Goal: Information Seeking & Learning: Learn about a topic

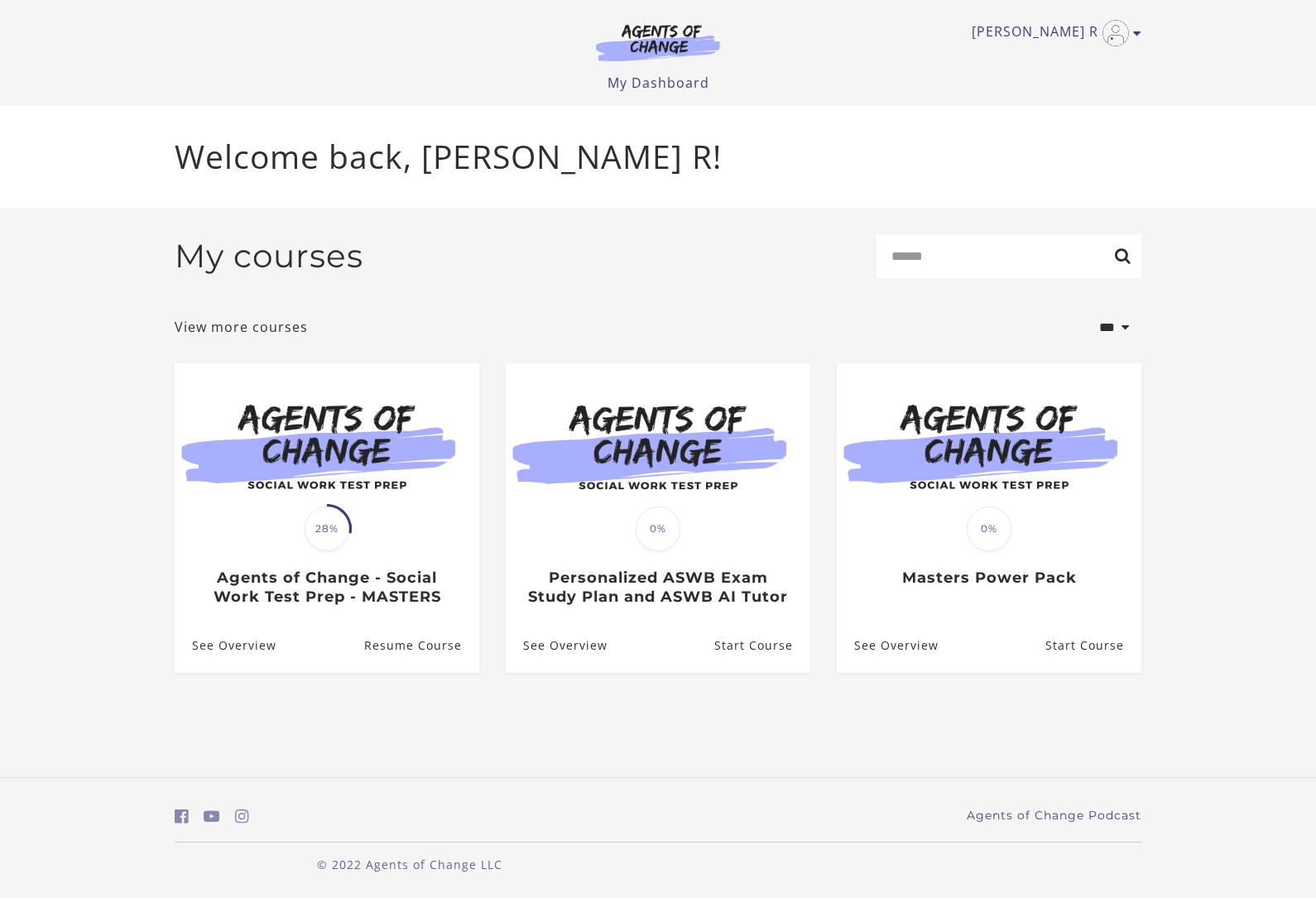
click at [428, 588] on h3 "Agents of Change - Social Work Test Prep - MASTERS" at bounding box center [326, 587] width 269 height 37
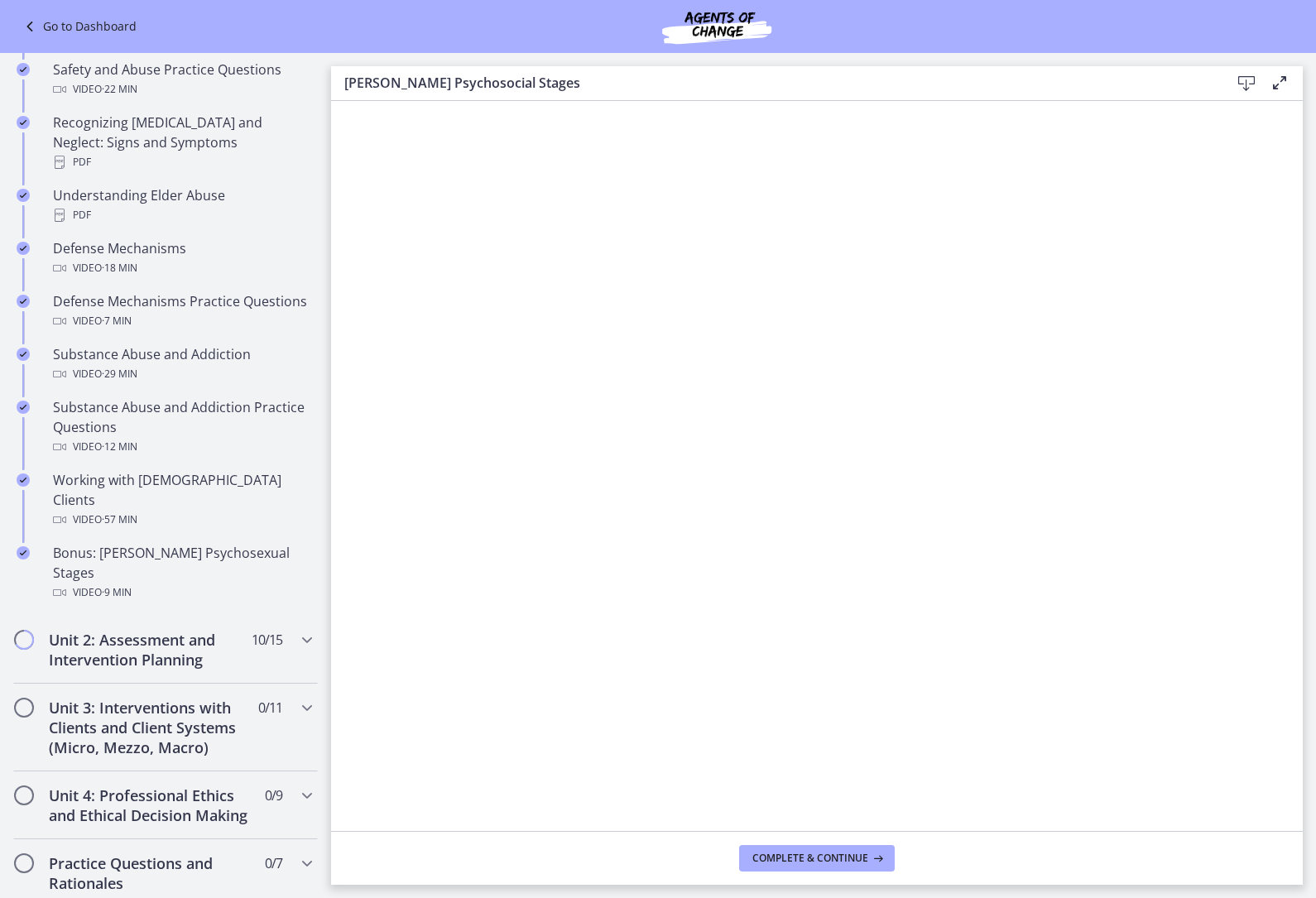
scroll to position [771, 0]
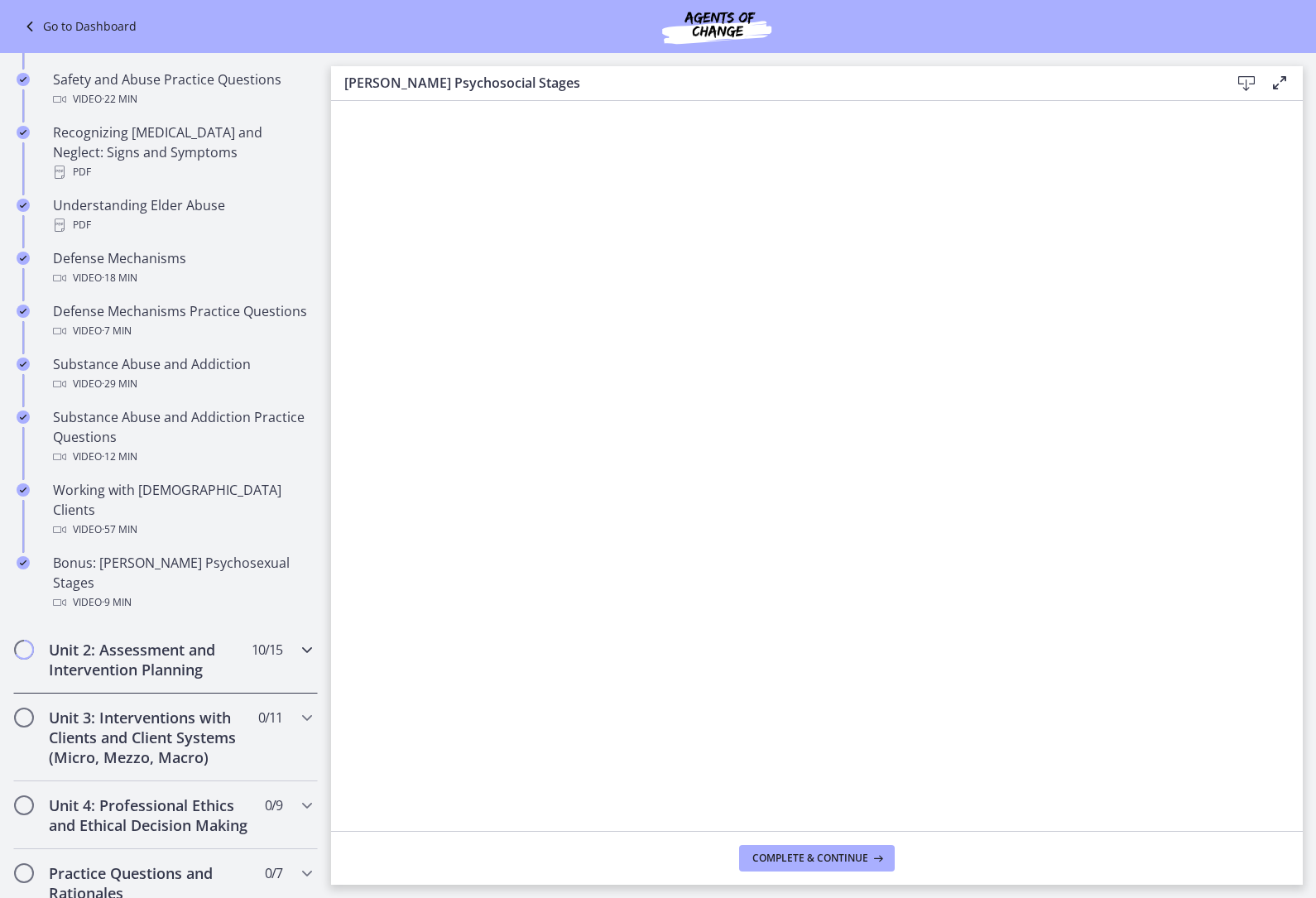
click at [216, 640] on h2 "Unit 2: Assessment and Intervention Planning" at bounding box center [150, 660] width 202 height 40
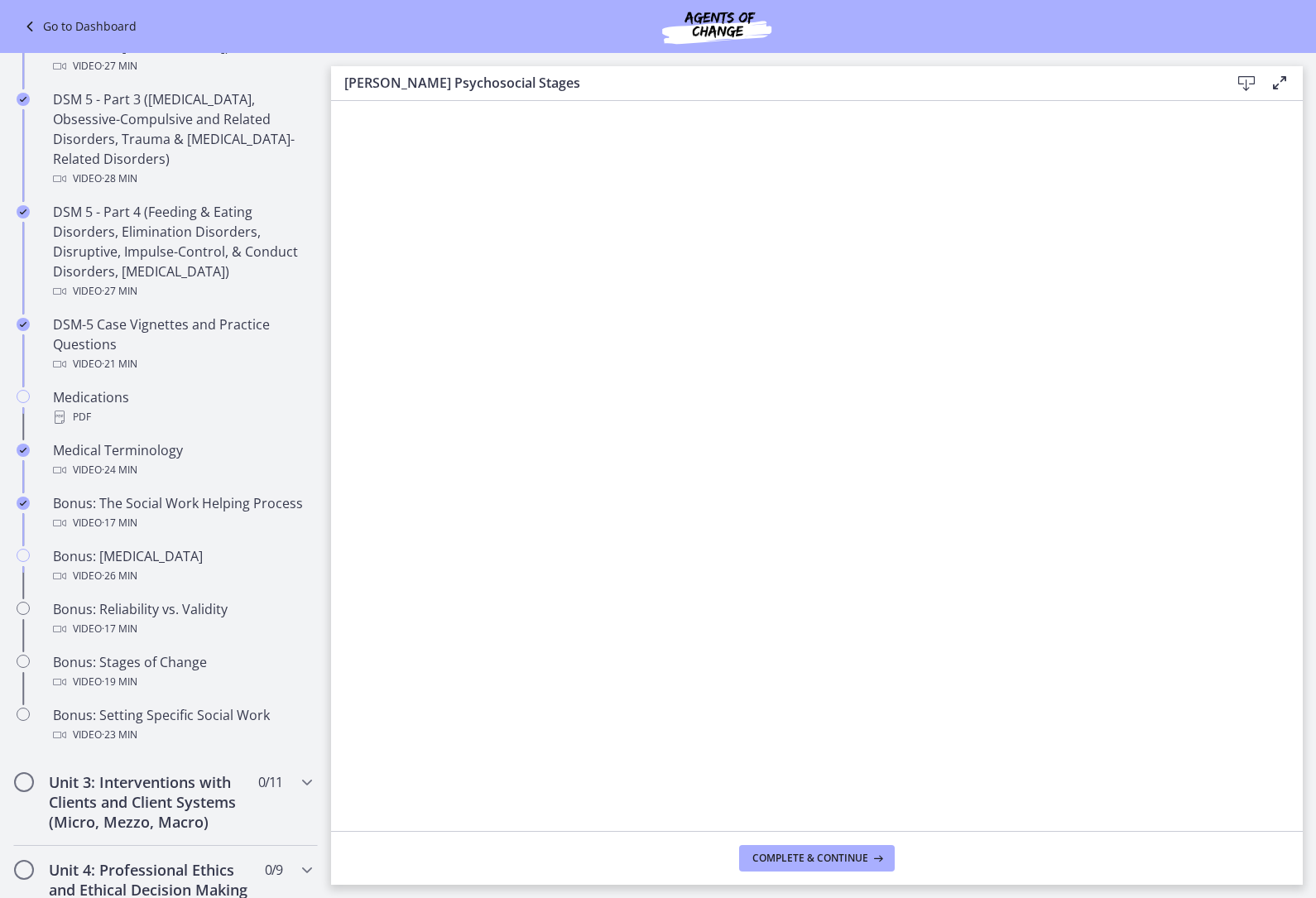
scroll to position [874, 0]
click at [165, 573] on div "Video · 26 min" at bounding box center [182, 574] width 258 height 20
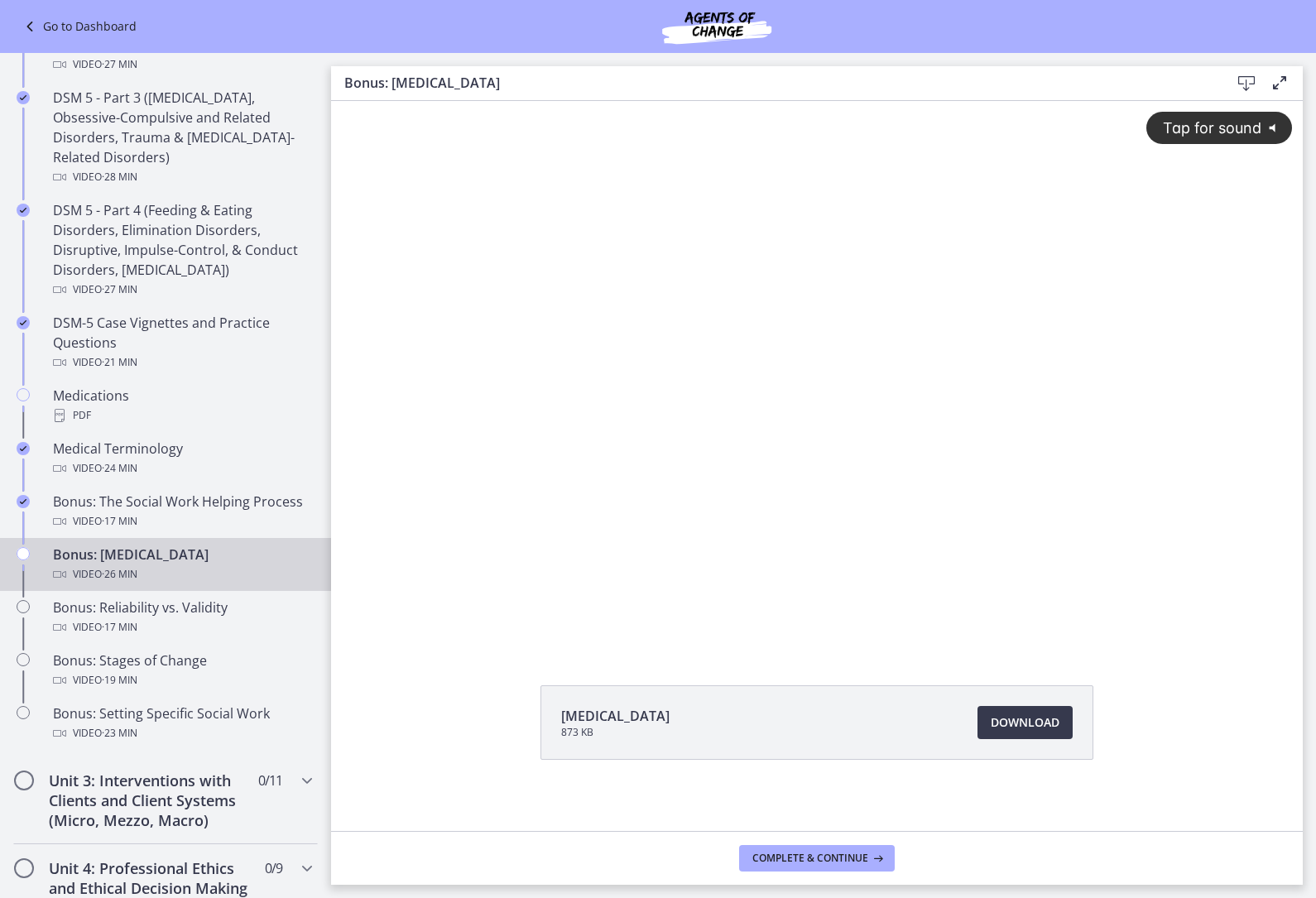
click at [806, 379] on div "Tap for sound @keyframes VOLUME_SMALL_WAVE_FLASH { 0% { opacity: 0; } 33% { opa…" at bounding box center [817, 360] width 972 height 518
click at [658, 405] on div at bounding box center [817, 374] width 972 height 546
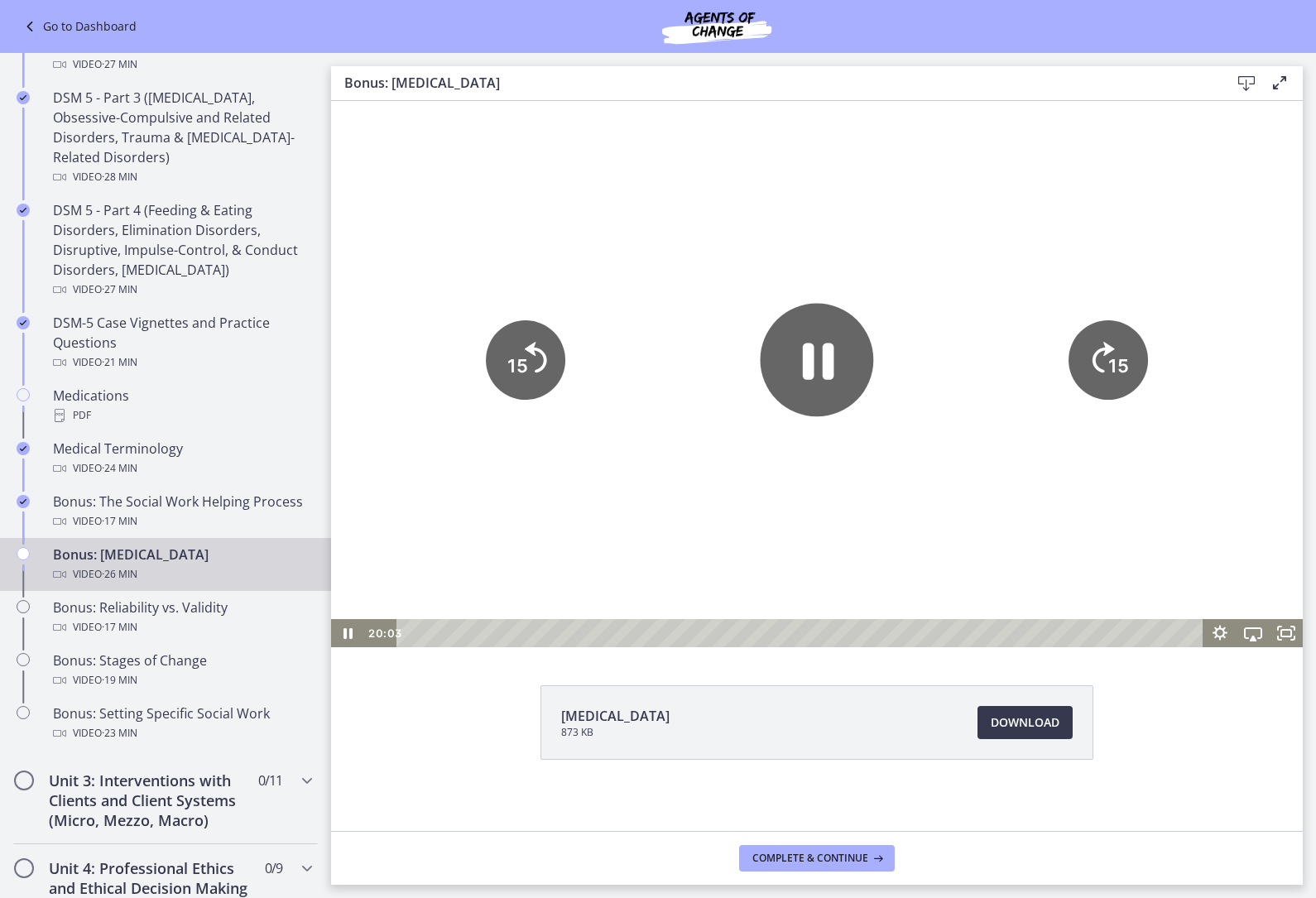
click at [816, 374] on icon "Pause" at bounding box center [817, 361] width 113 height 113
click at [815, 373] on icon "Play Video" at bounding box center [817, 361] width 29 height 40
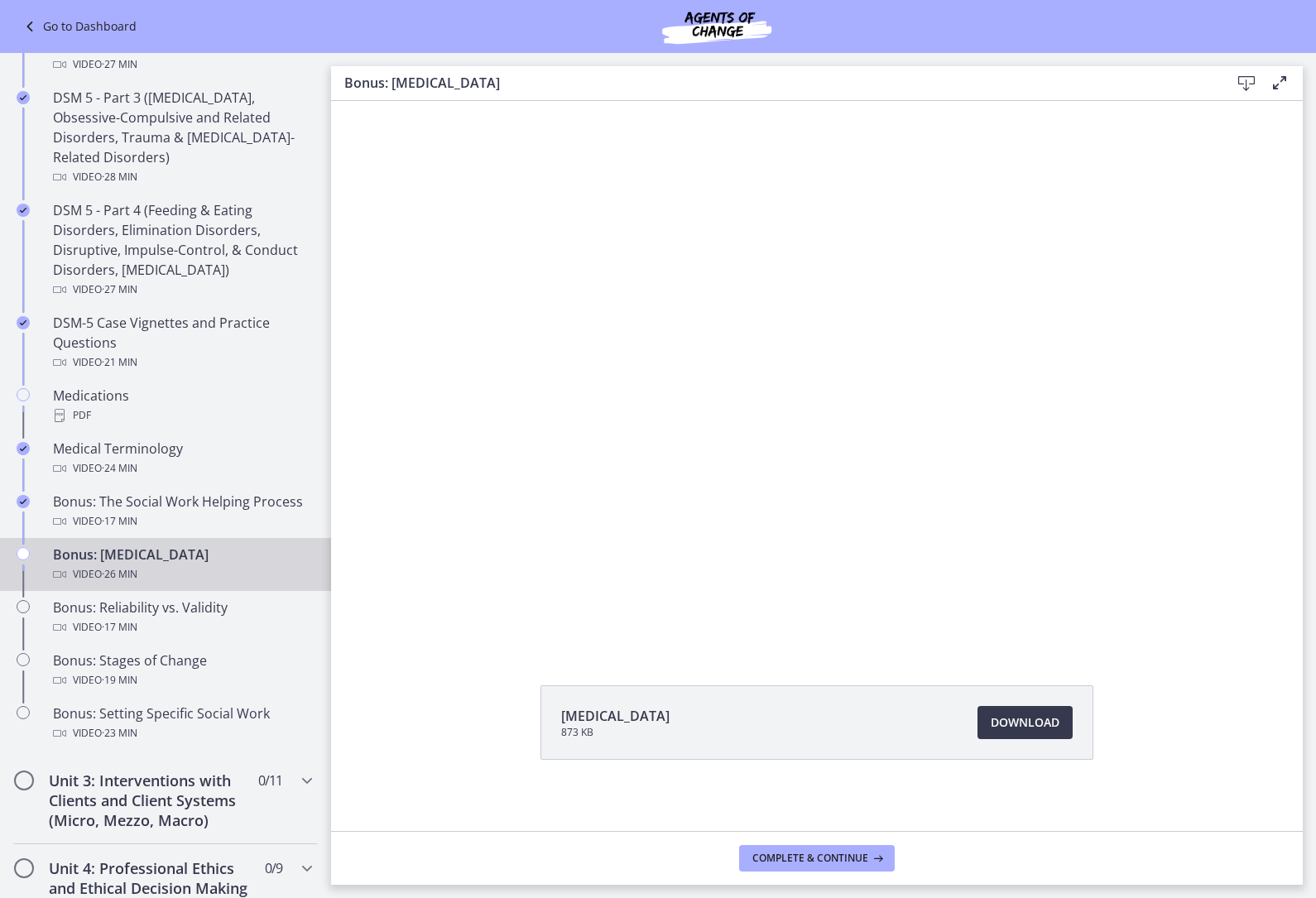
click at [804, 374] on div at bounding box center [817, 374] width 972 height 546
click at [804, 510] on div at bounding box center [817, 374] width 972 height 546
click at [516, 473] on div at bounding box center [817, 374] width 972 height 546
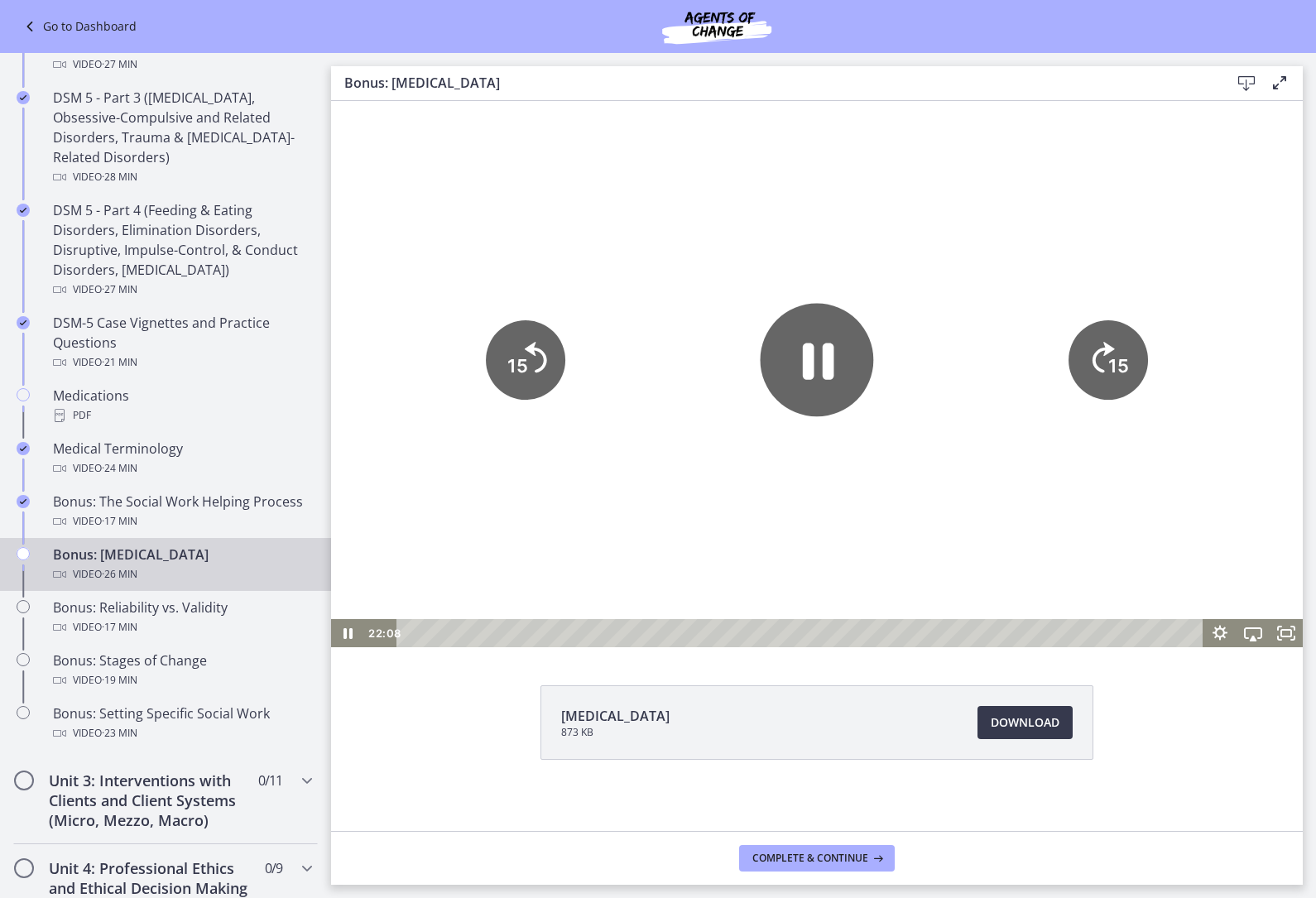
click at [526, 382] on icon "15" at bounding box center [525, 360] width 79 height 79
click at [827, 353] on icon "Pause" at bounding box center [819, 361] width 31 height 37
click at [819, 367] on icon "Play Video" at bounding box center [817, 361] width 29 height 40
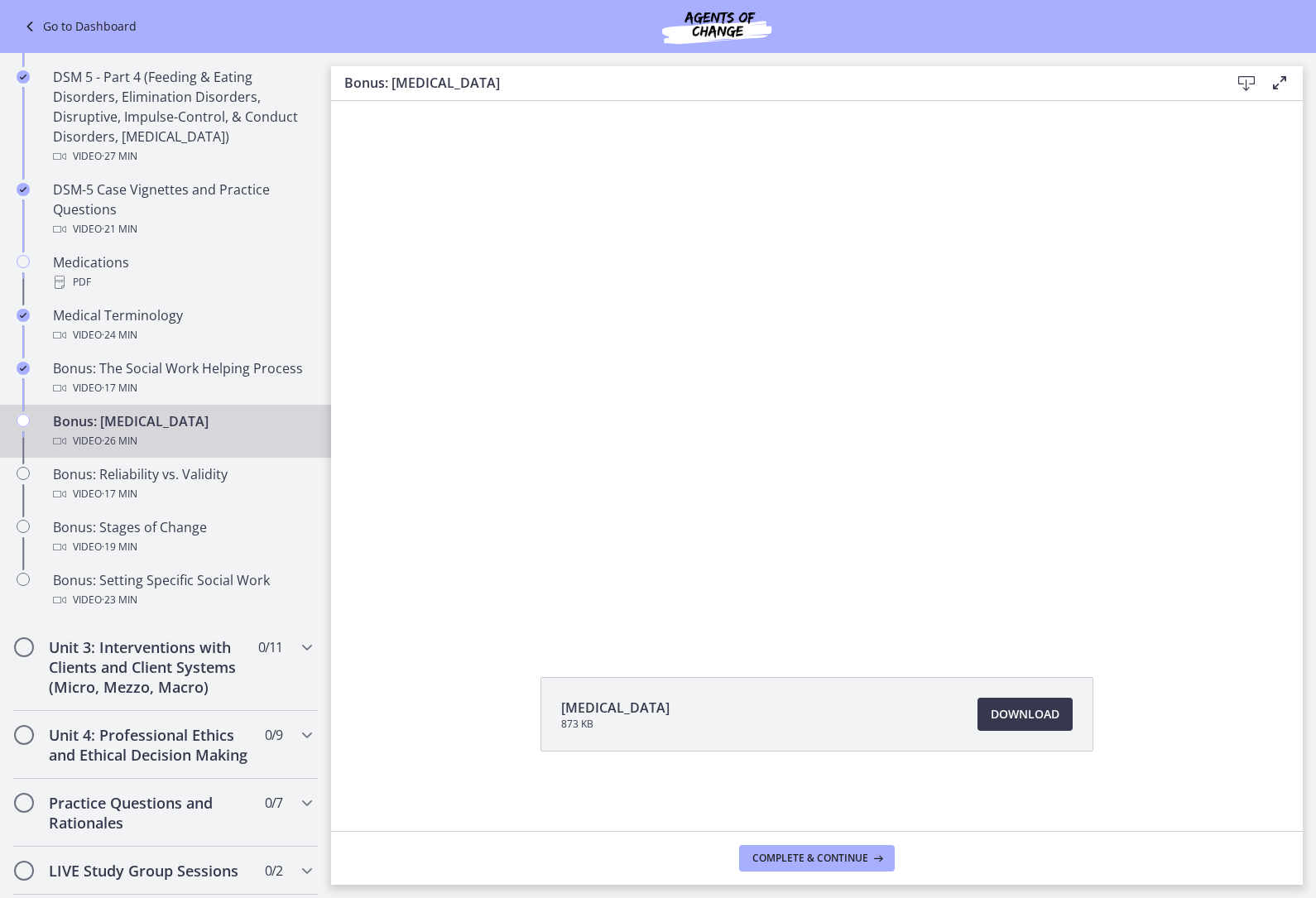
scroll to position [1007, 0]
click at [465, 379] on div at bounding box center [817, 365] width 972 height 546
click at [976, 395] on div at bounding box center [817, 365] width 972 height 546
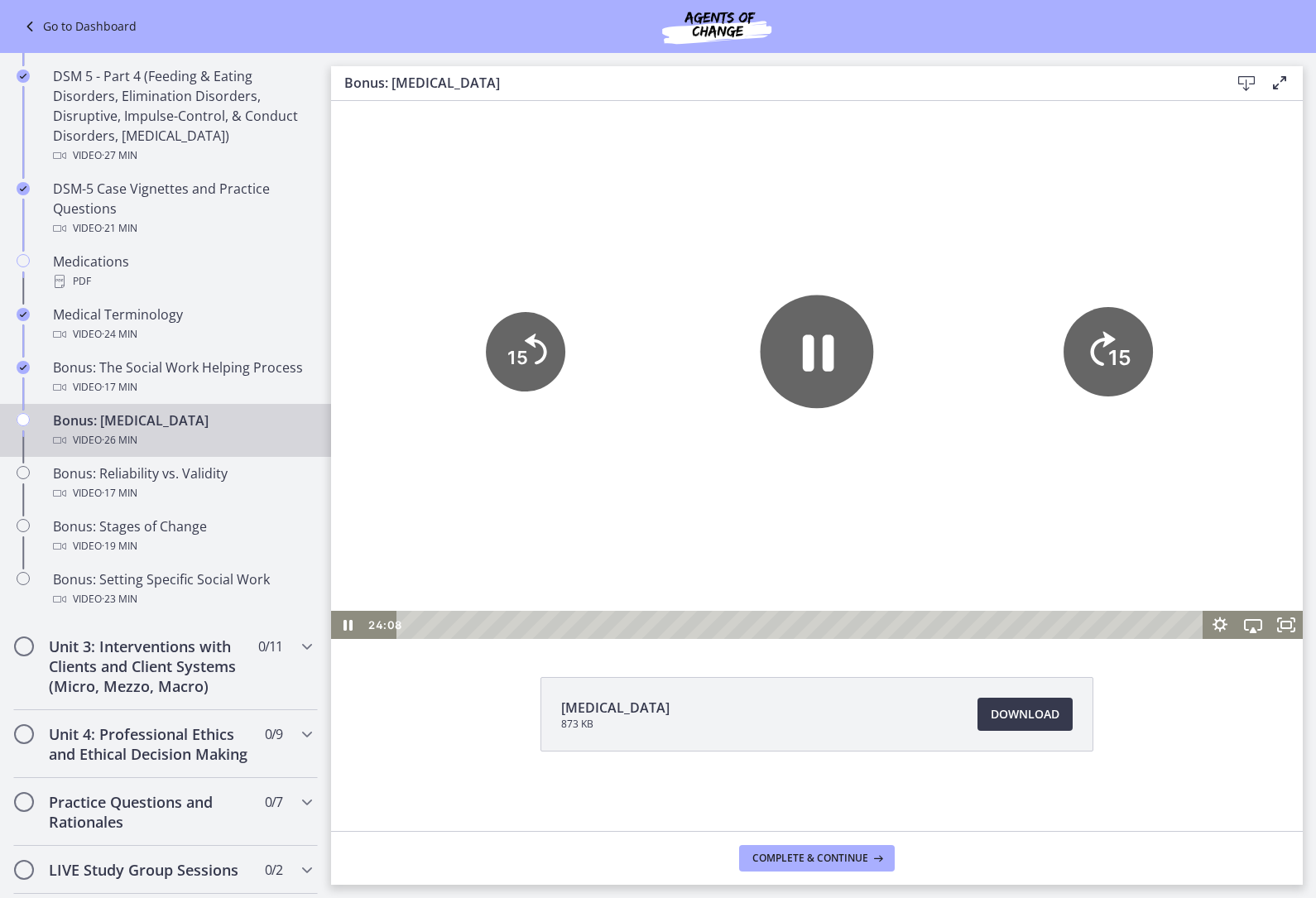
click at [1108, 348] on icon "15" at bounding box center [1108, 352] width 90 height 90
click at [1115, 337] on icon "15" at bounding box center [1108, 351] width 79 height 79
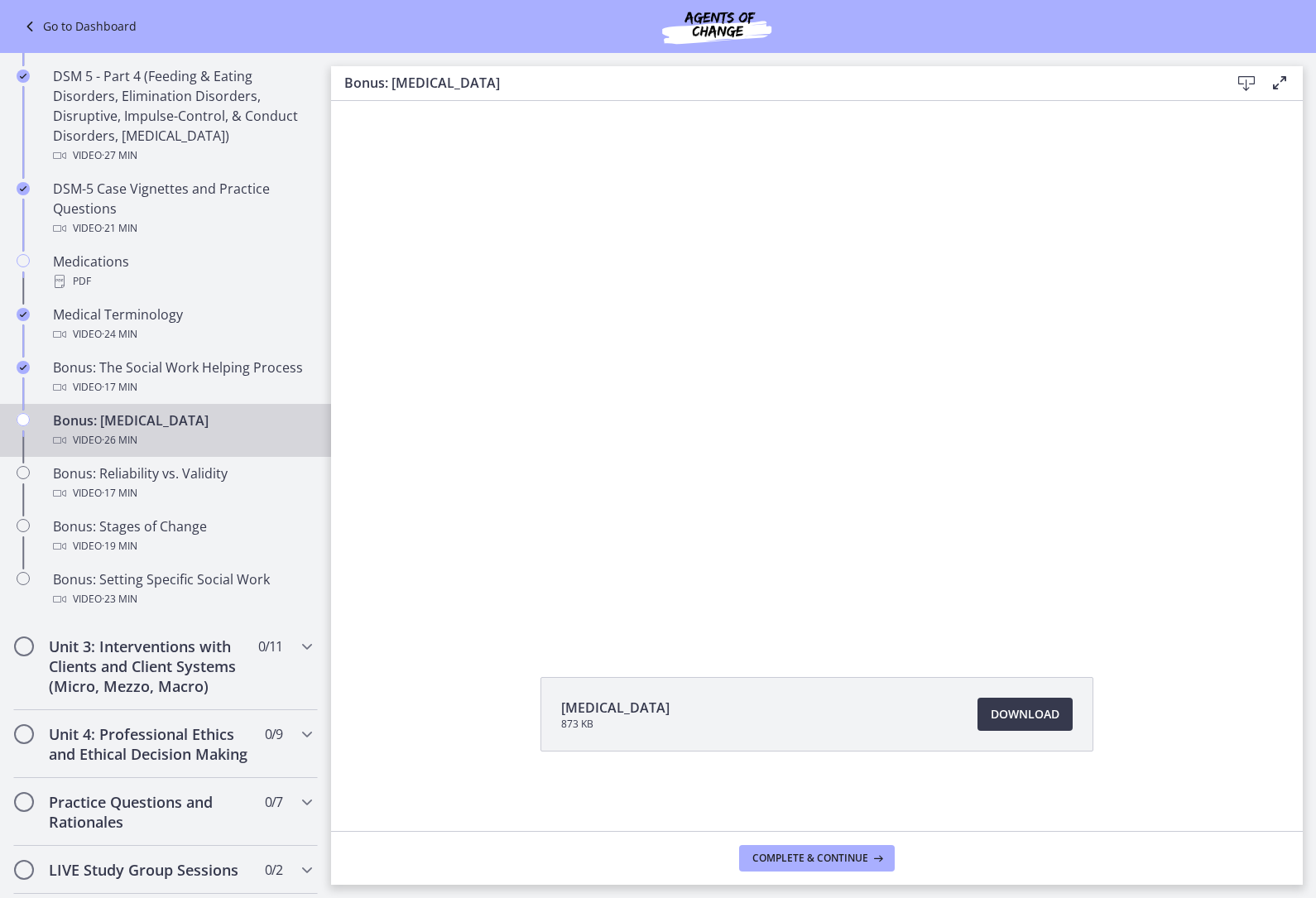
click at [1017, 355] on div at bounding box center [817, 365] width 972 height 546
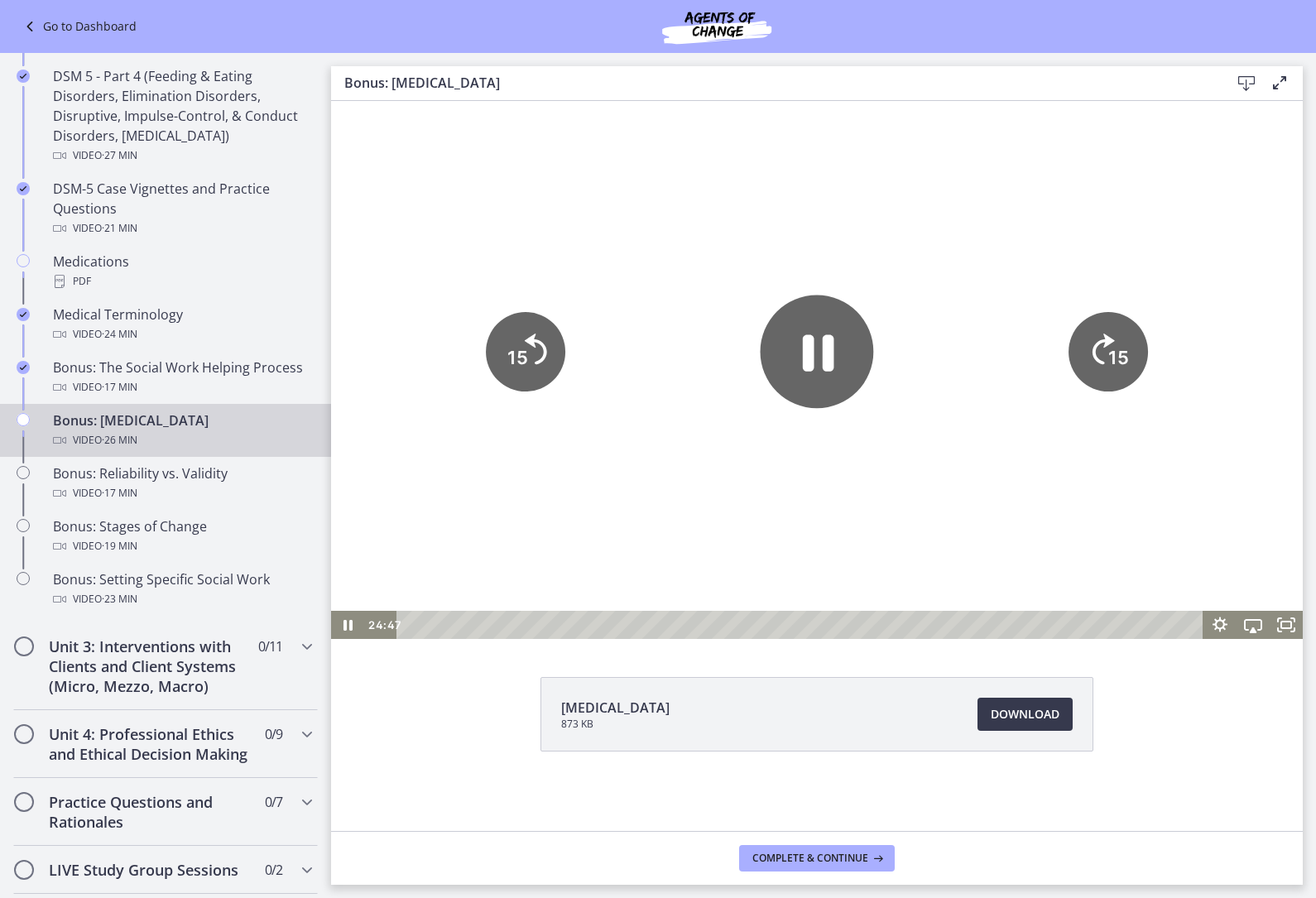
click at [1095, 379] on icon "15" at bounding box center [1108, 351] width 79 height 79
click at [1127, 359] on tspan "15" at bounding box center [1119, 357] width 21 height 22
click at [1122, 358] on tspan "15" at bounding box center [1120, 357] width 24 height 25
click at [1146, 369] on icon "15" at bounding box center [1108, 351] width 79 height 79
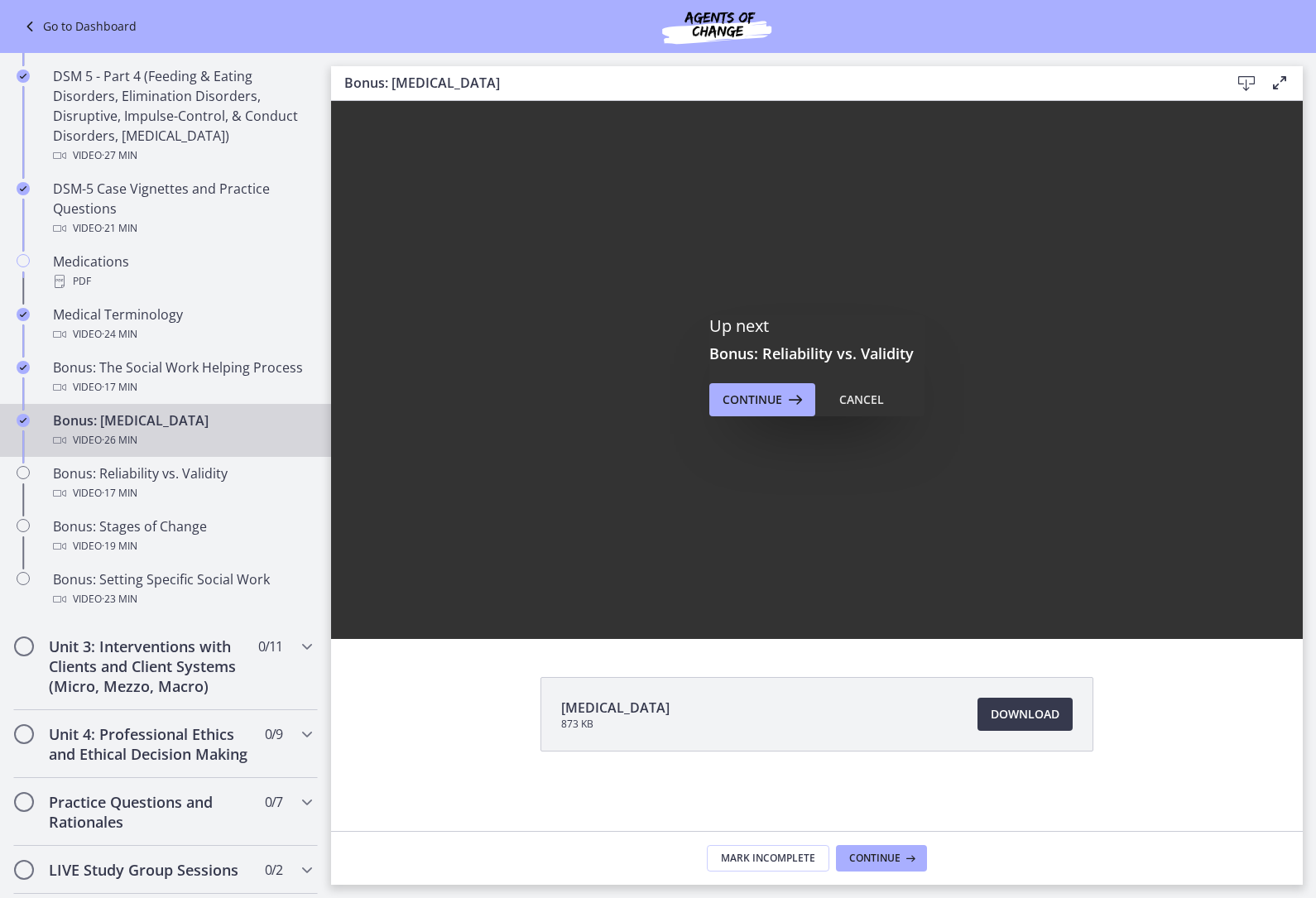
scroll to position [0, 0]
click at [813, 396] on button "Continue" at bounding box center [762, 400] width 106 height 33
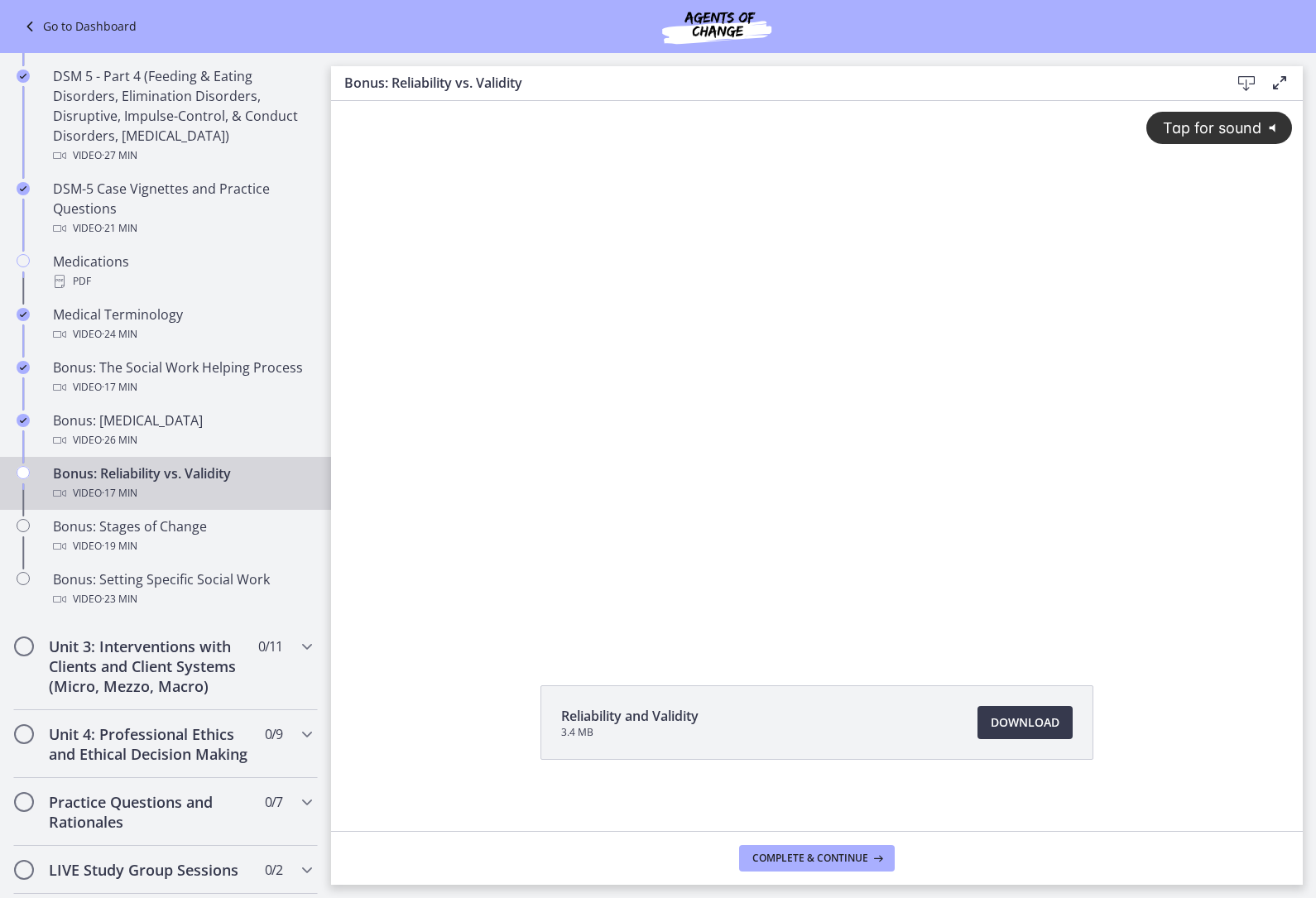
click at [858, 392] on div "Tap for sound @keyframes VOLUME_SMALL_WAVE_FLASH { 0% { opacity: 0; } 33% { opa…" at bounding box center [817, 360] width 972 height 518
click at [749, 400] on div at bounding box center [817, 374] width 972 height 546
click at [739, 326] on div at bounding box center [817, 374] width 972 height 546
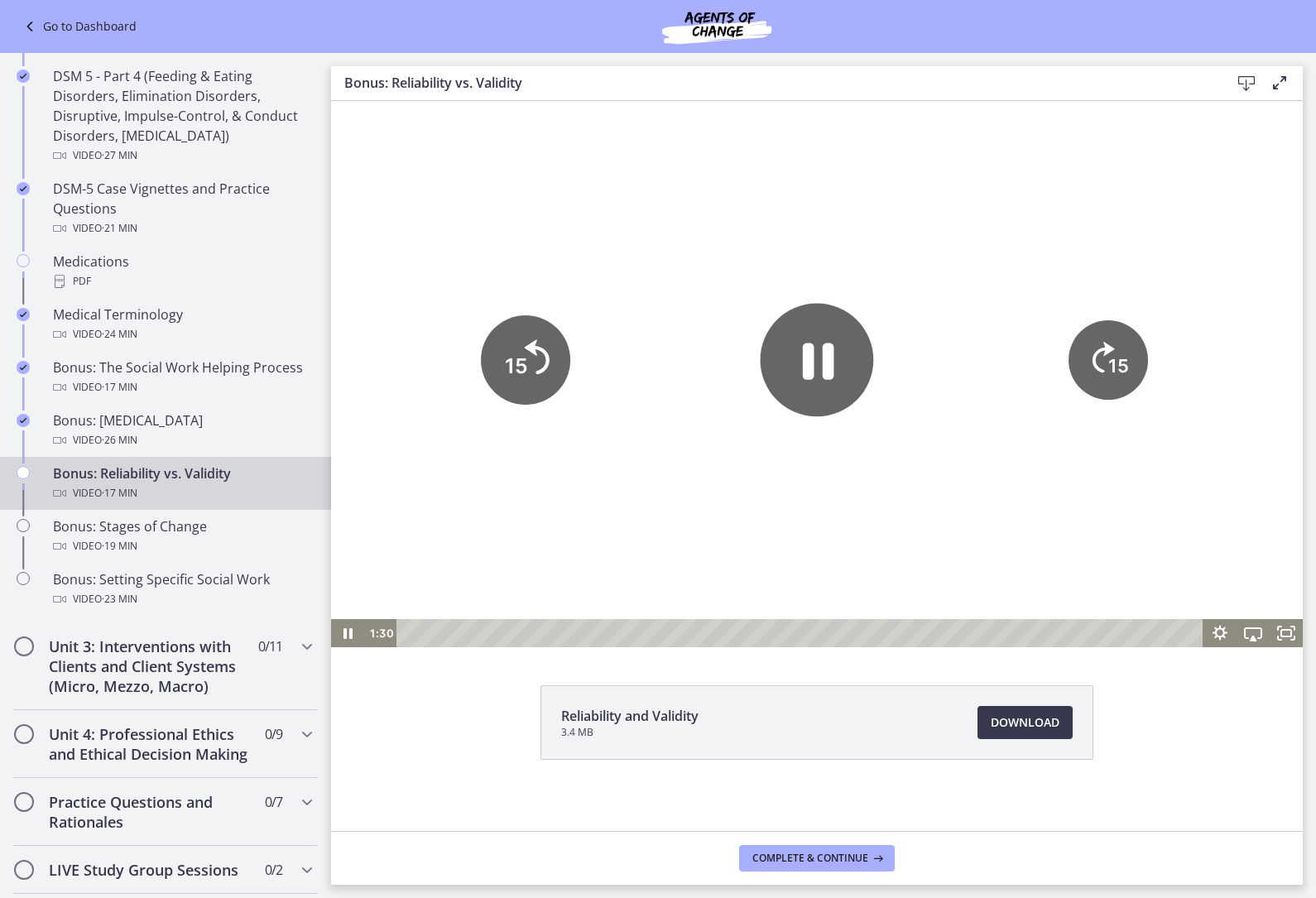
click at [541, 373] on icon "15" at bounding box center [525, 360] width 90 height 90
click at [541, 372] on icon "15" at bounding box center [525, 360] width 90 height 90
click at [568, 341] on button "15" at bounding box center [525, 291] width 99 height 99
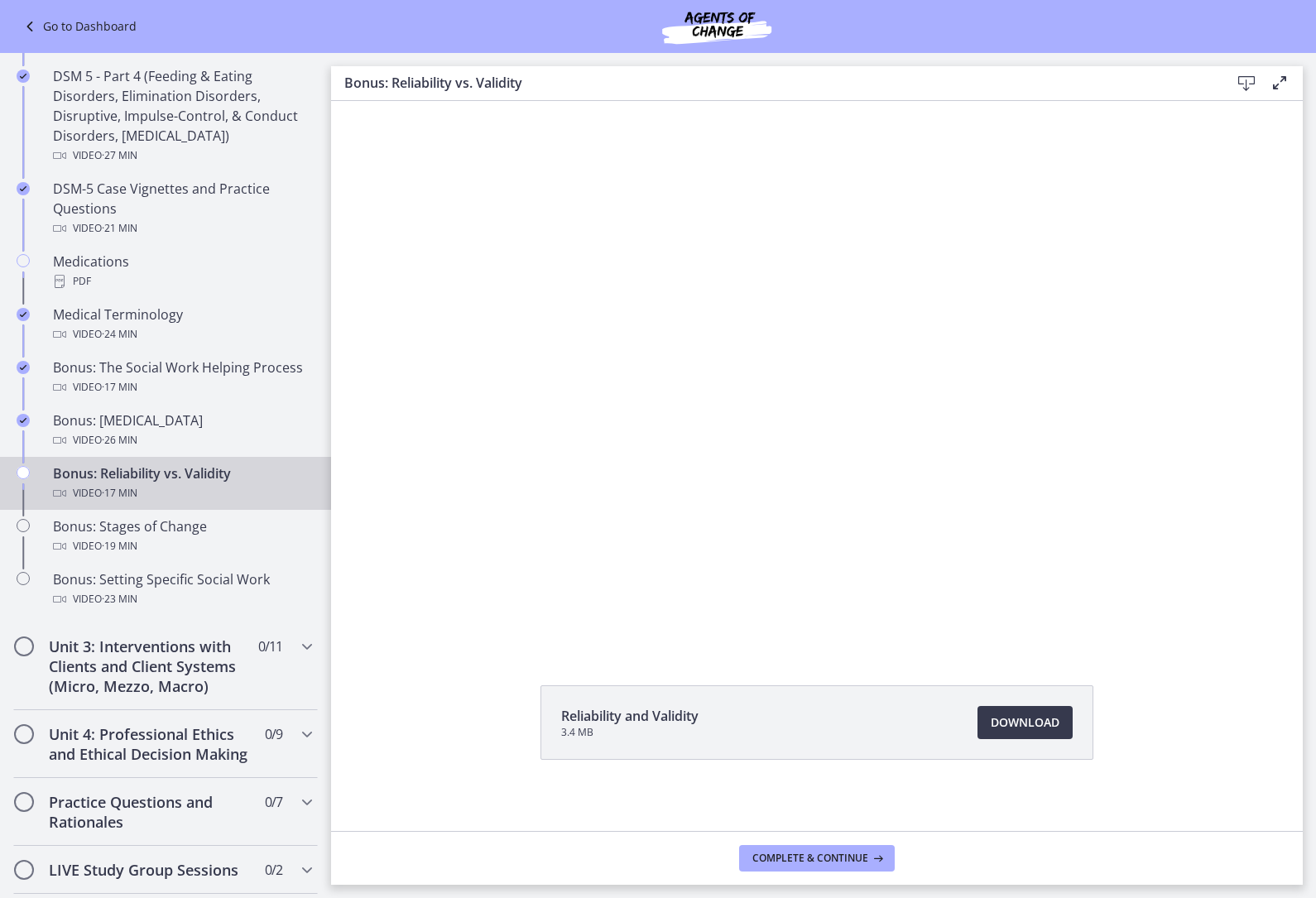
click at [587, 361] on div at bounding box center [817, 374] width 972 height 546
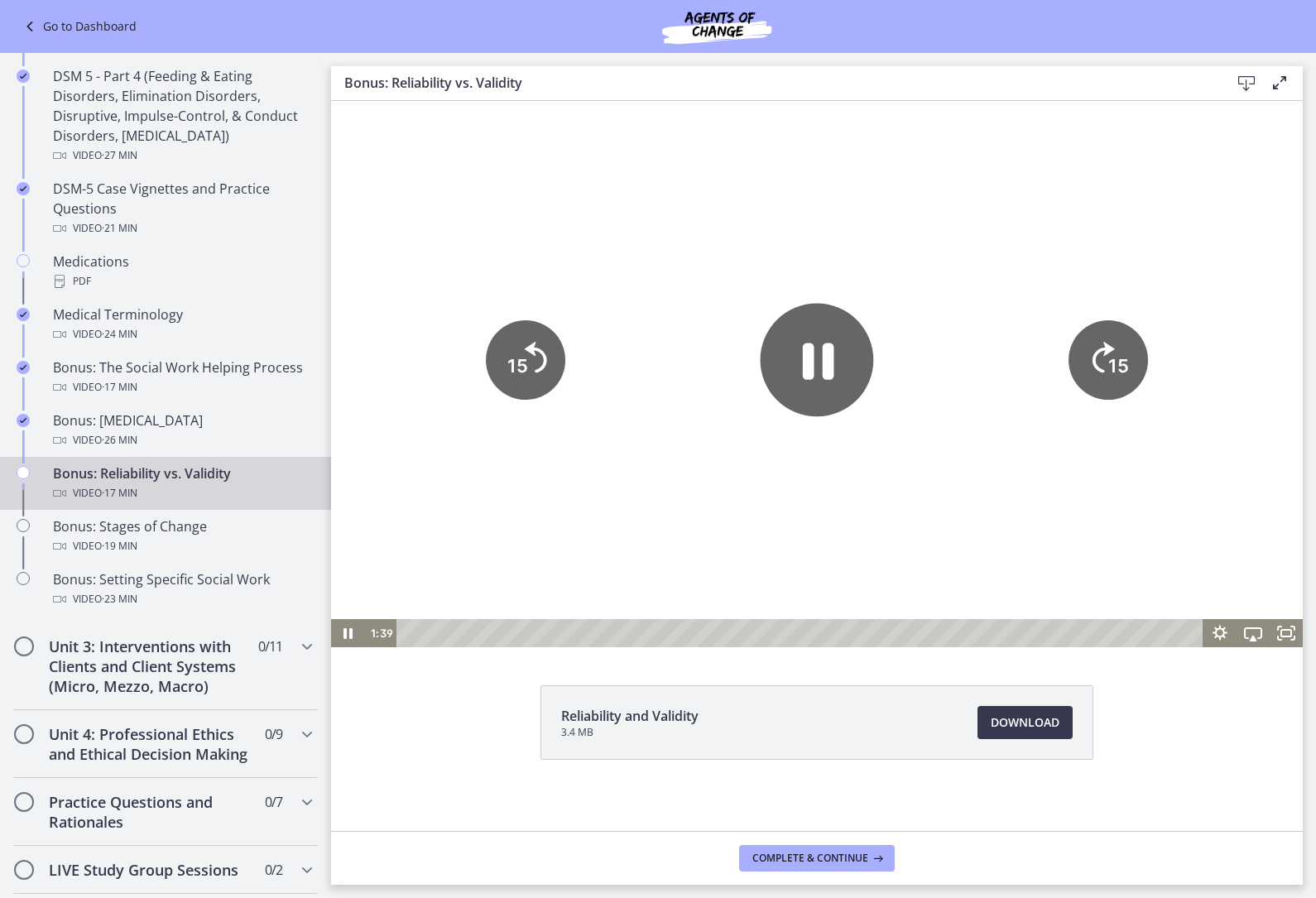
click at [520, 368] on tspan "15" at bounding box center [518, 366] width 21 height 22
click at [533, 364] on icon "15" at bounding box center [525, 360] width 79 height 79
click at [533, 363] on icon "15" at bounding box center [525, 360] width 90 height 90
click at [557, 353] on icon "15" at bounding box center [525, 360] width 79 height 79
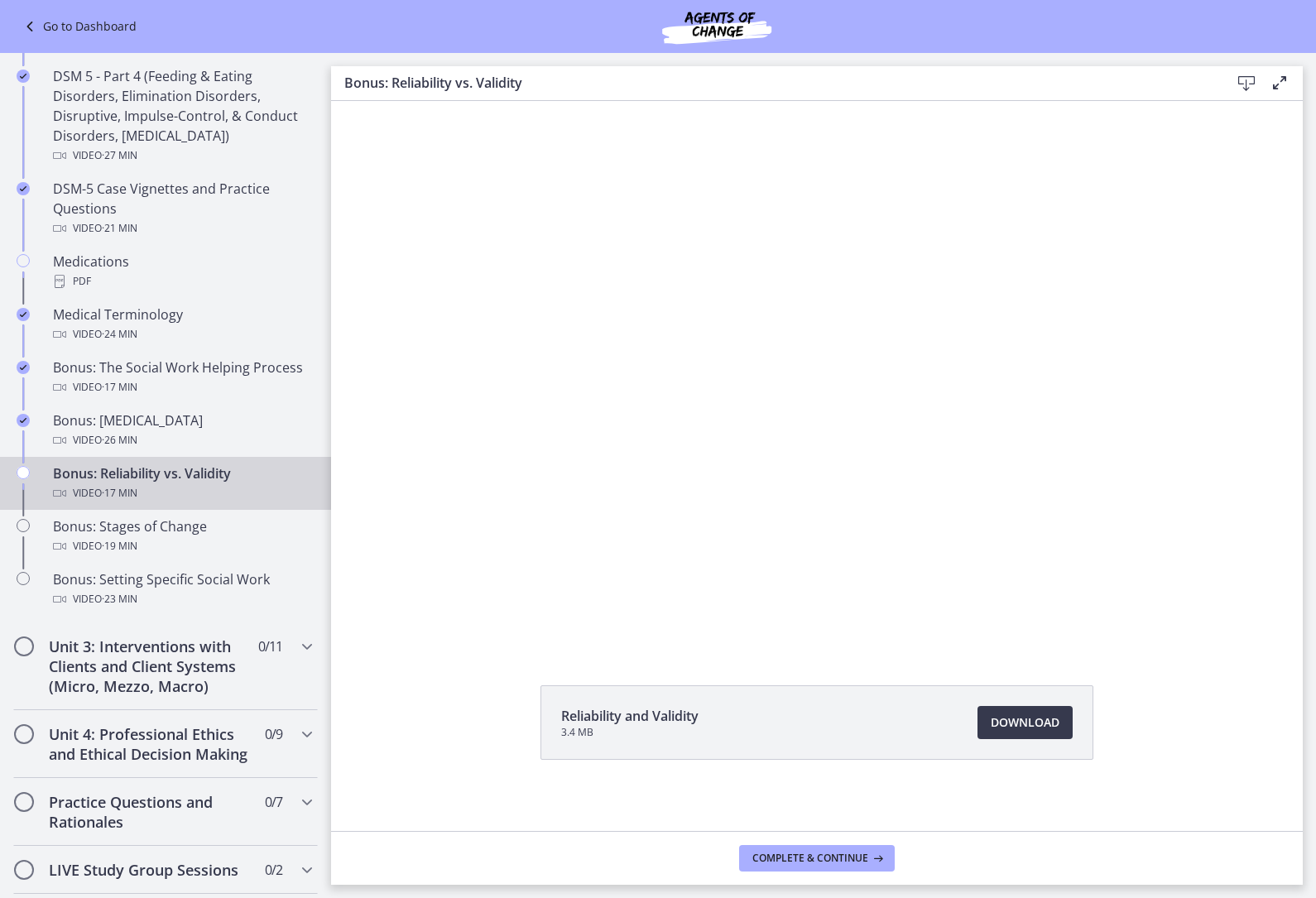
click at [630, 378] on div at bounding box center [817, 374] width 972 height 546
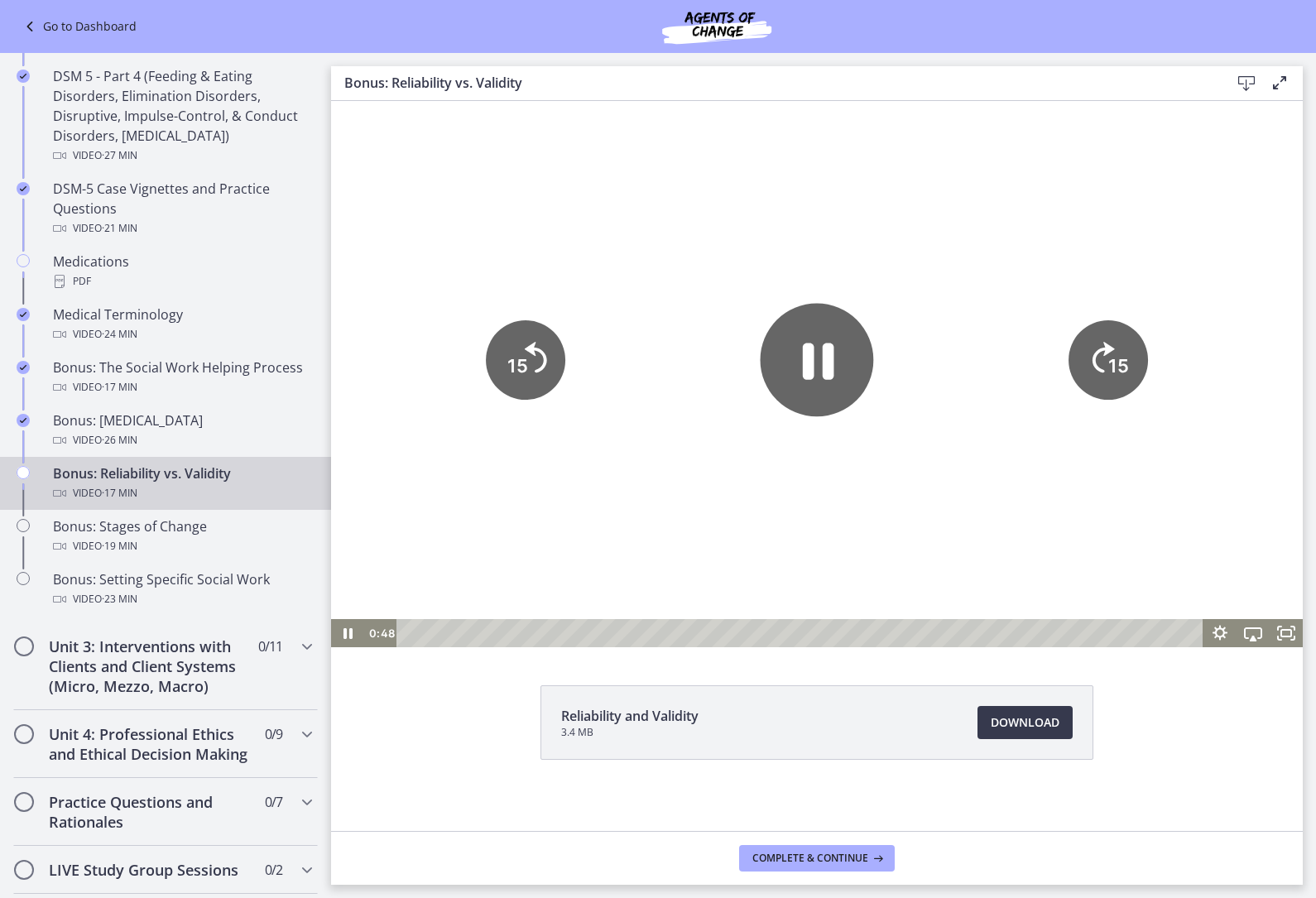
click at [454, 384] on div at bounding box center [817, 374] width 972 height 546
click at [506, 372] on icon "15" at bounding box center [525, 360] width 79 height 79
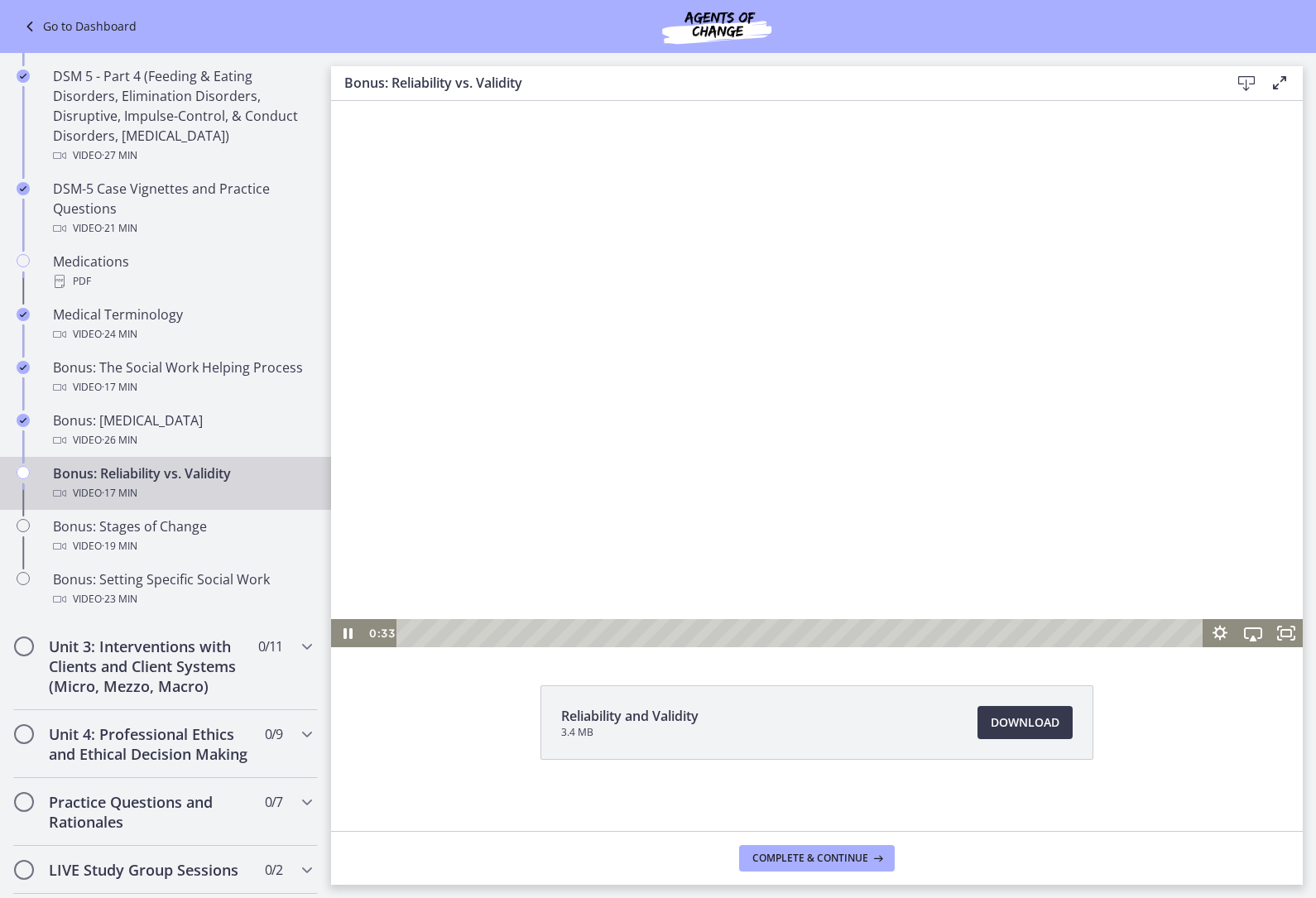
click at [532, 361] on div at bounding box center [817, 374] width 972 height 546
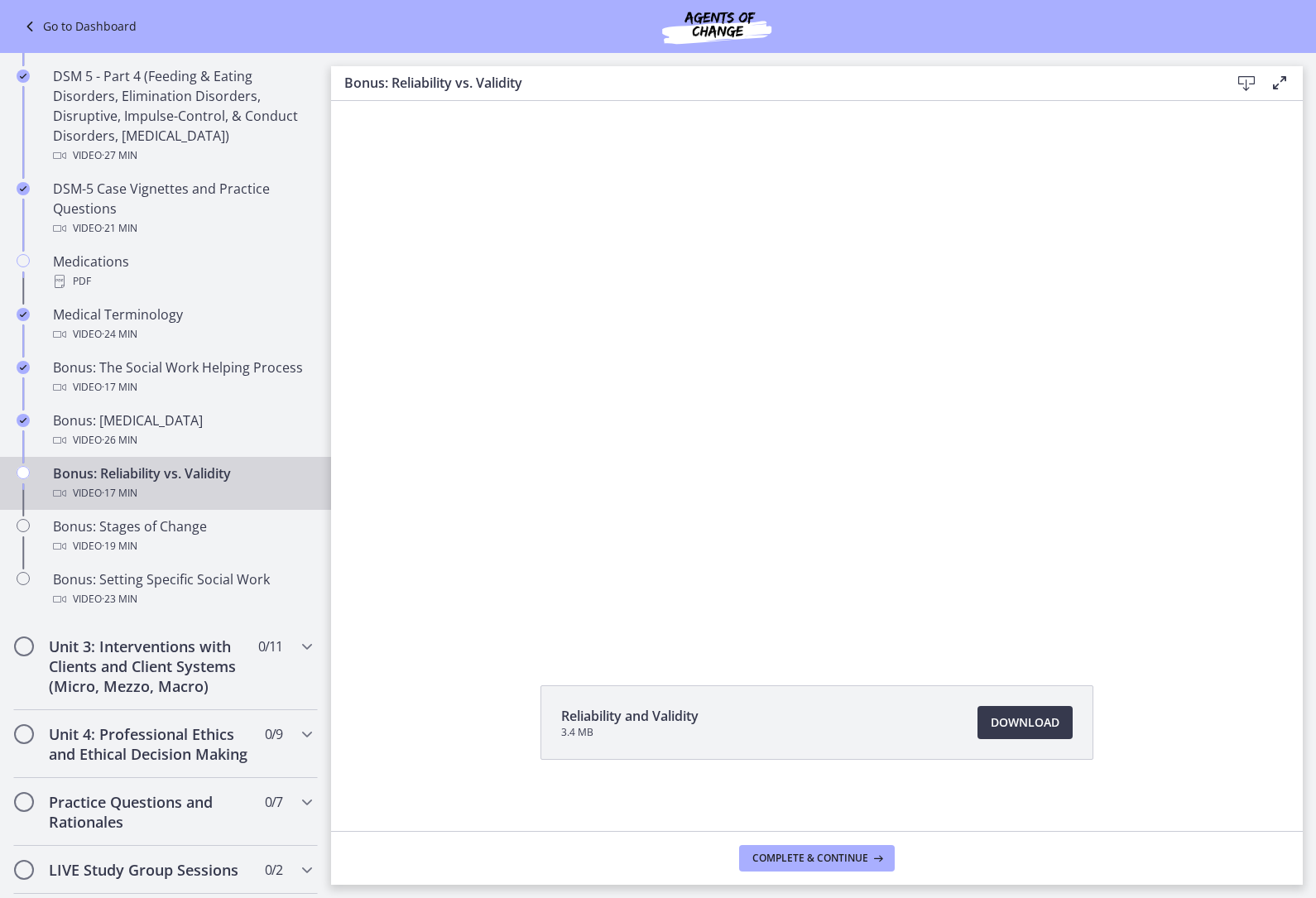
click at [535, 365] on div at bounding box center [817, 374] width 972 height 546
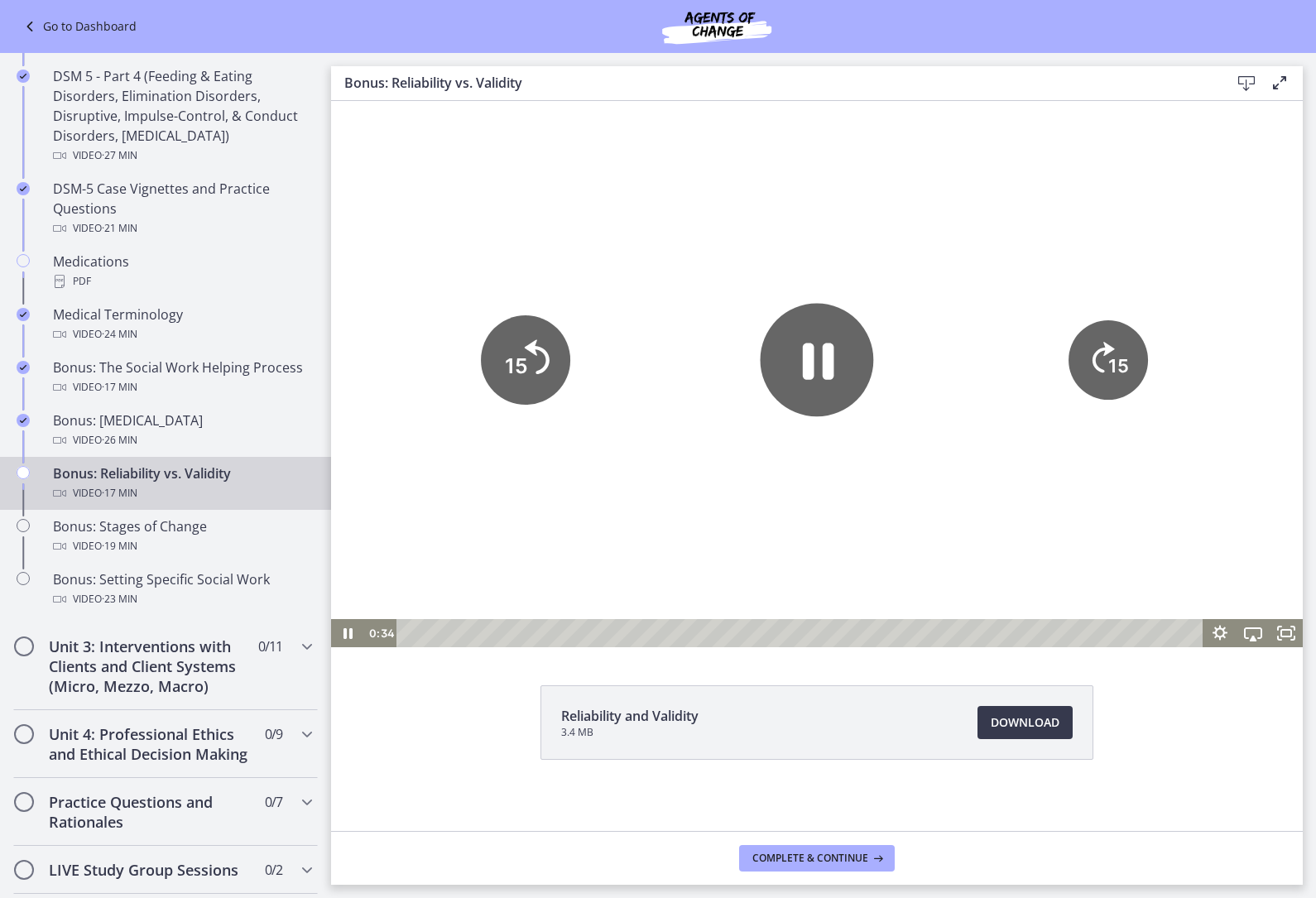
click at [533, 361] on icon "15" at bounding box center [525, 360] width 90 height 90
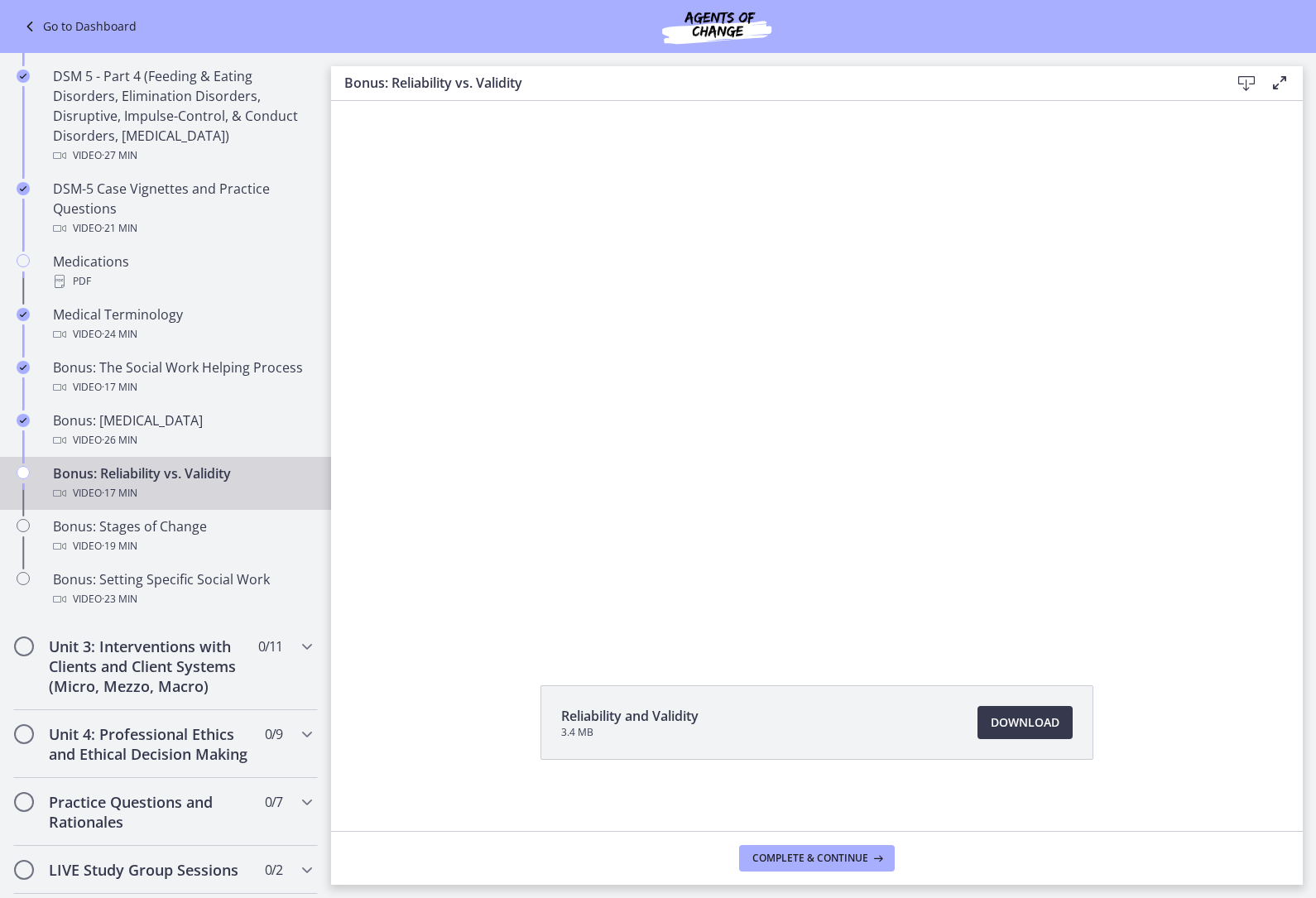
click at [543, 422] on div at bounding box center [817, 374] width 972 height 546
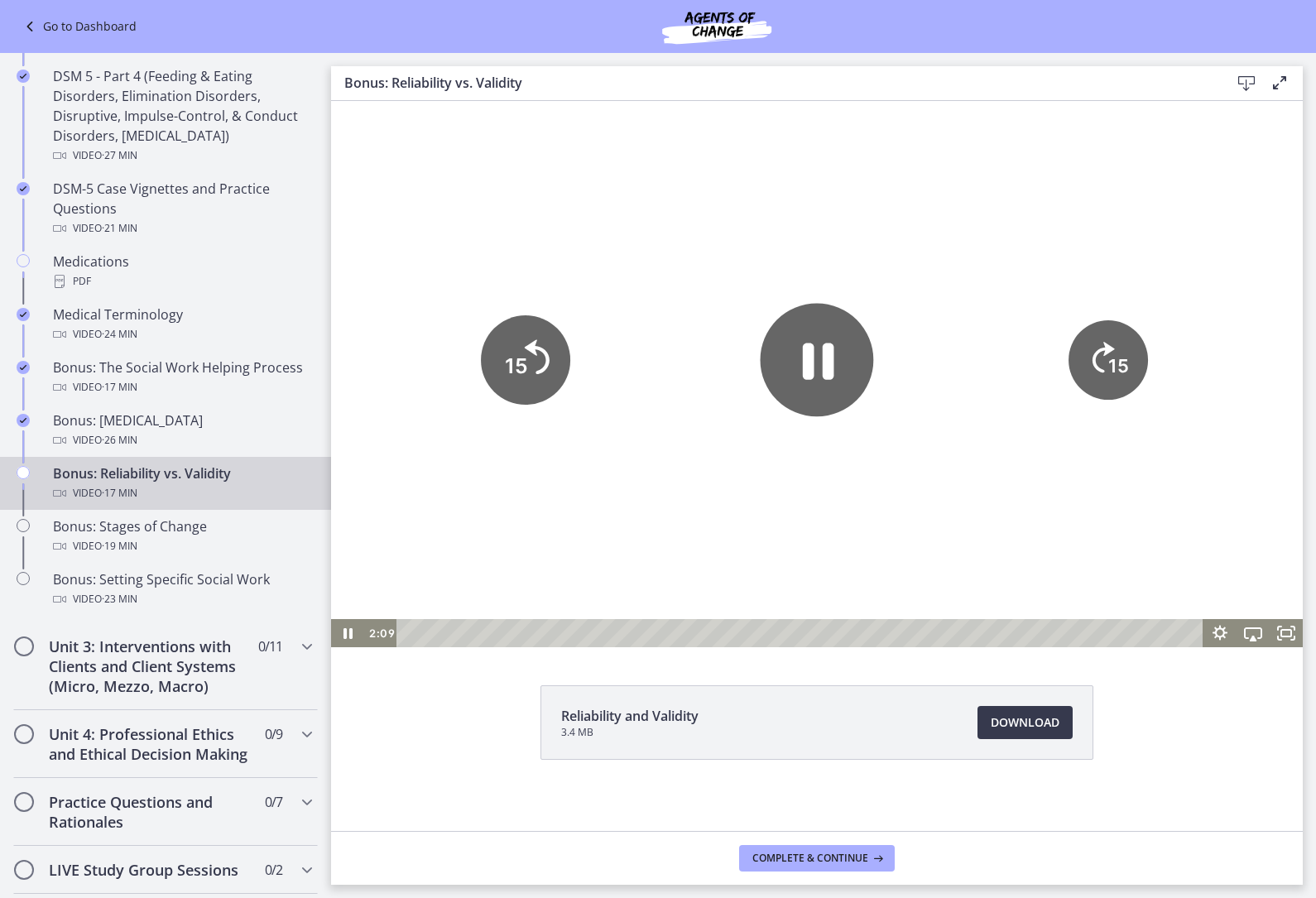
click at [523, 359] on tspan "15" at bounding box center [516, 366] width 24 height 25
click at [523, 341] on icon "15" at bounding box center [525, 291] width 99 height 99
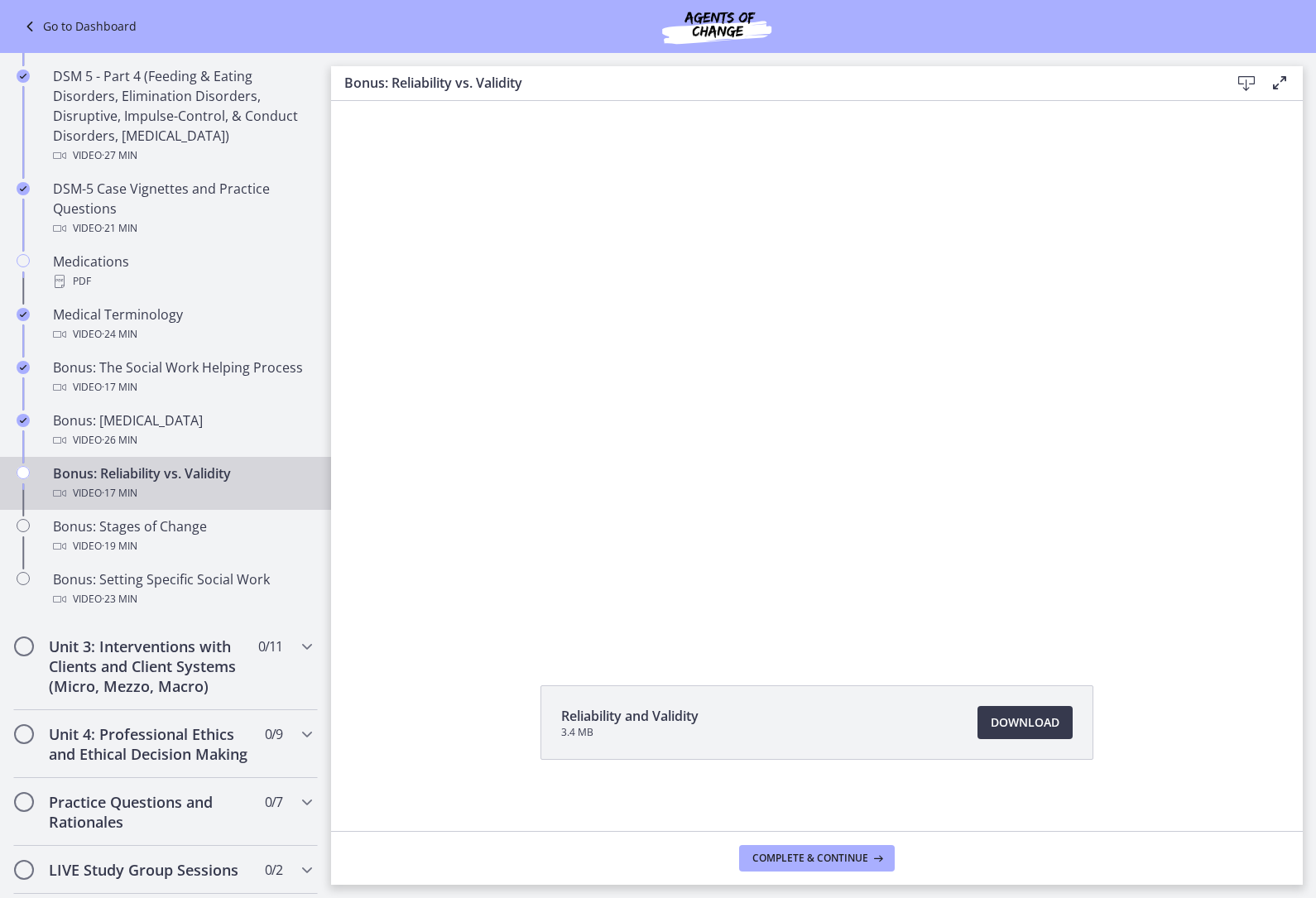
click at [548, 400] on div at bounding box center [817, 374] width 972 height 546
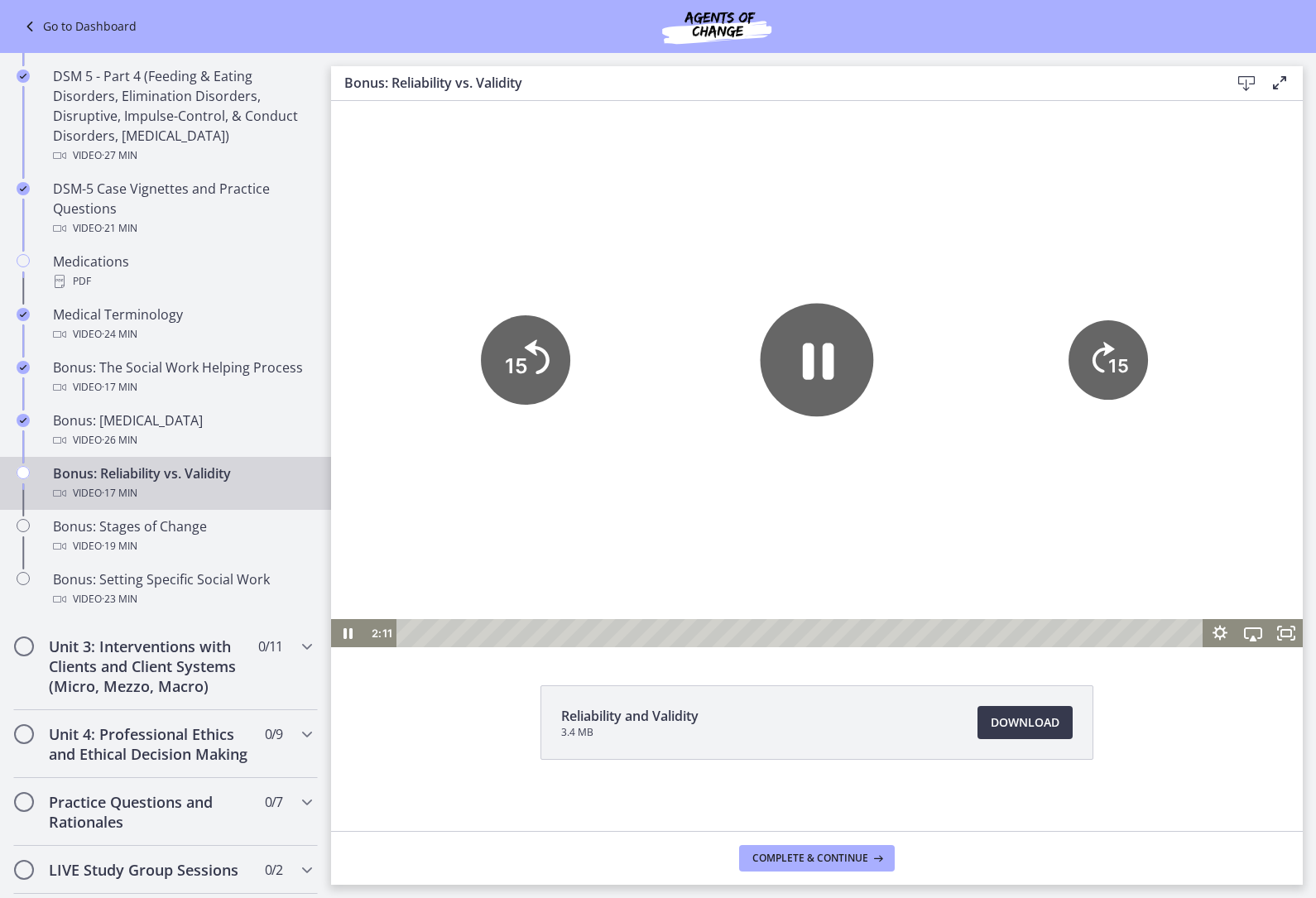
click at [545, 363] on icon "Skip back 15 seconds" at bounding box center [537, 357] width 25 height 35
click at [544, 362] on icon "Skip back 15 seconds" at bounding box center [536, 356] width 23 height 30
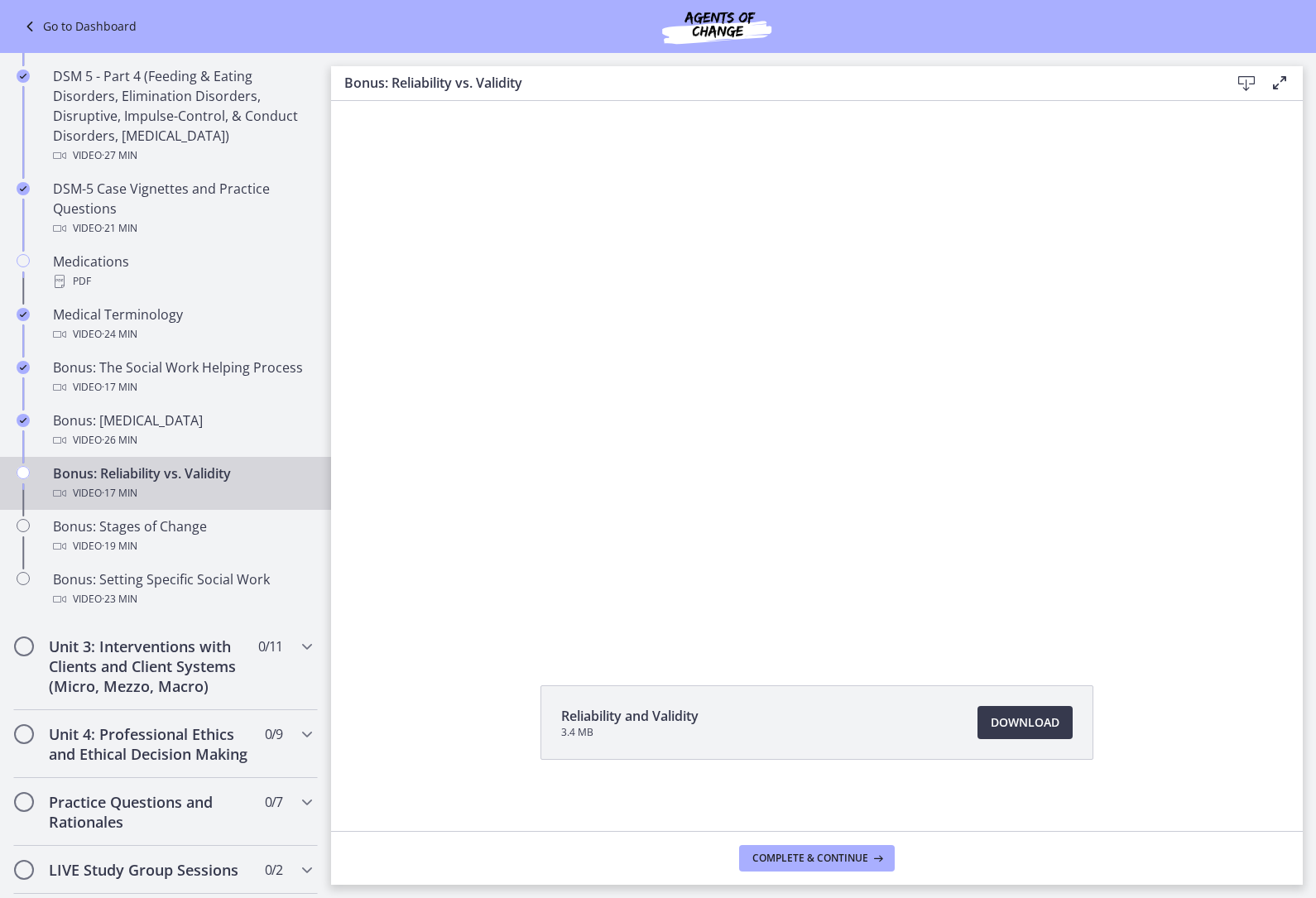
click at [699, 457] on div at bounding box center [817, 374] width 972 height 546
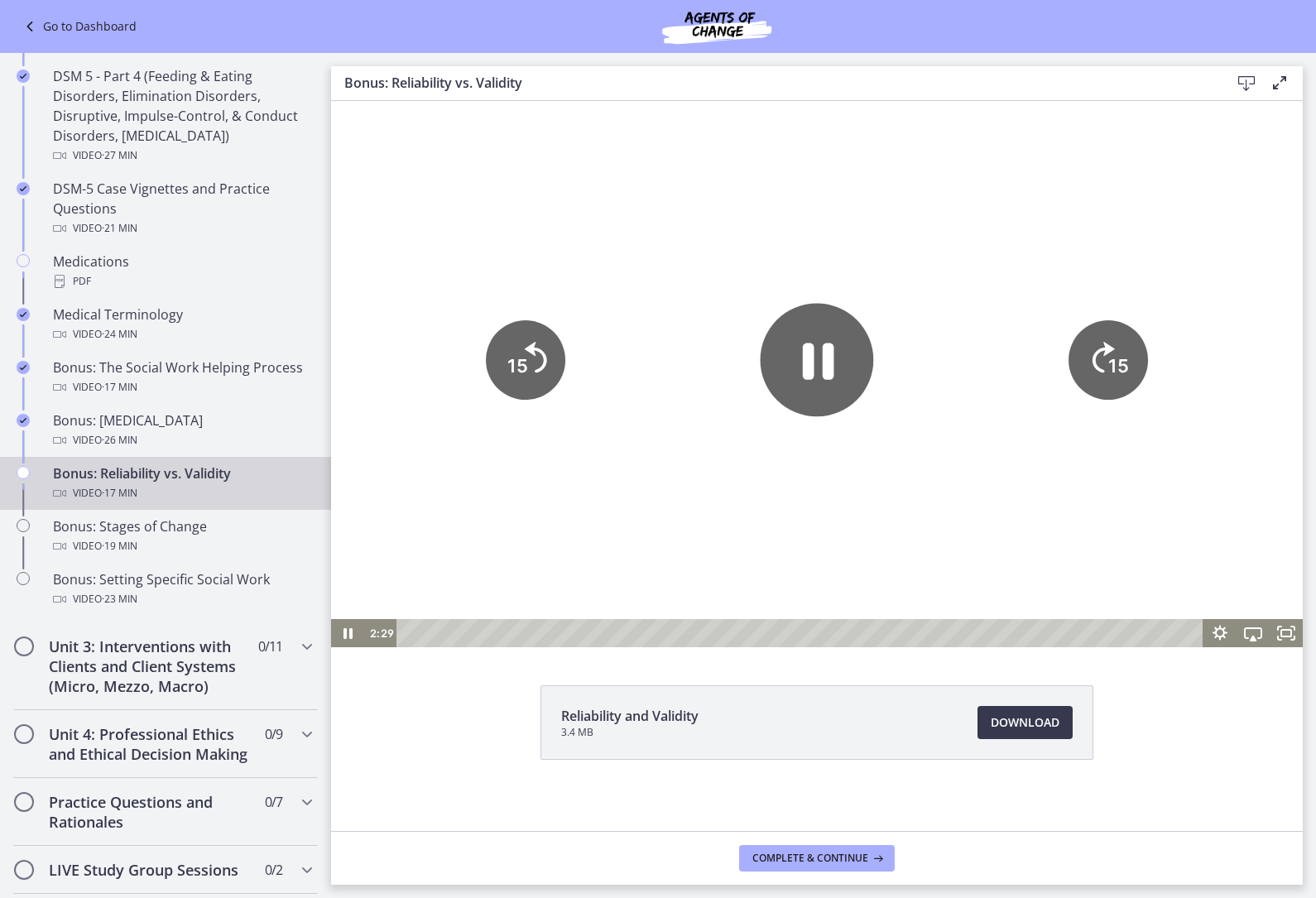
click at [549, 364] on icon "15" at bounding box center [525, 360] width 79 height 79
click at [562, 370] on icon "15" at bounding box center [525, 360] width 79 height 79
click at [1103, 367] on icon "15" at bounding box center [1108, 360] width 79 height 79
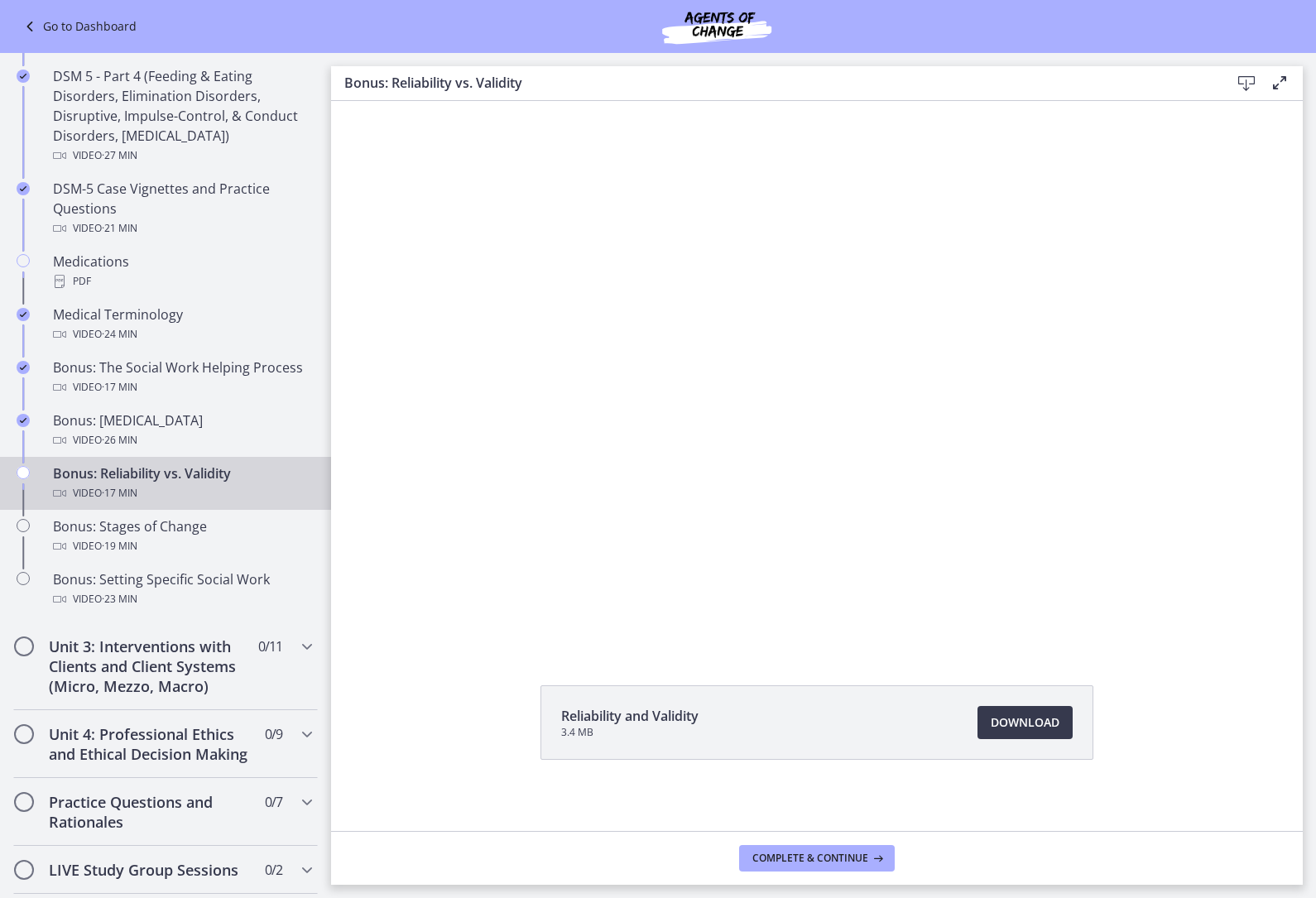
click at [604, 415] on div at bounding box center [817, 374] width 972 height 546
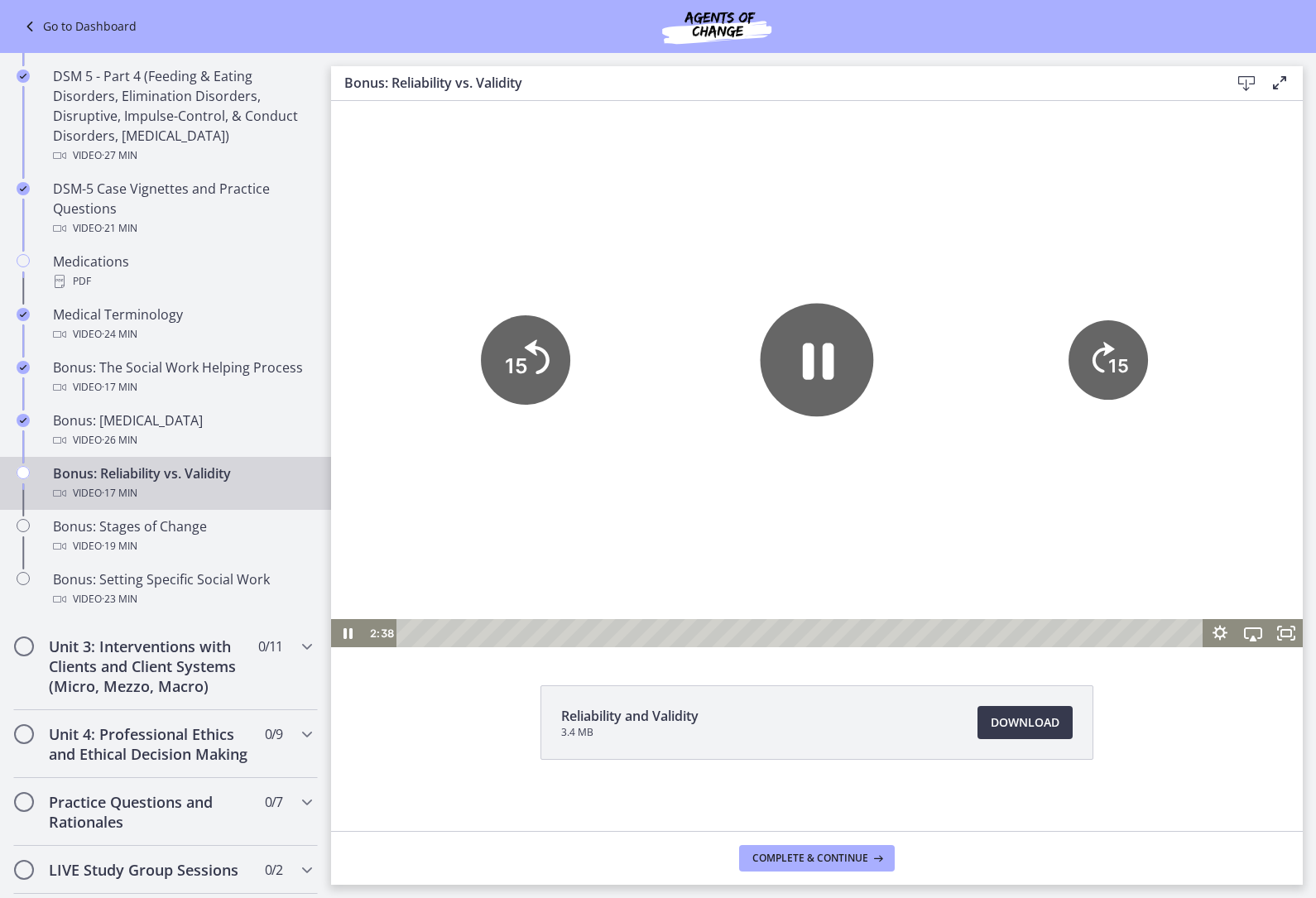
click at [558, 354] on icon "15" at bounding box center [525, 360] width 90 height 90
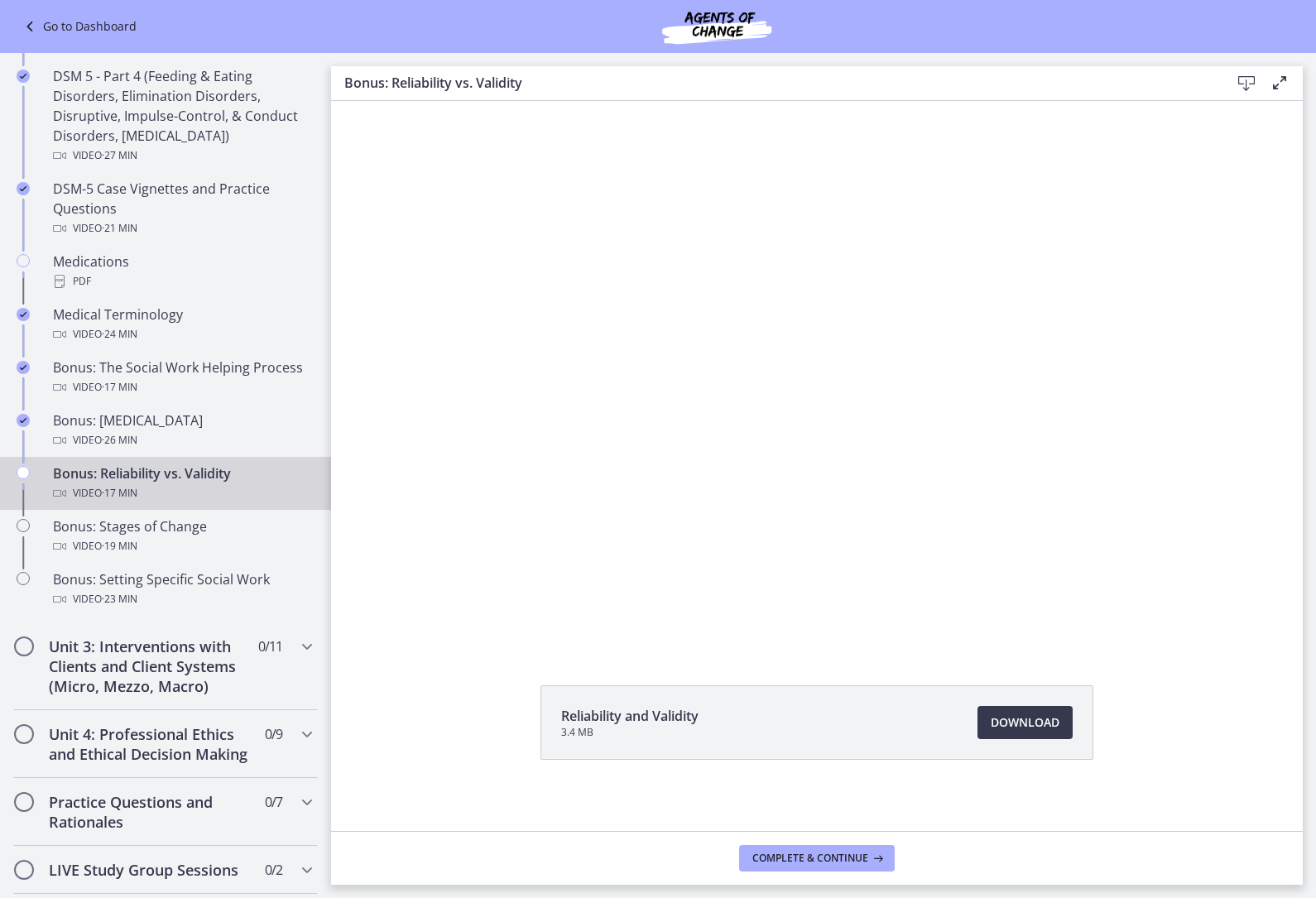
click at [519, 421] on div at bounding box center [817, 374] width 972 height 546
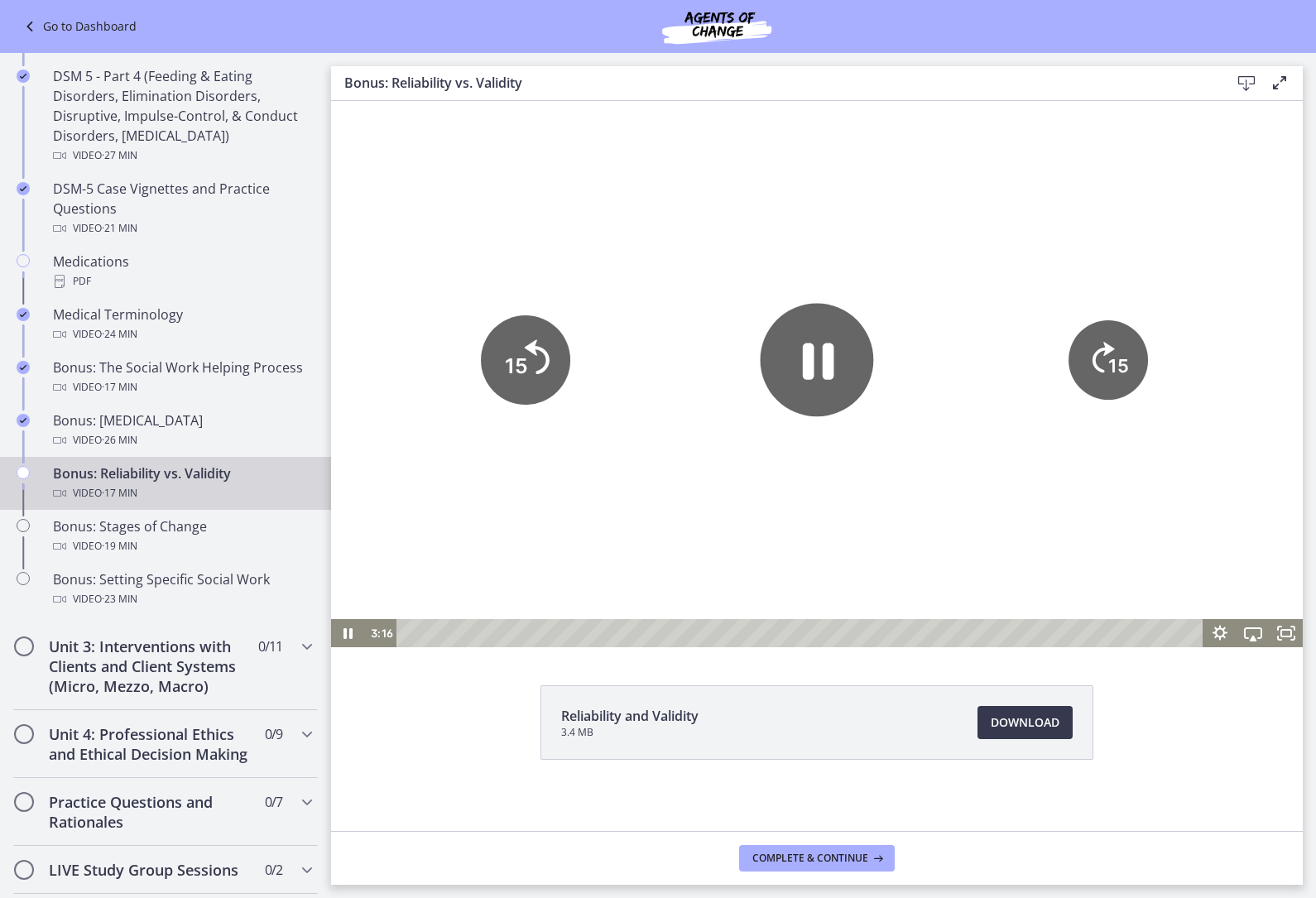
click at [516, 343] on icon "15" at bounding box center [525, 360] width 90 height 90
click at [516, 354] on tspan "15" at bounding box center [516, 366] width 24 height 25
click at [544, 381] on icon "15" at bounding box center [525, 360] width 79 height 79
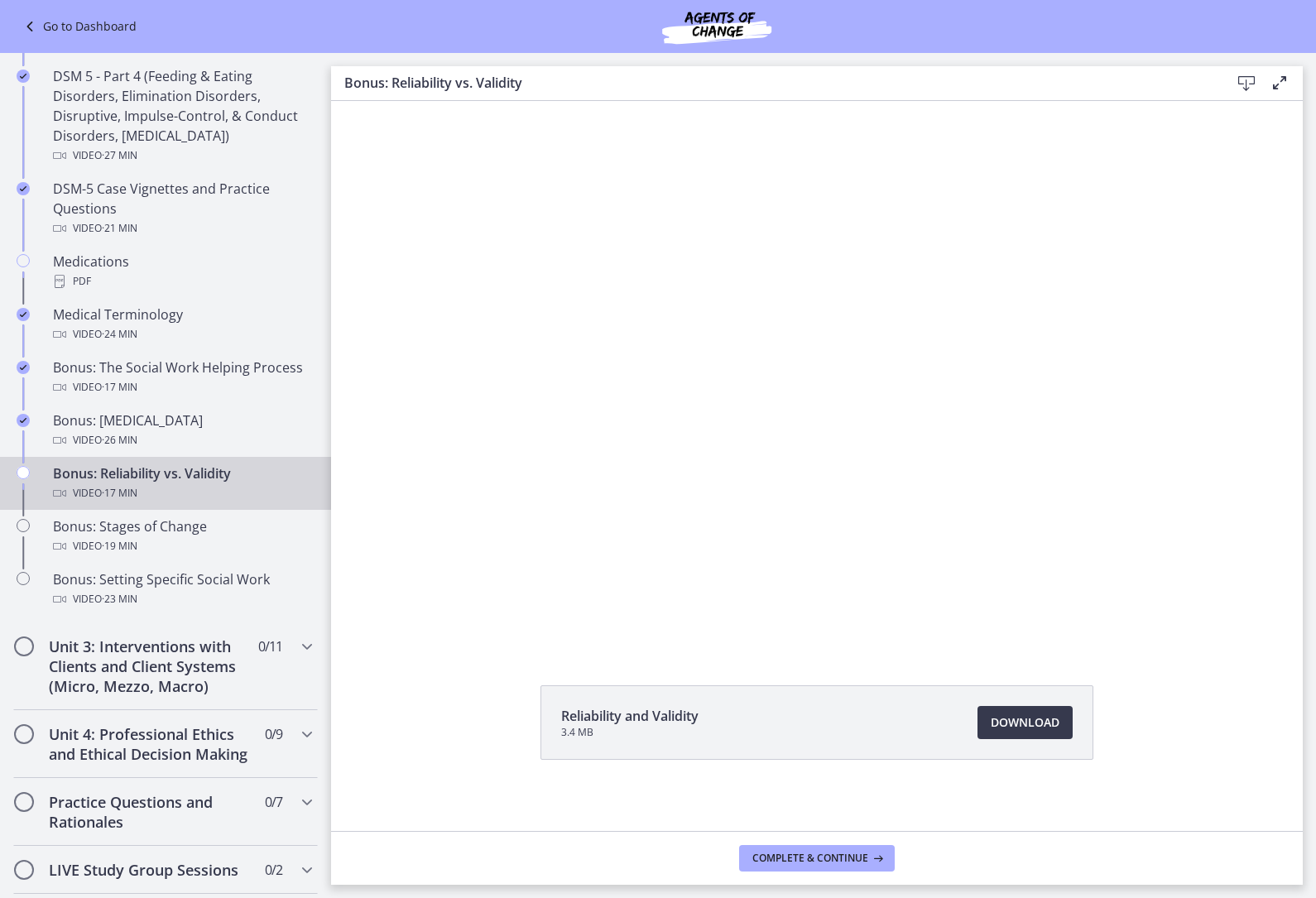
click at [439, 424] on div at bounding box center [817, 374] width 972 height 546
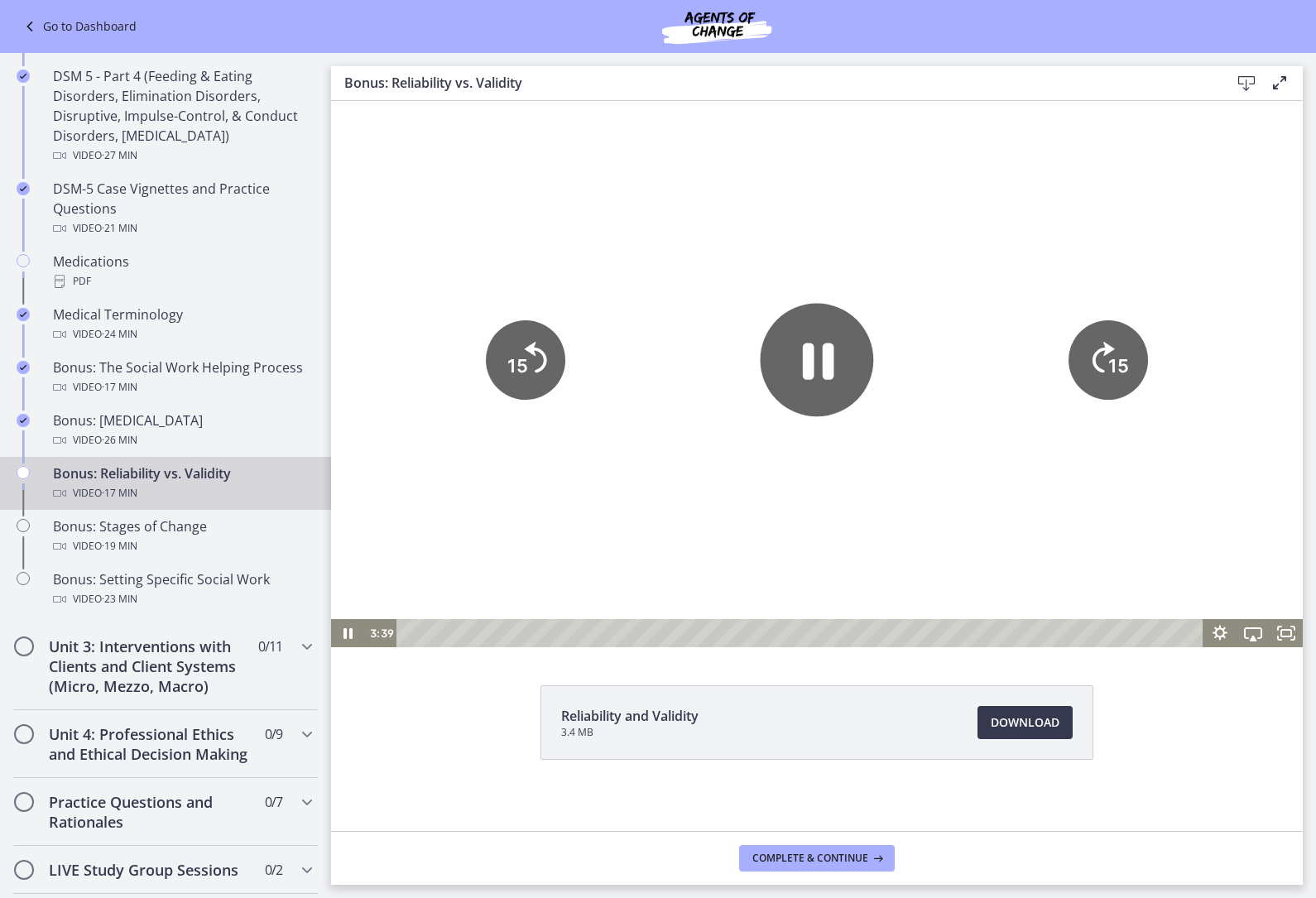
click at [519, 361] on tspan "15" at bounding box center [518, 366] width 21 height 22
click at [519, 361] on icon "15" at bounding box center [525, 360] width 79 height 79
click at [557, 369] on icon "15" at bounding box center [525, 360] width 79 height 79
click at [551, 358] on icon "15" at bounding box center [525, 360] width 79 height 79
click at [553, 341] on icon "15" at bounding box center [525, 291] width 99 height 99
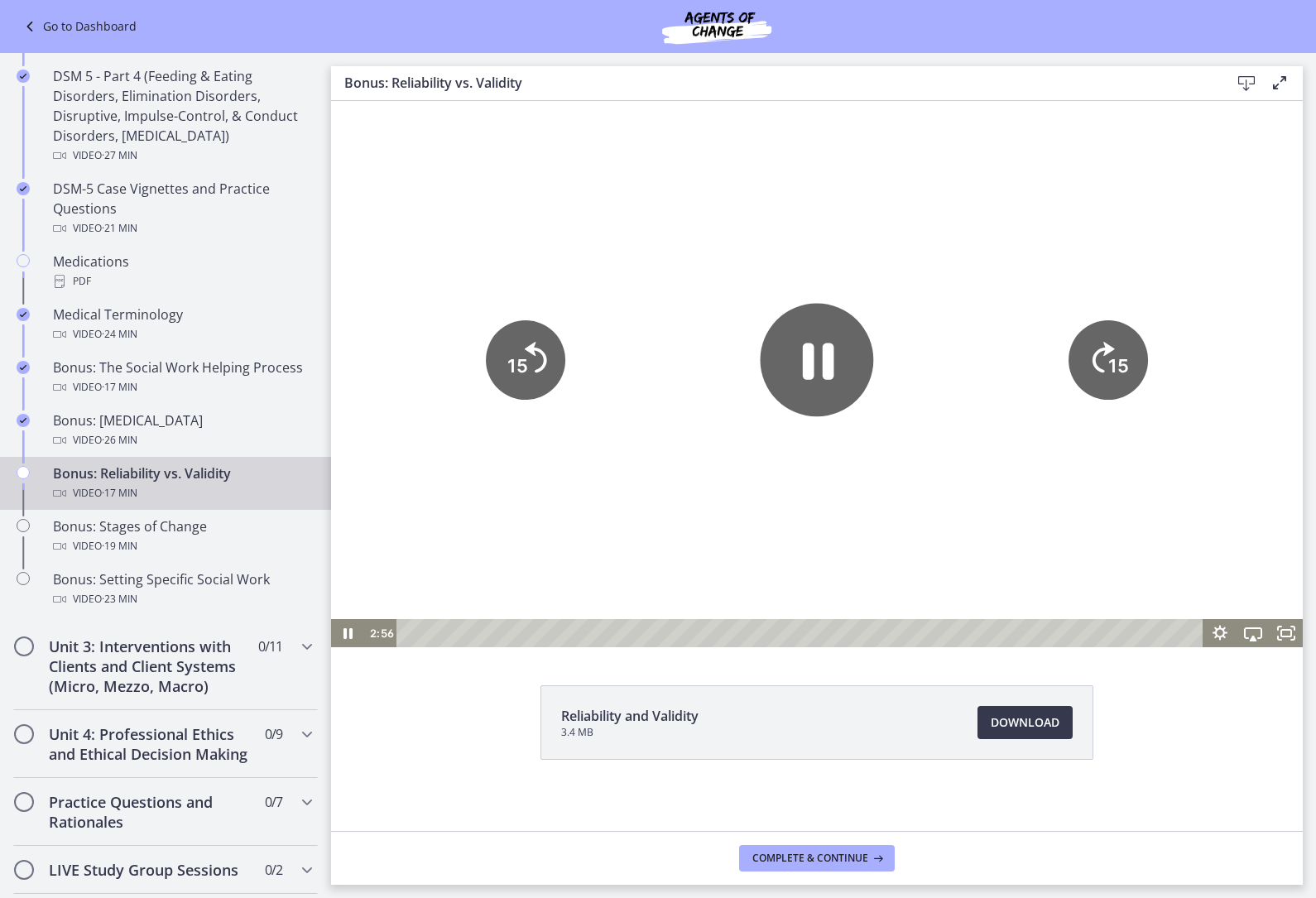
click at [552, 361] on icon "15" at bounding box center [525, 360] width 79 height 79
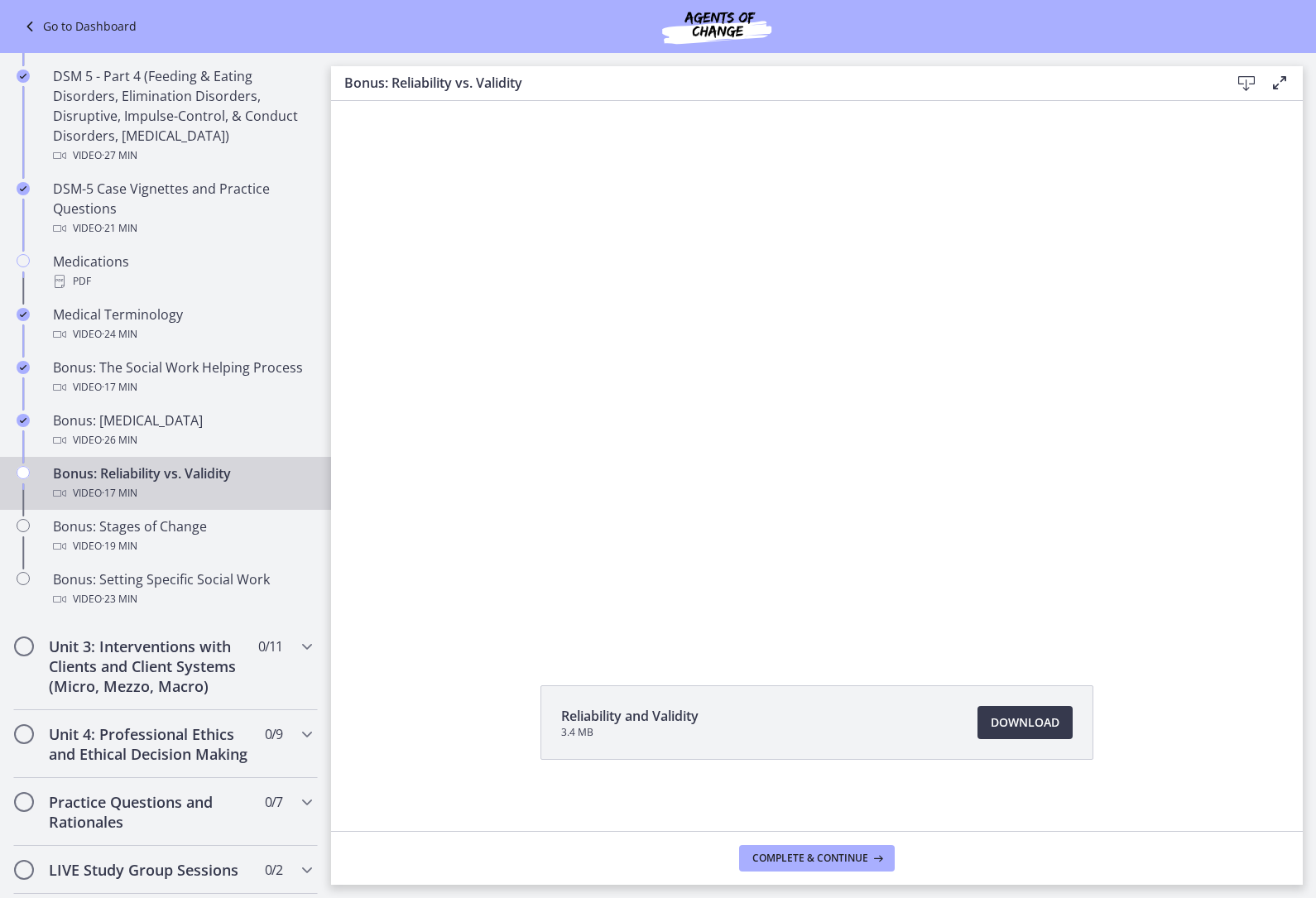
click at [483, 475] on div at bounding box center [817, 374] width 972 height 546
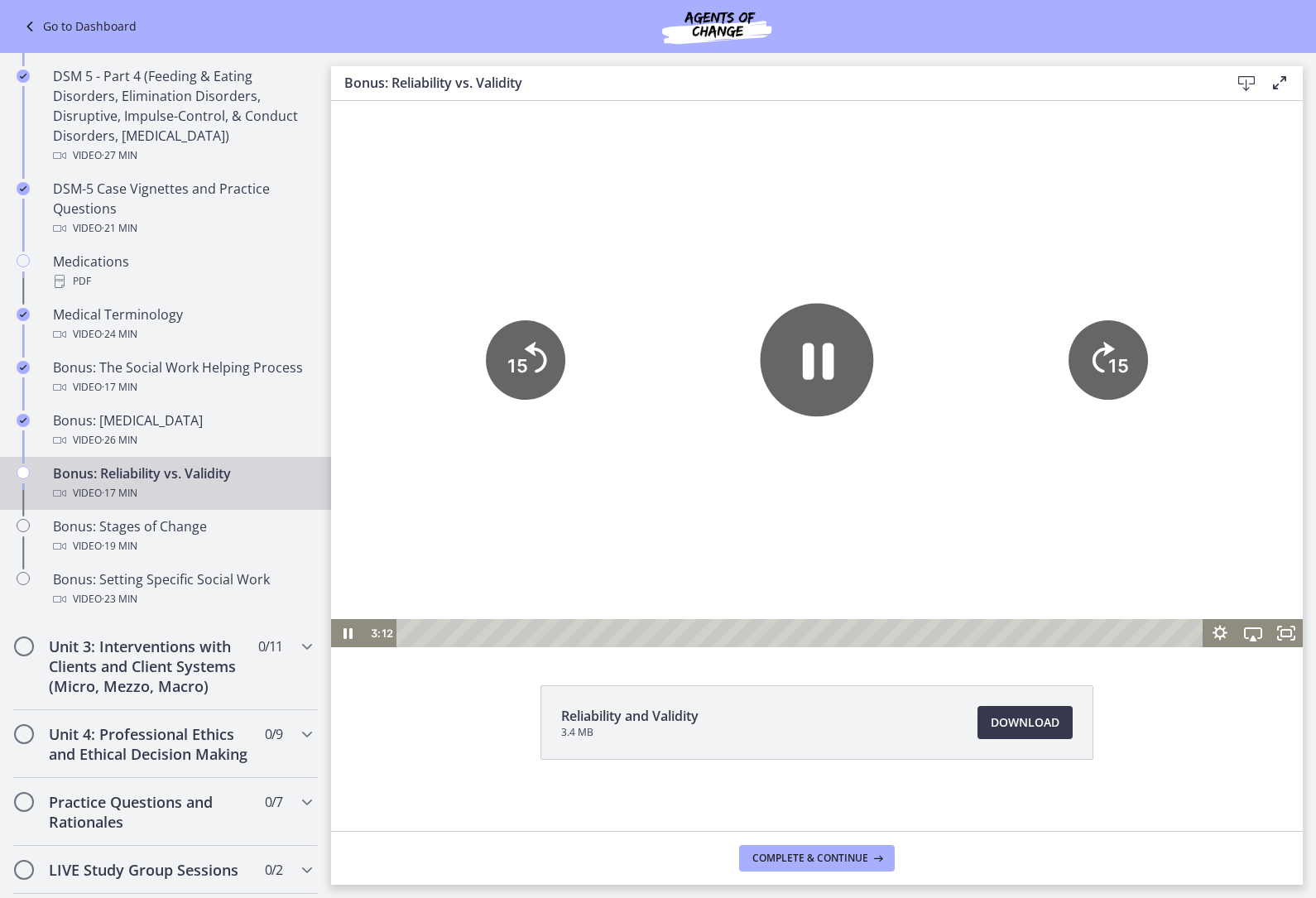
click at [527, 400] on button "15" at bounding box center [525, 360] width 79 height 79
click at [541, 366] on icon "15" at bounding box center [525, 360] width 79 height 79
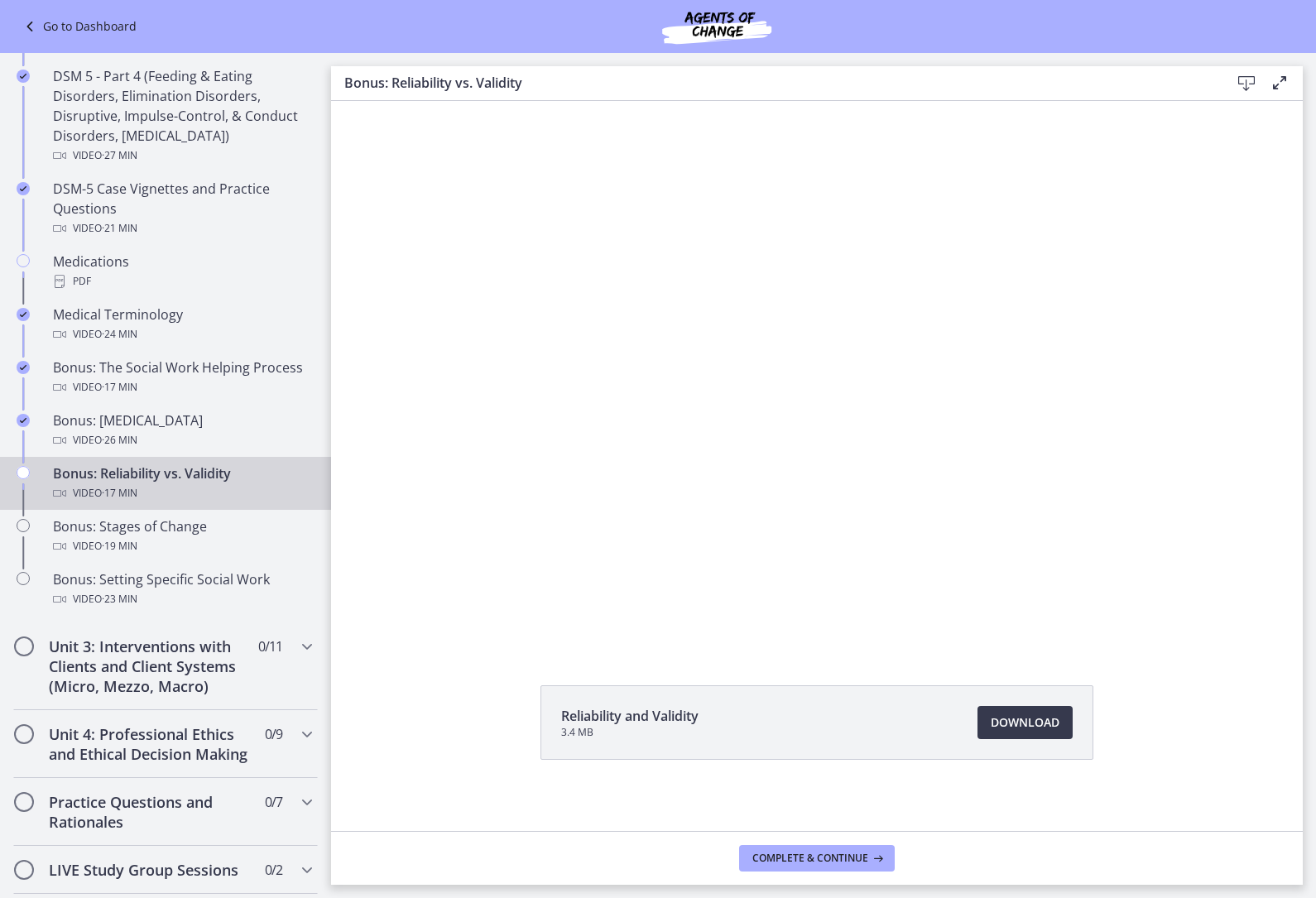
click at [423, 431] on div at bounding box center [817, 374] width 972 height 546
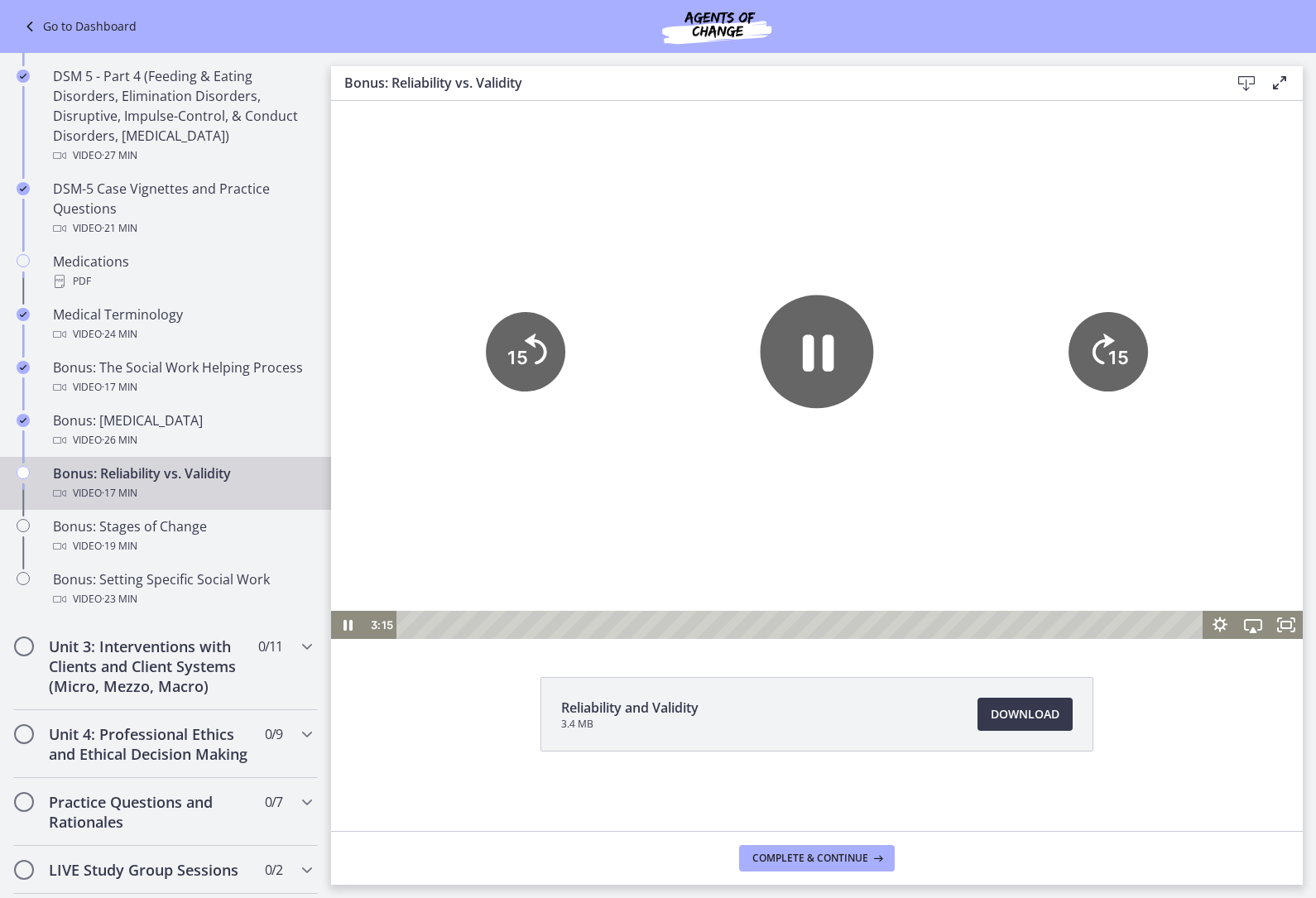
click at [532, 354] on icon "15" at bounding box center [525, 351] width 79 height 79
click at [531, 353] on icon "Skip back 15 seconds" at bounding box center [537, 348] width 25 height 35
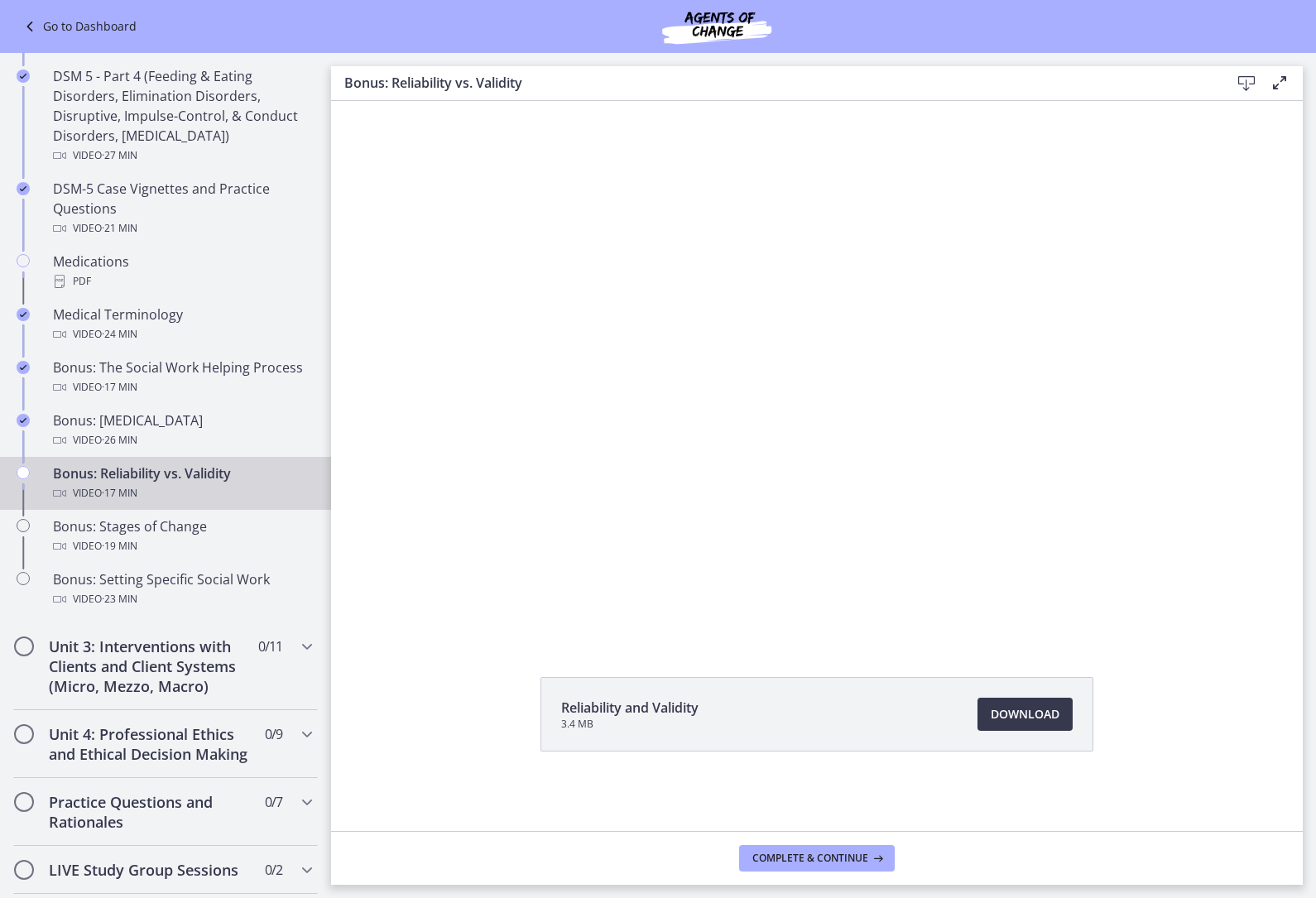
click at [522, 365] on div at bounding box center [817, 365] width 972 height 546
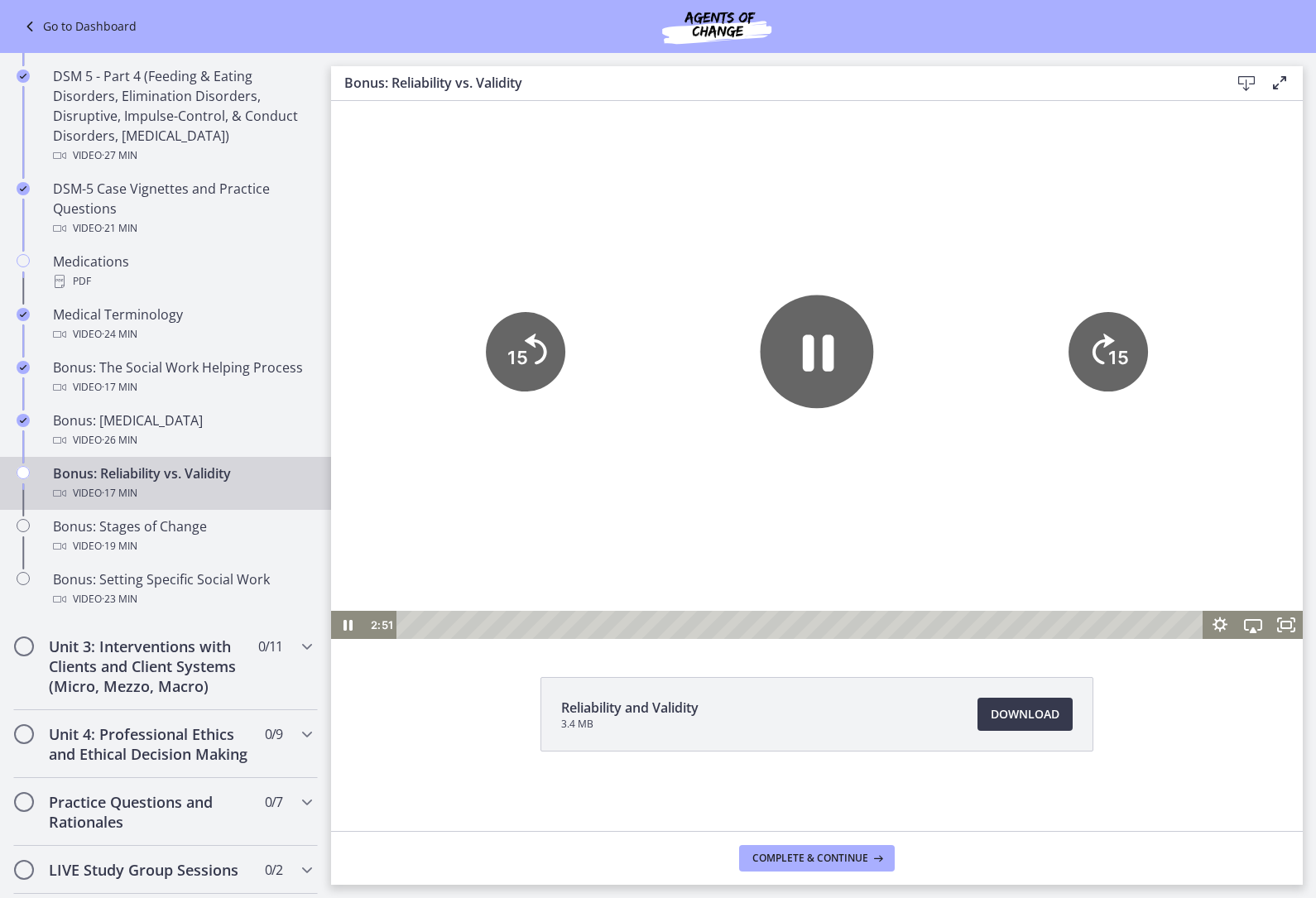
click at [520, 381] on icon "15" at bounding box center [525, 351] width 79 height 79
click at [535, 358] on icon "15" at bounding box center [525, 351] width 79 height 79
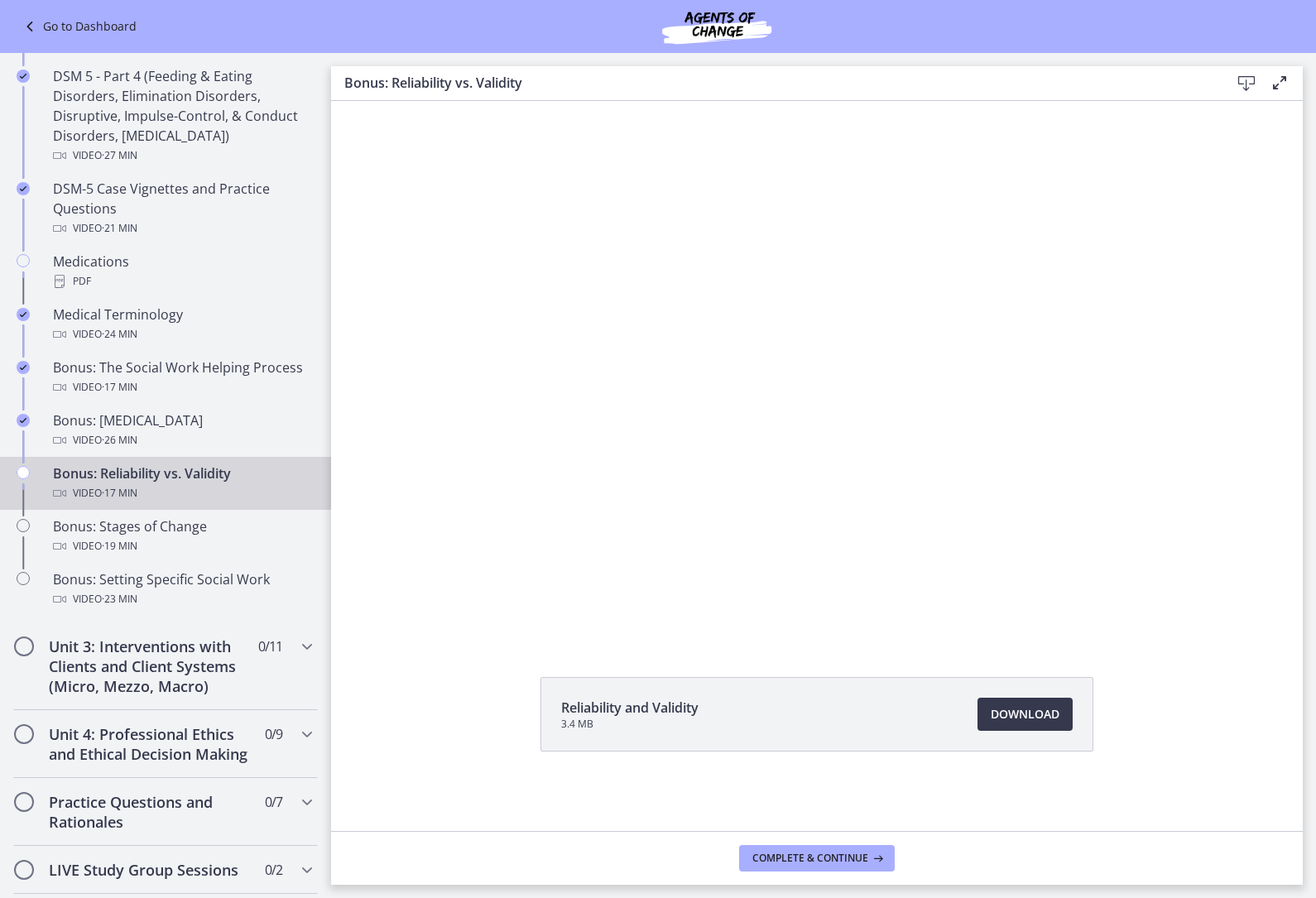
click at [677, 456] on div at bounding box center [817, 365] width 972 height 546
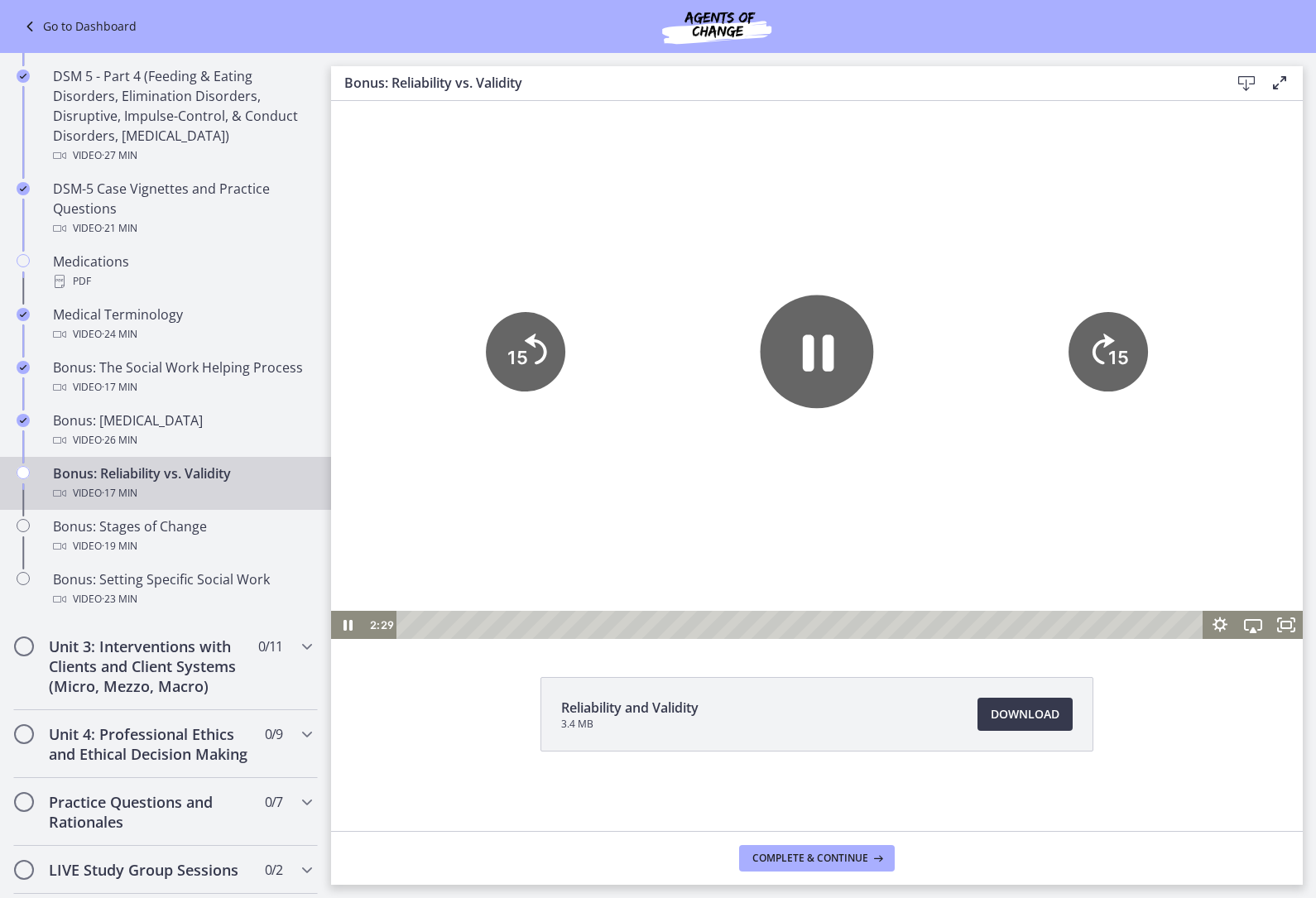
click at [803, 351] on icon "Pause" at bounding box center [819, 353] width 31 height 37
click at [831, 359] on icon "Play Video" at bounding box center [817, 352] width 113 height 113
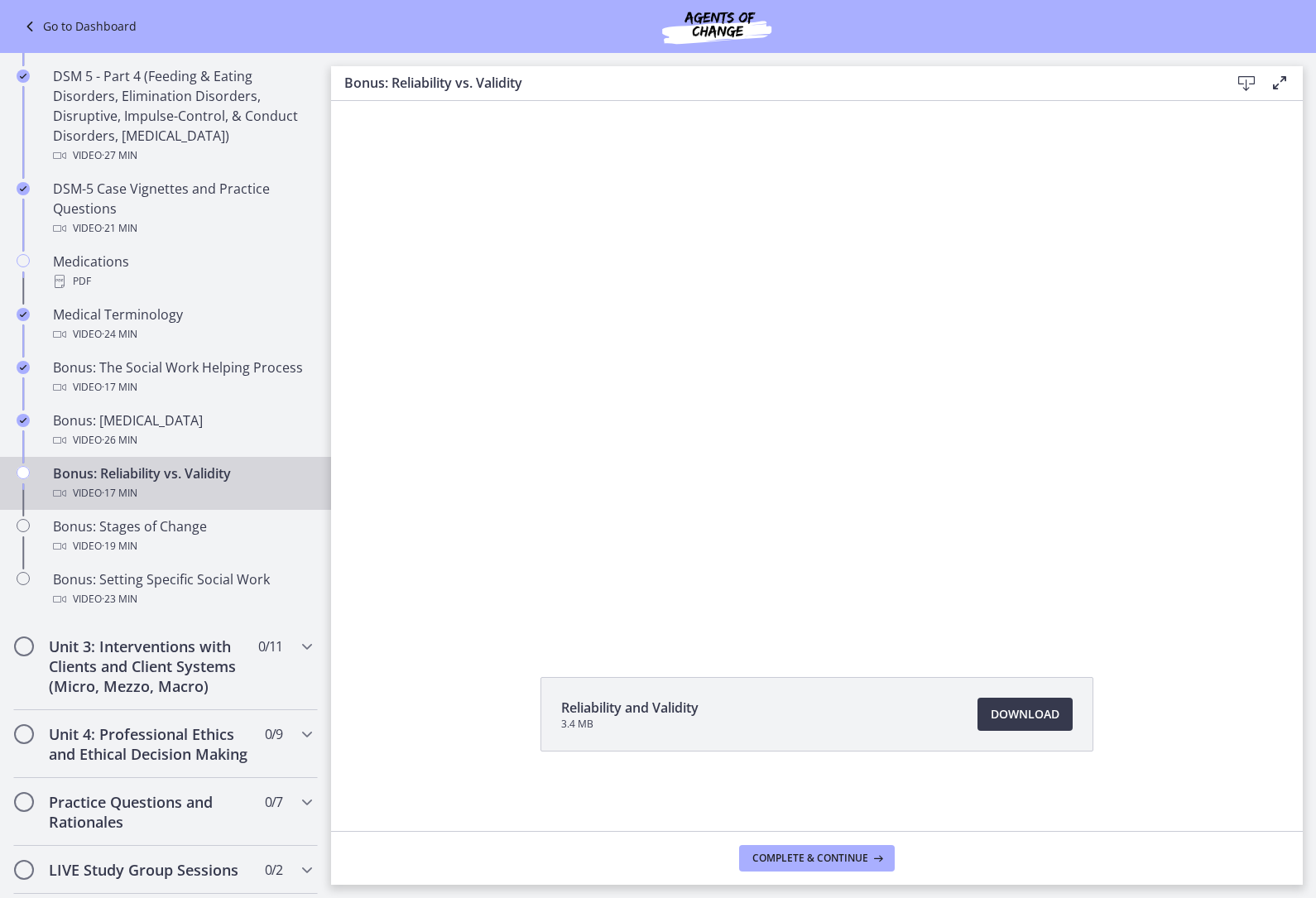
click at [554, 447] on div at bounding box center [817, 365] width 972 height 546
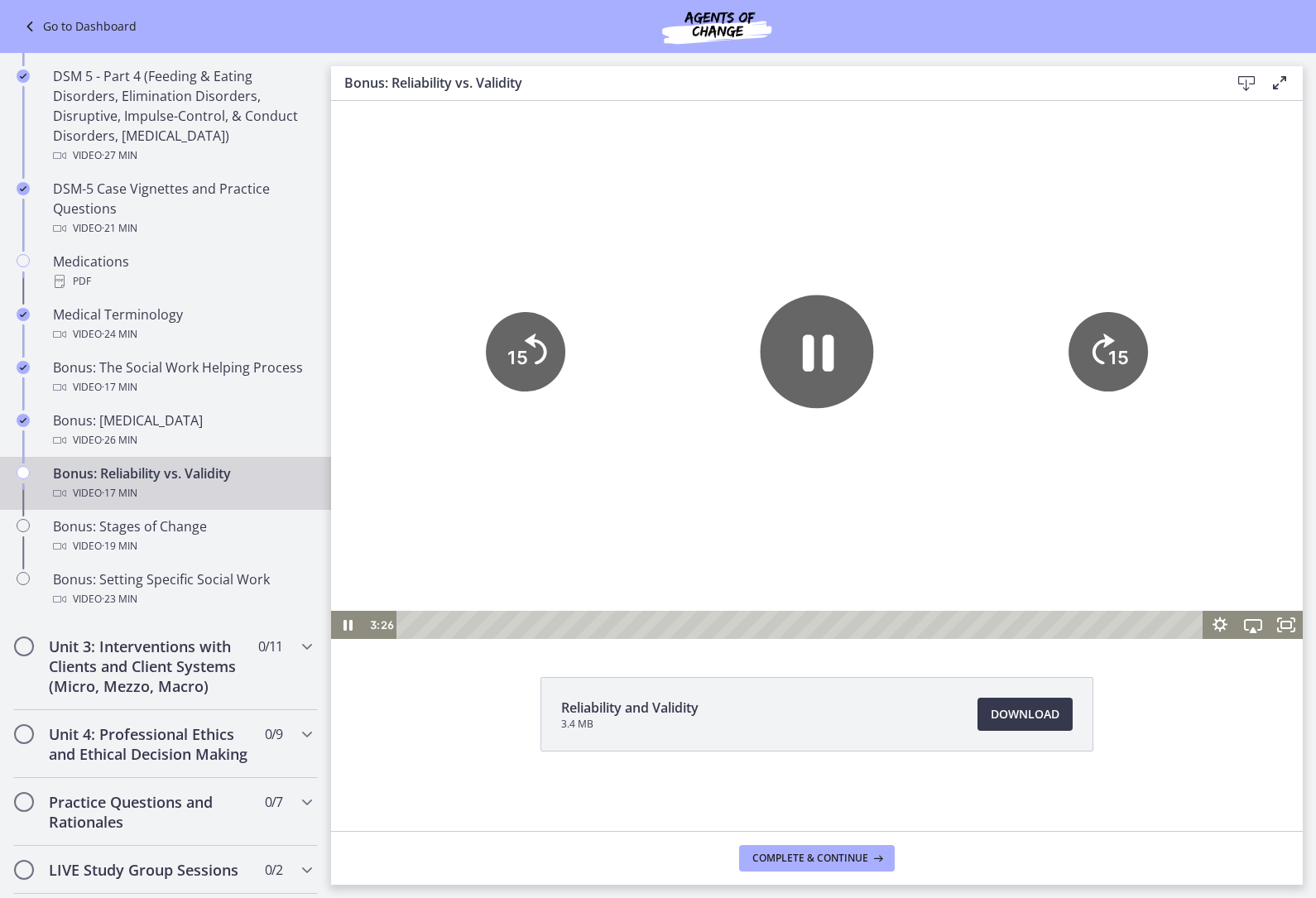
click at [492, 385] on icon "15" at bounding box center [525, 351] width 79 height 79
click at [492, 385] on div at bounding box center [817, 365] width 972 height 546
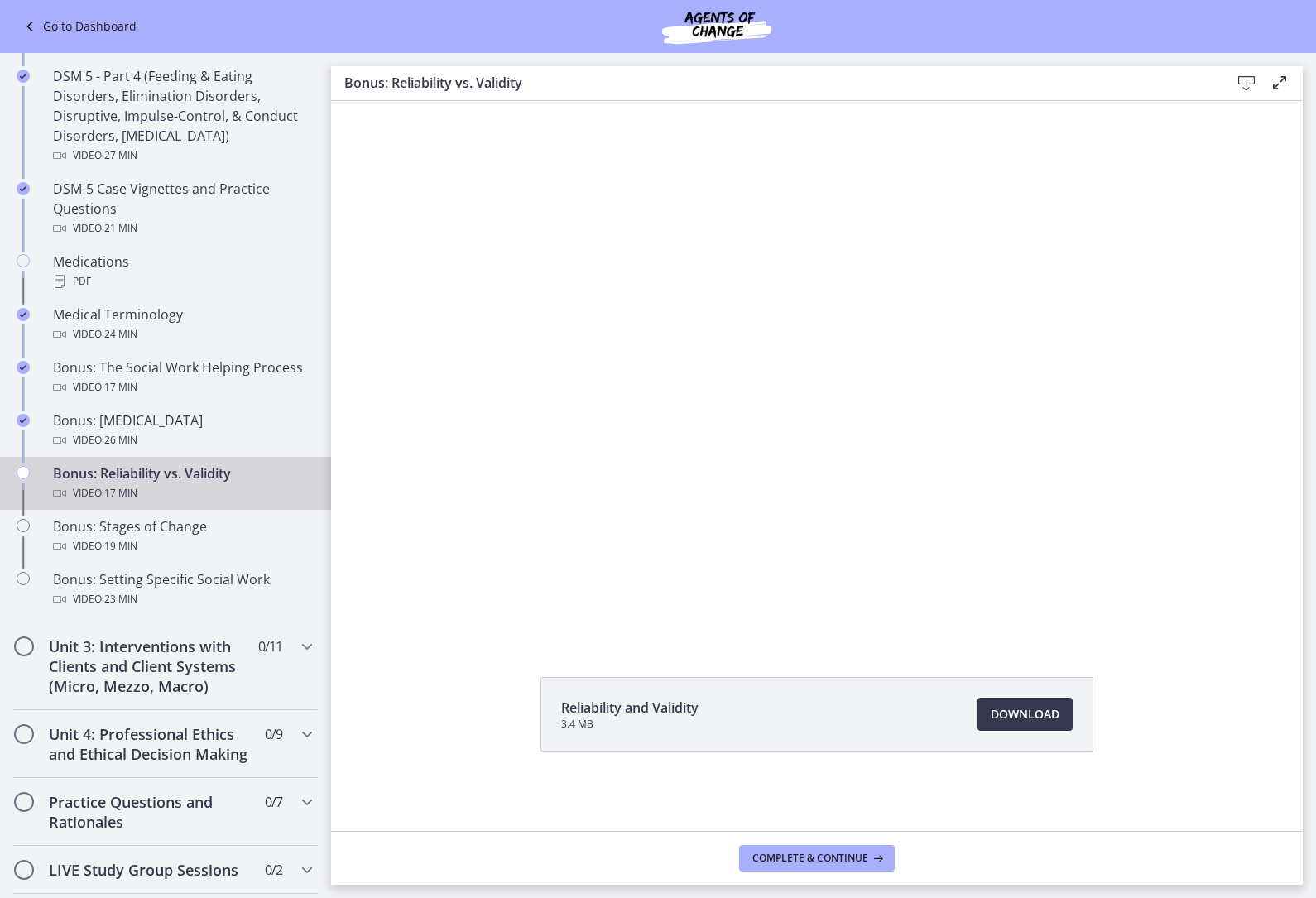
click at [517, 375] on div at bounding box center [817, 365] width 972 height 546
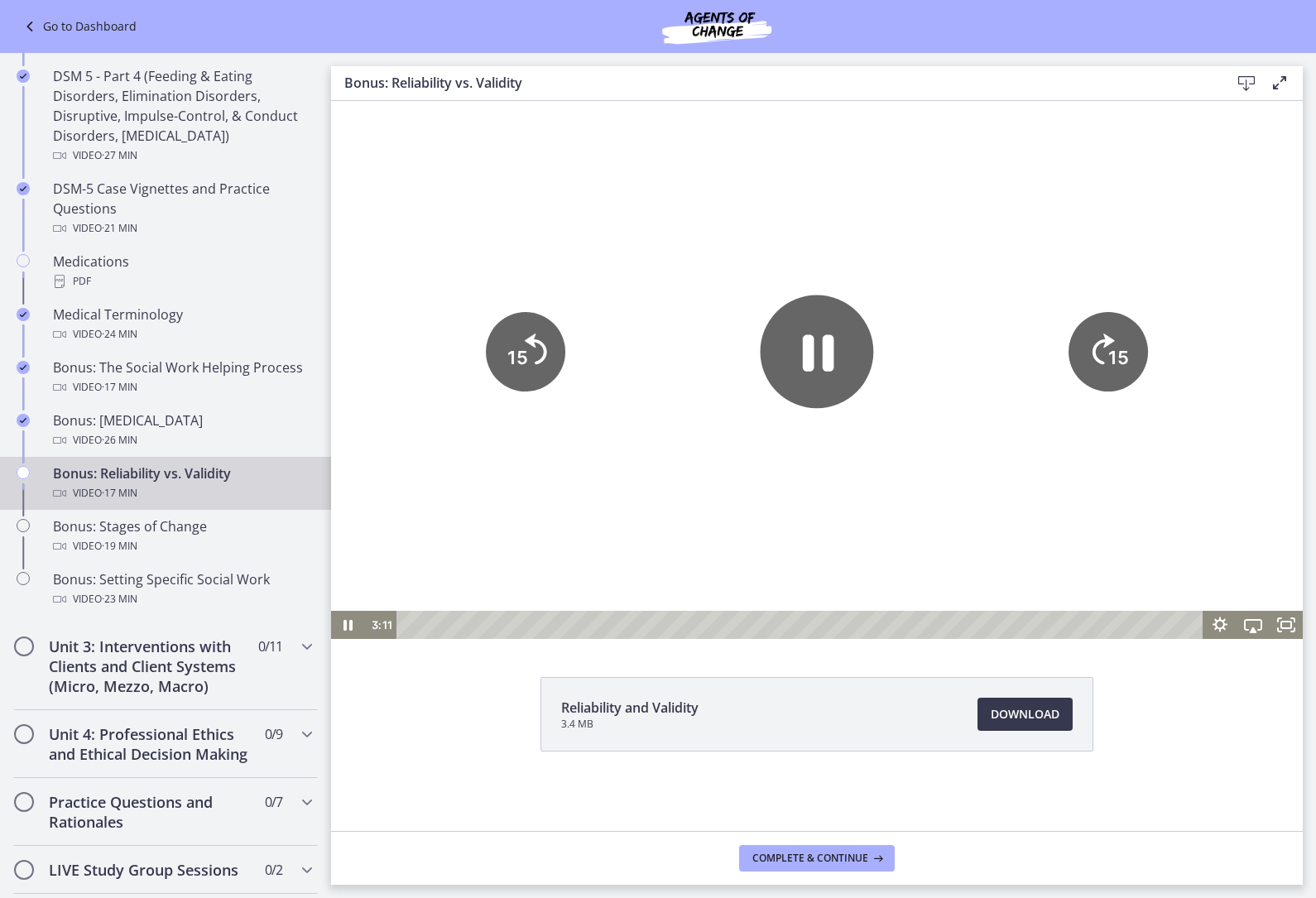
click at [522, 368] on tspan "15" at bounding box center [518, 357] width 21 height 22
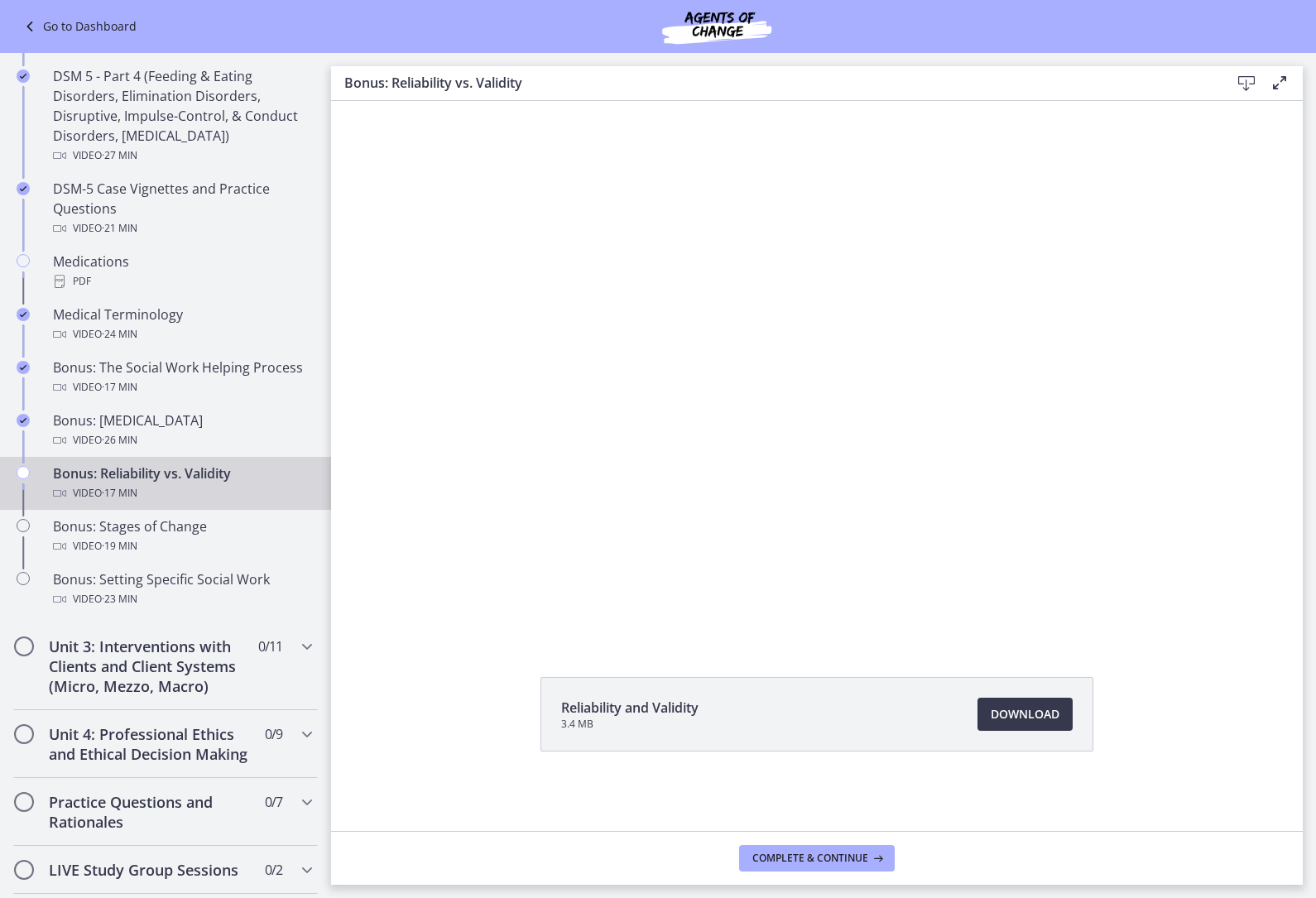
click at [566, 356] on div at bounding box center [817, 365] width 972 height 546
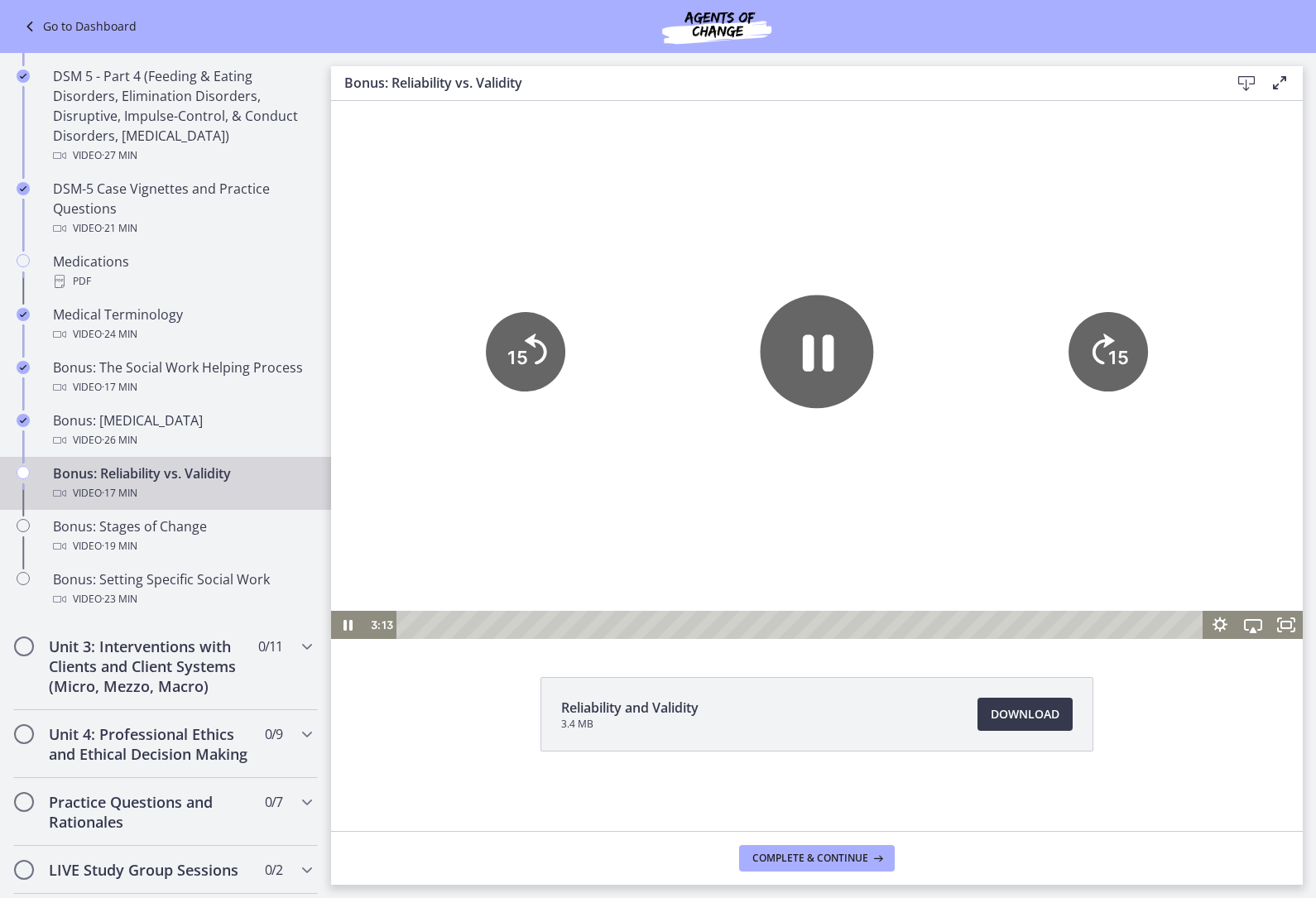
click at [544, 326] on icon "15" at bounding box center [525, 351] width 79 height 79
click at [544, 298] on icon "Skip back 15 seconds" at bounding box center [537, 279] width 27 height 38
click at [812, 342] on icon "Pause" at bounding box center [819, 353] width 31 height 37
click at [824, 370] on icon "Play Video" at bounding box center [817, 352] width 113 height 113
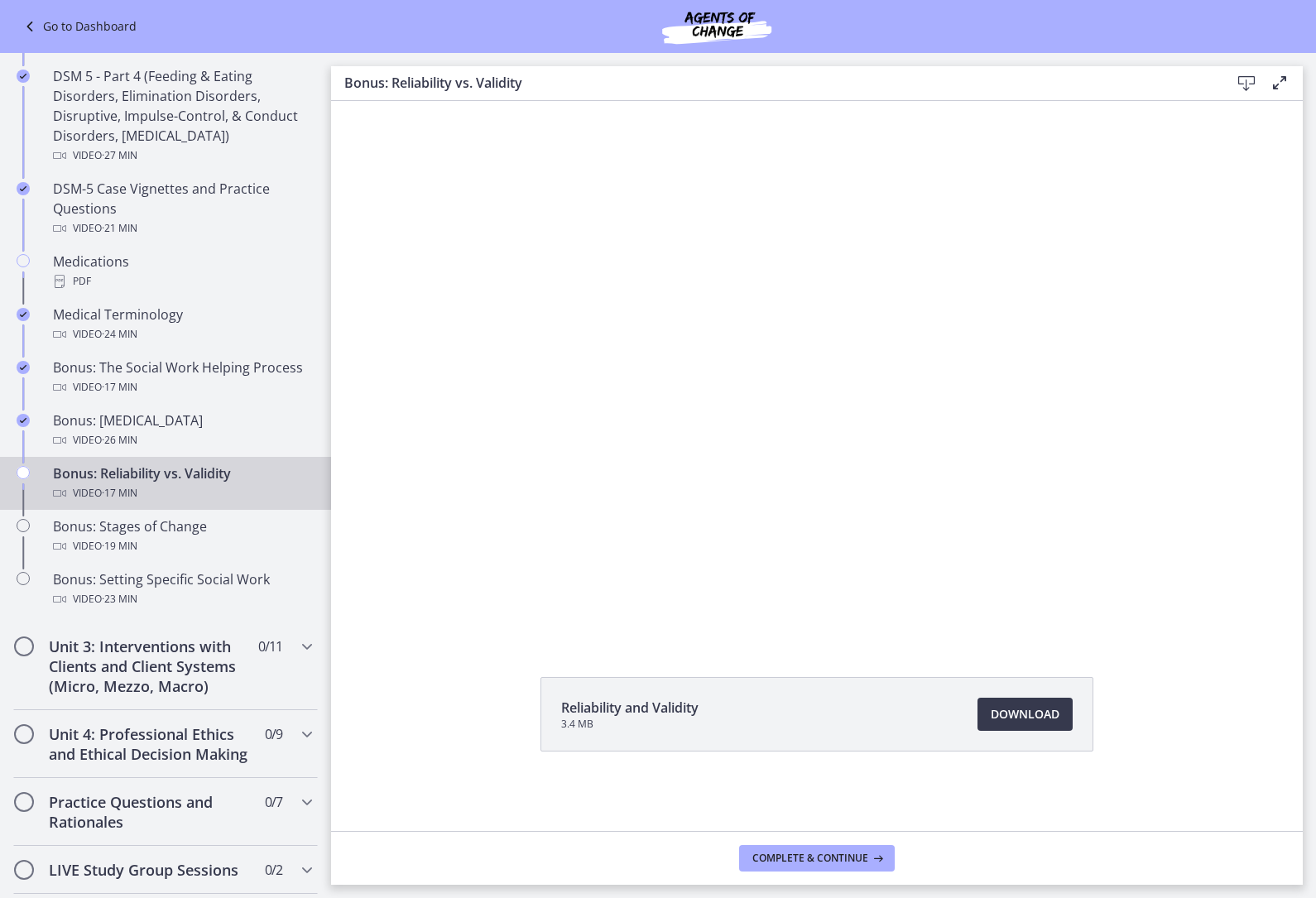
click at [501, 388] on div at bounding box center [817, 365] width 972 height 546
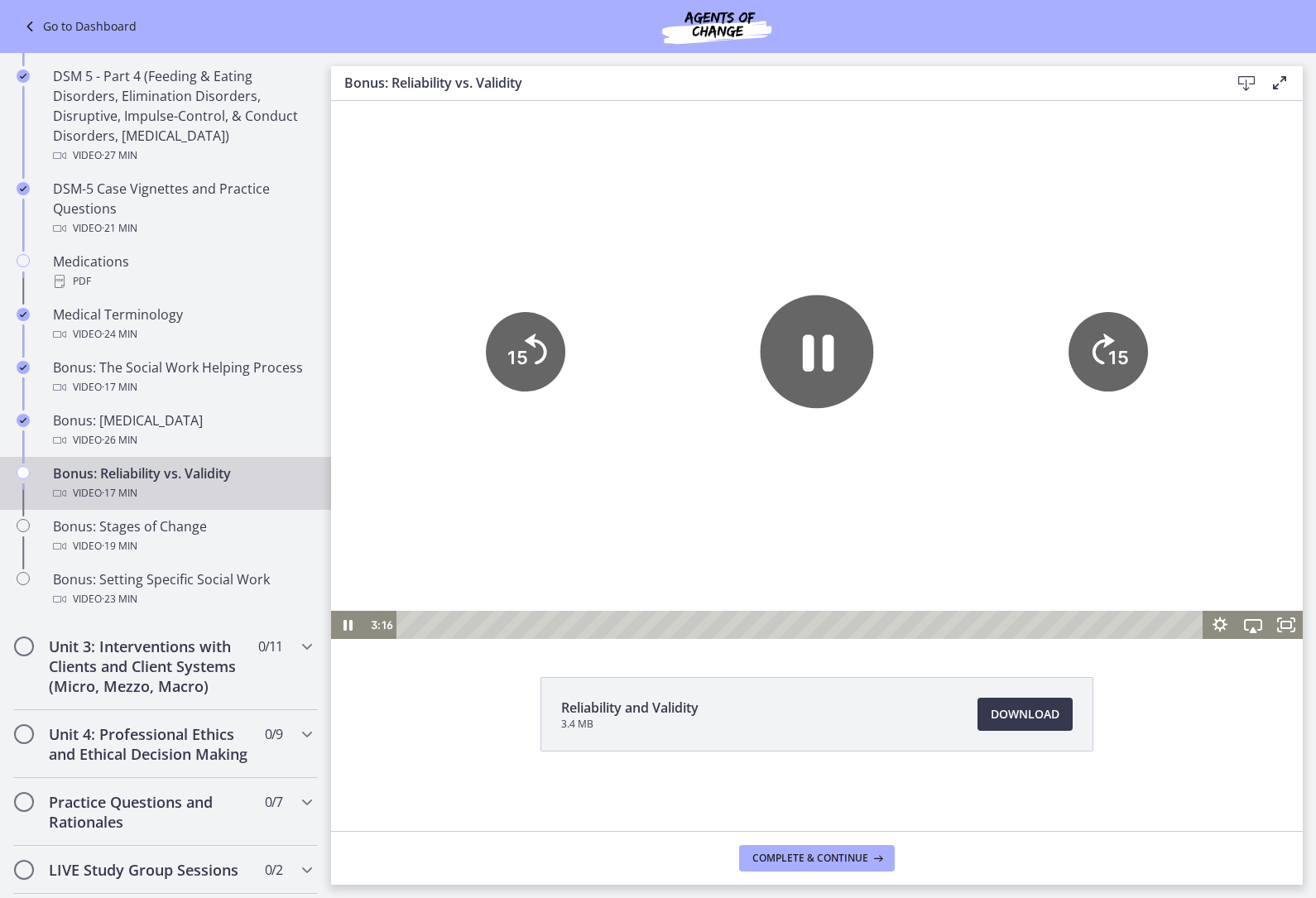
click at [522, 343] on icon "15" at bounding box center [525, 351] width 79 height 79
click at [521, 332] on icon "15" at bounding box center [525, 282] width 99 height 99
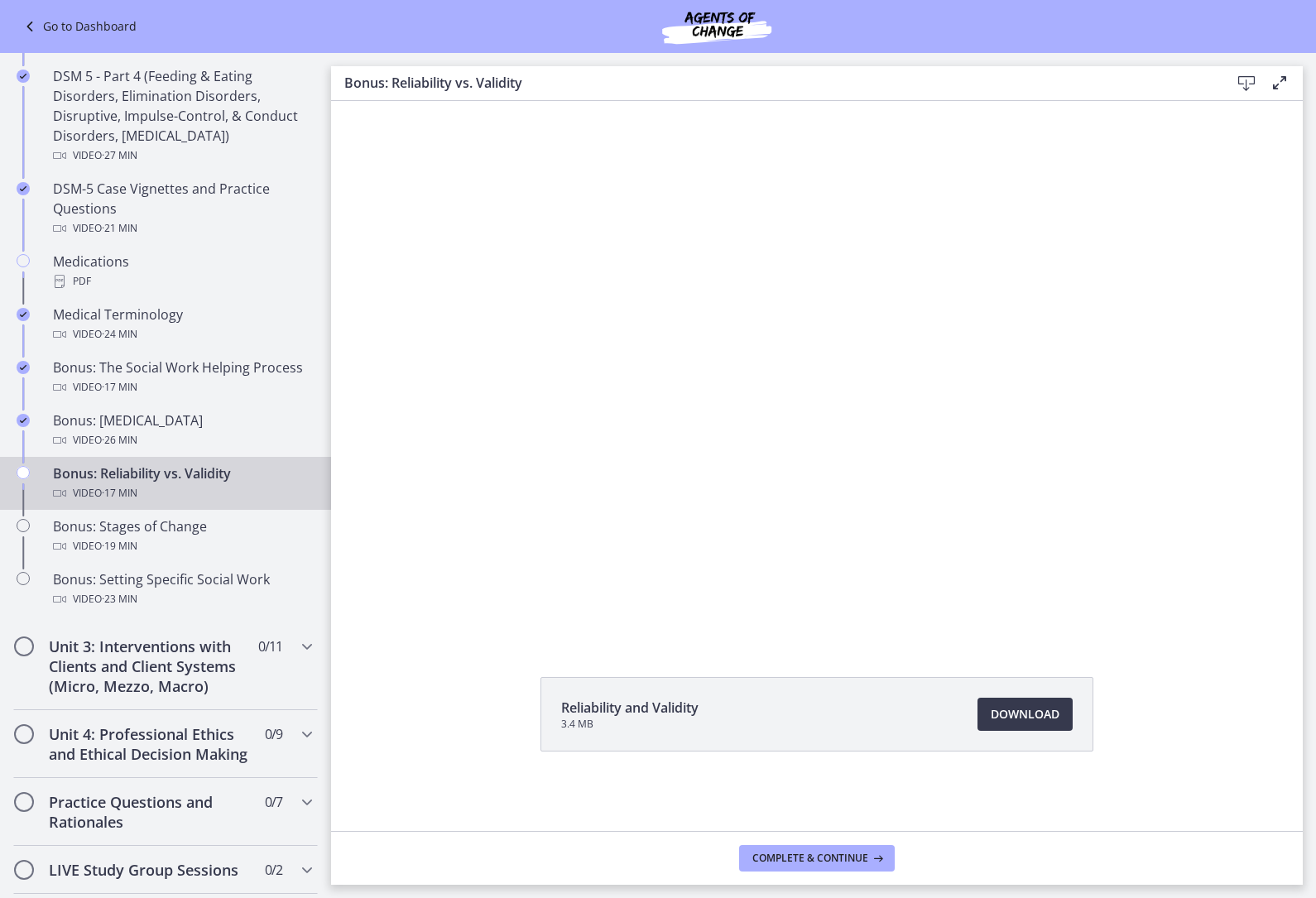
click at [553, 411] on div at bounding box center [817, 365] width 972 height 546
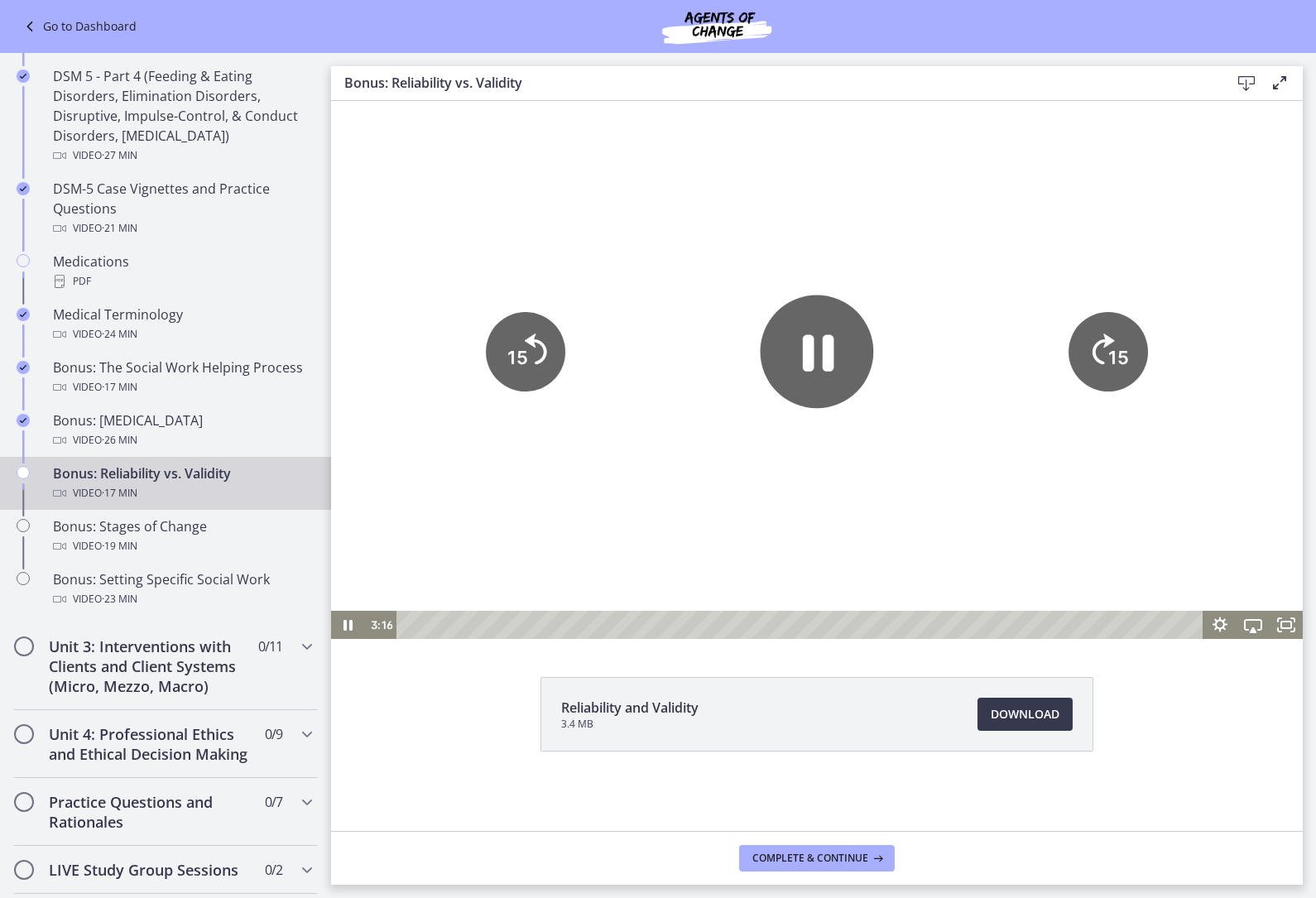
click at [511, 357] on tspan "15" at bounding box center [518, 357] width 21 height 22
click at [511, 357] on tspan "15" at bounding box center [516, 357] width 24 height 25
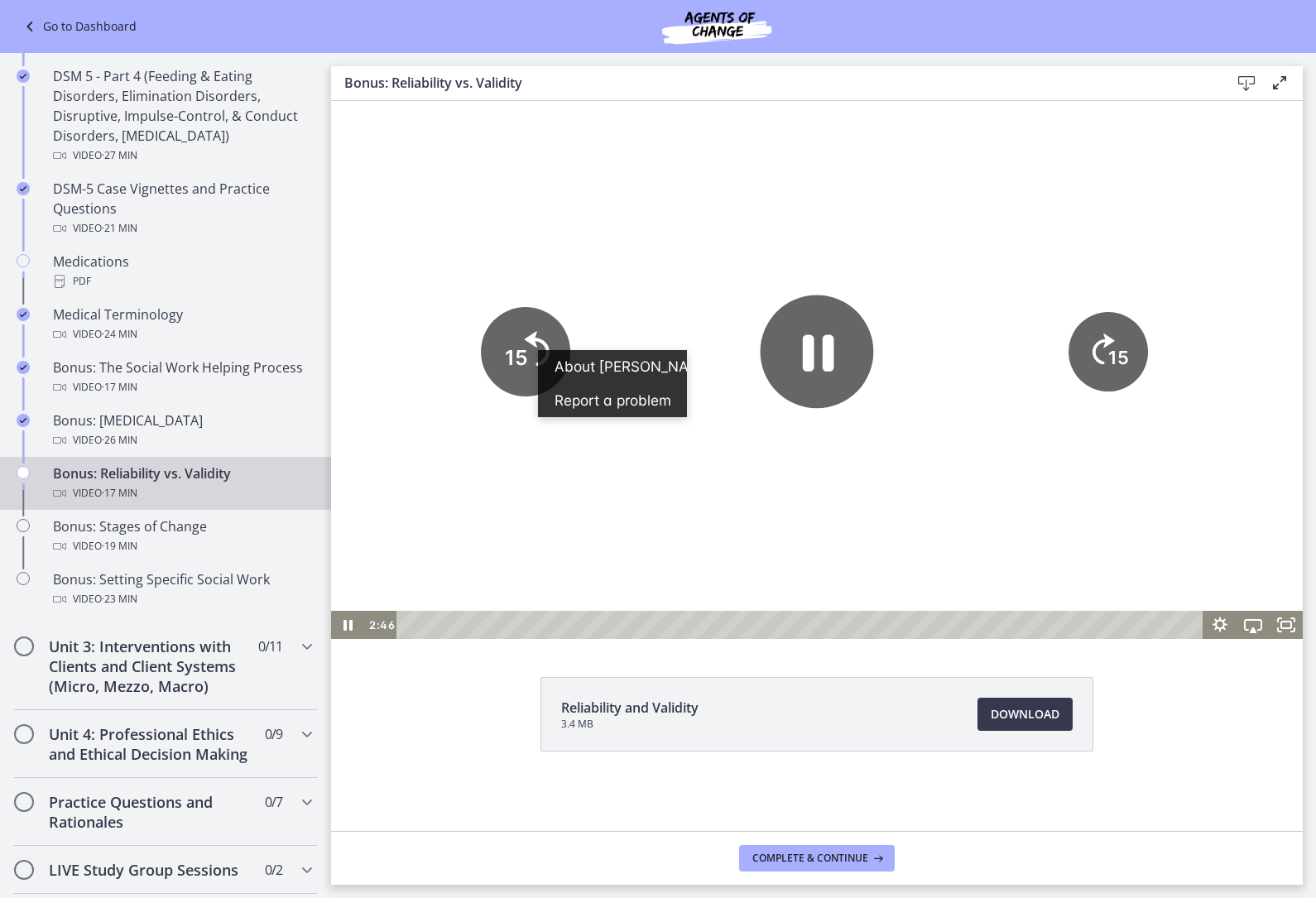
click at [526, 358] on tspan "15" at bounding box center [516, 357] width 24 height 25
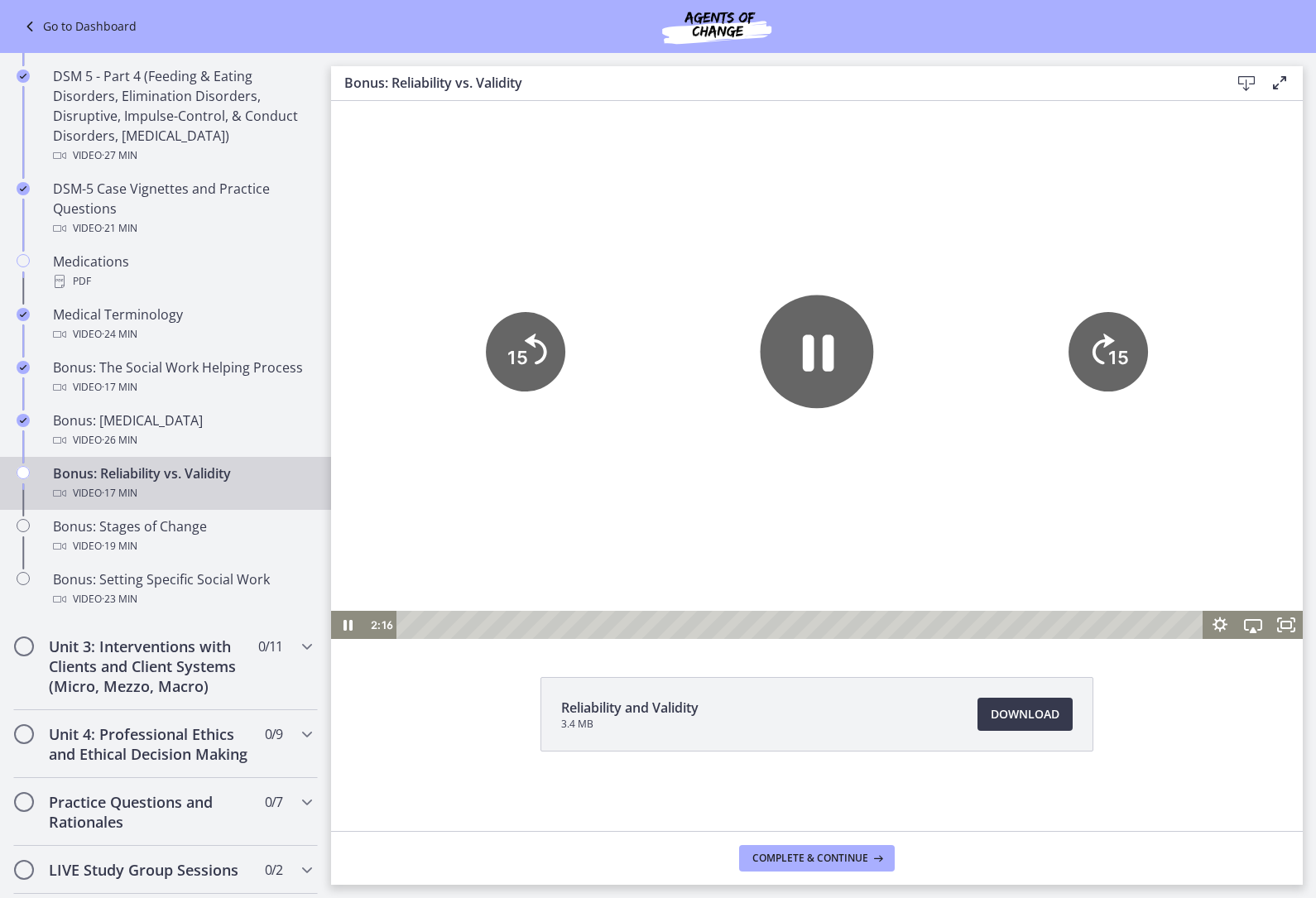
click at [535, 349] on icon "Skip back 15 seconds" at bounding box center [536, 348] width 23 height 30
click at [535, 348] on icon "Skip back 15 seconds" at bounding box center [536, 348] width 23 height 30
click at [1106, 360] on icon "15" at bounding box center [1108, 351] width 79 height 79
click at [1070, 346] on icon "15" at bounding box center [1108, 351] width 79 height 79
click at [1098, 349] on icon "15" at bounding box center [1108, 352] width 90 height 90
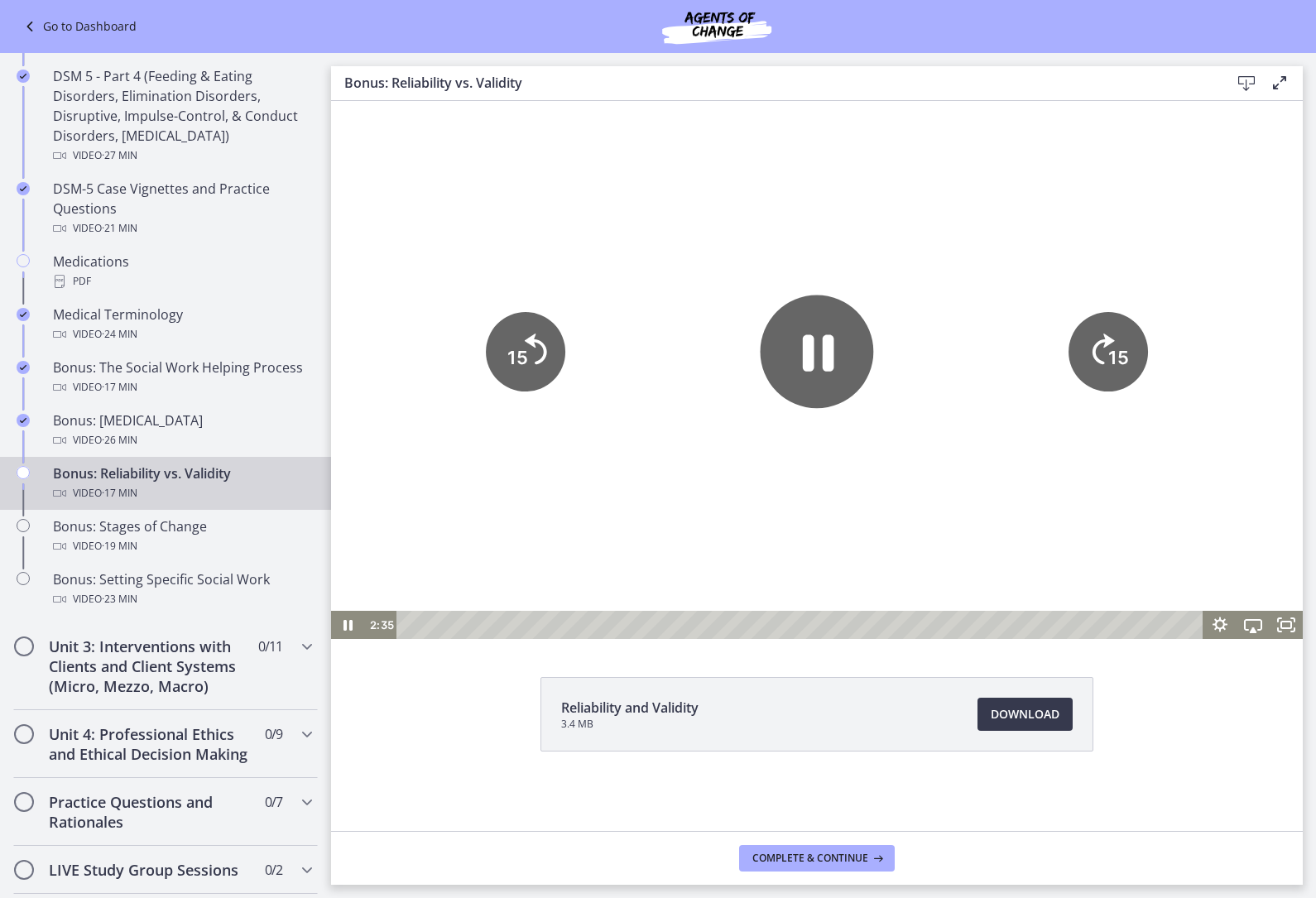
click at [1097, 350] on icon "15" at bounding box center [1108, 351] width 79 height 79
click at [1096, 350] on icon "15" at bounding box center [1108, 351] width 79 height 79
click at [1101, 351] on icon "Skip ahead 15 seconds" at bounding box center [1103, 348] width 23 height 30
click at [1100, 350] on icon "15" at bounding box center [1108, 352] width 90 height 90
click at [1093, 350] on icon "Skip ahead 15 seconds" at bounding box center [1103, 348] width 23 height 30
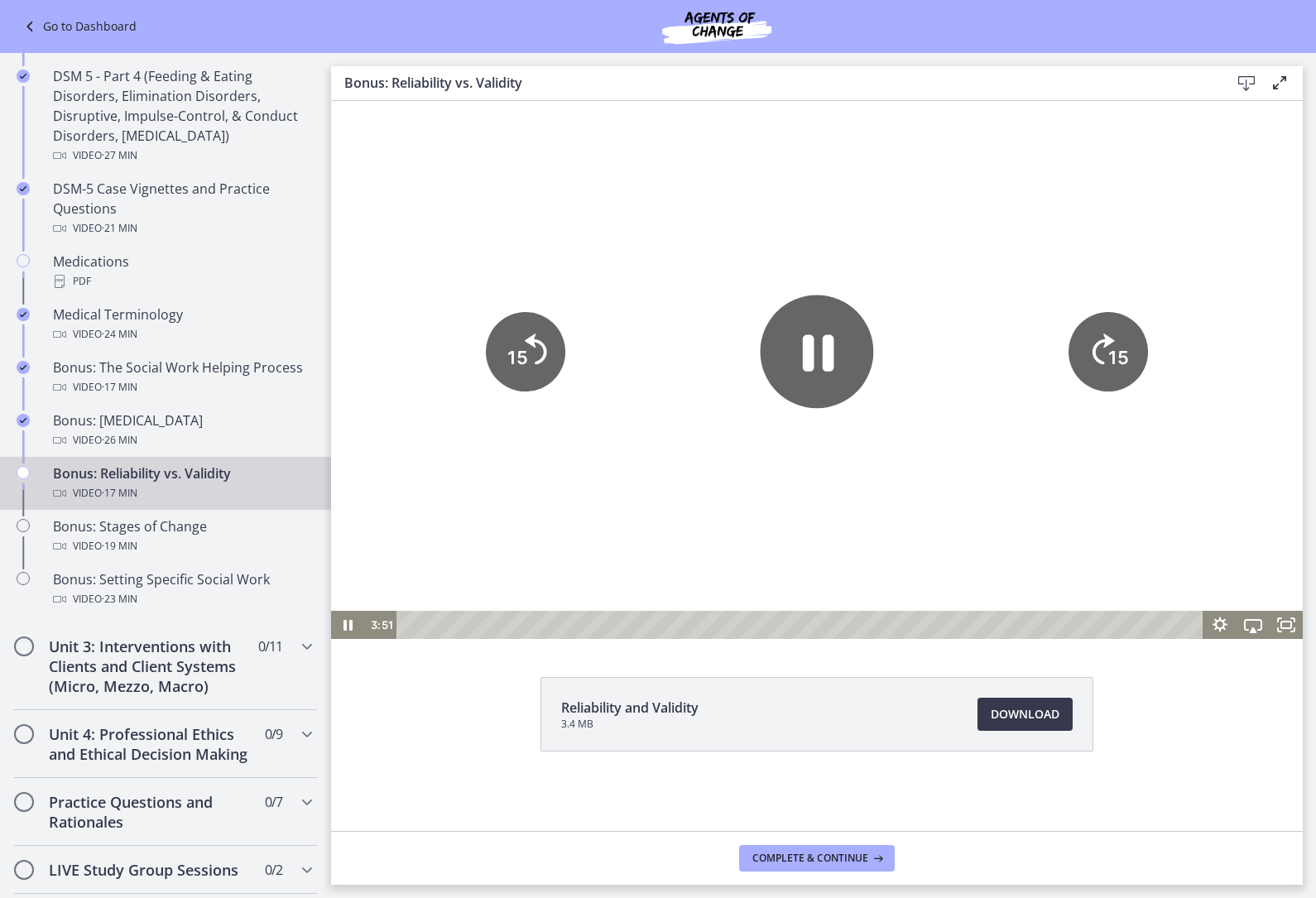
click at [491, 333] on icon "15" at bounding box center [525, 351] width 79 height 79
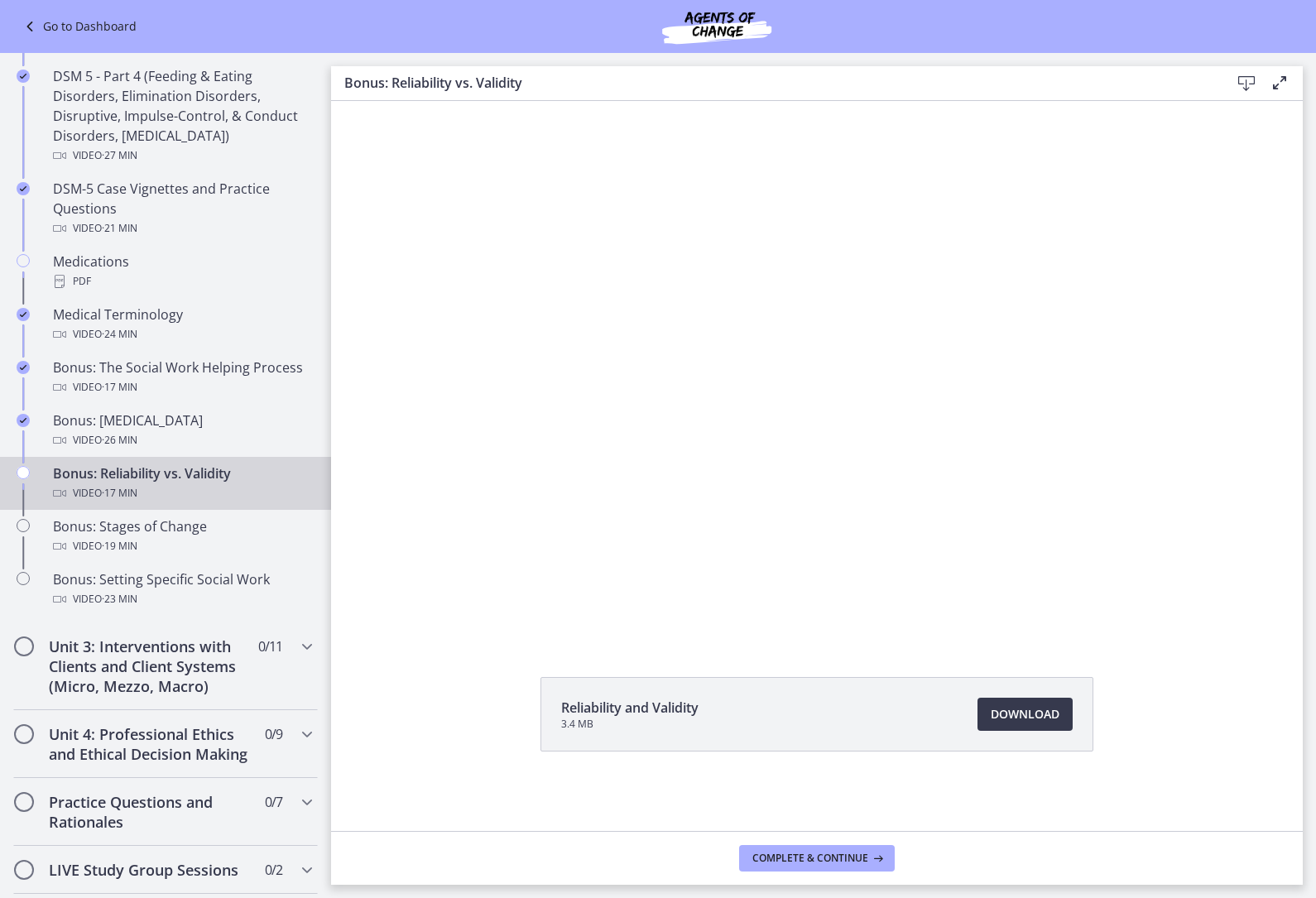
click at [746, 354] on div at bounding box center [817, 365] width 972 height 546
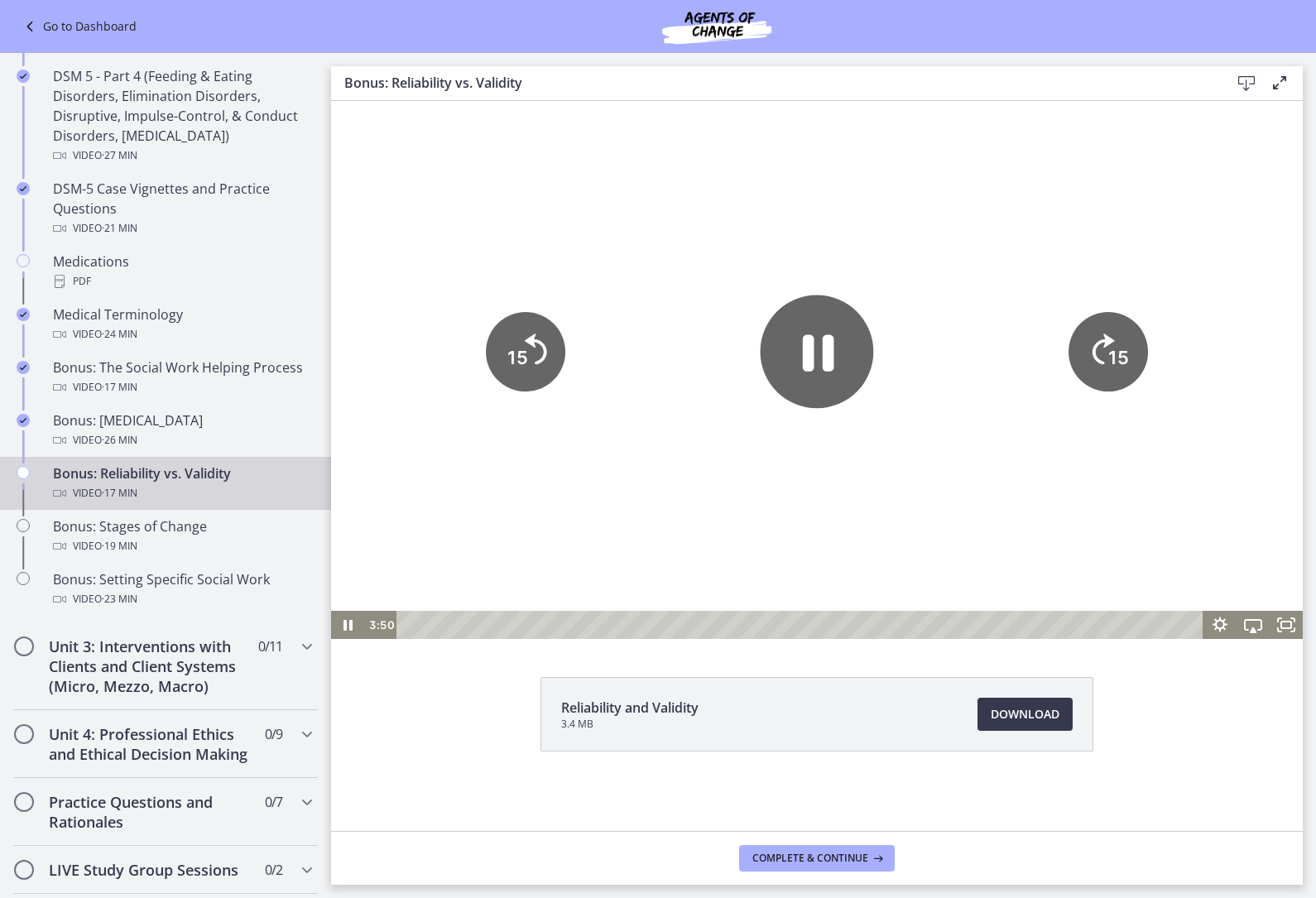
click at [853, 369] on icon "Pause" at bounding box center [817, 352] width 113 height 113
click at [649, 446] on div at bounding box center [817, 365] width 972 height 546
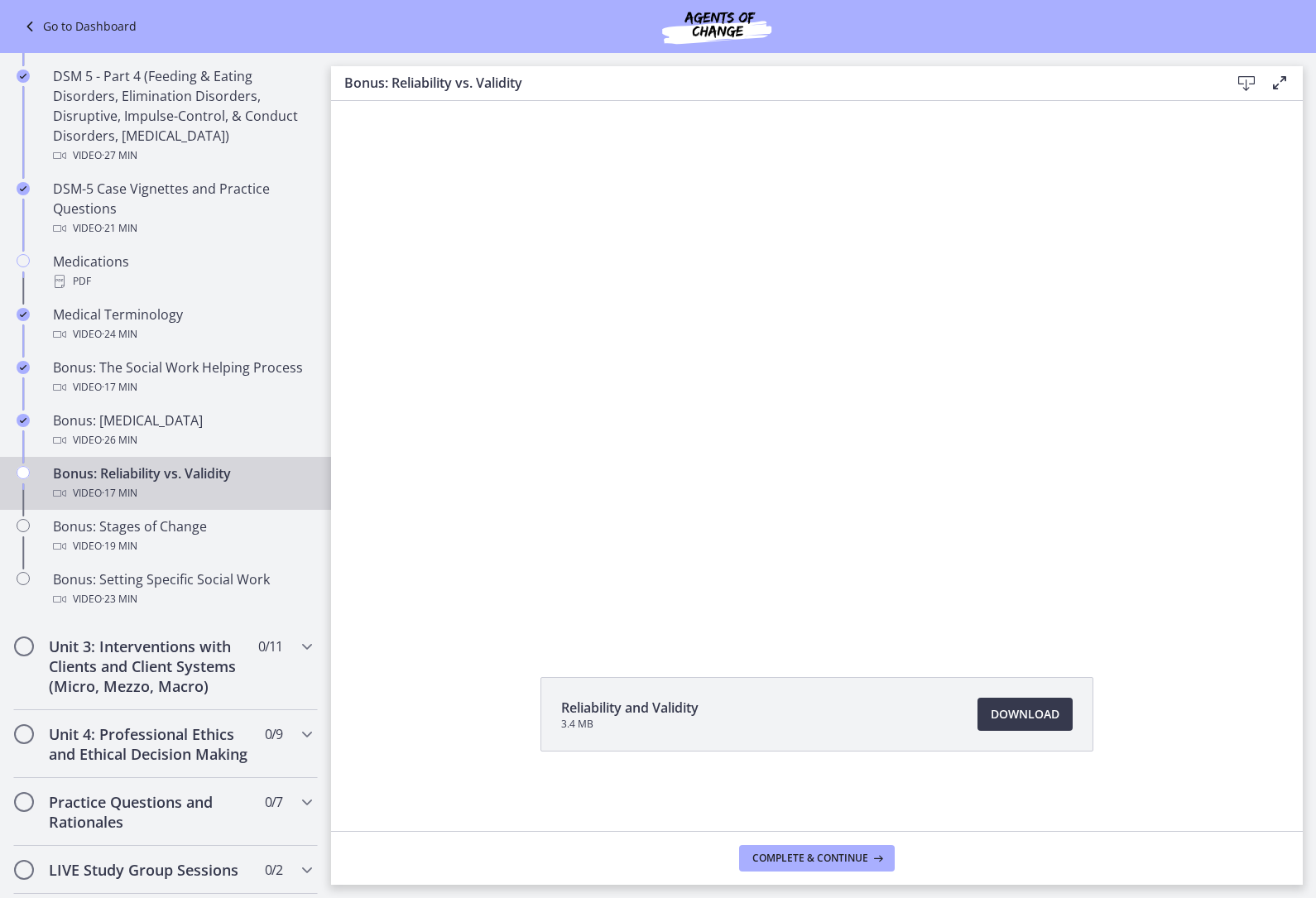
click at [807, 437] on div at bounding box center [817, 365] width 972 height 546
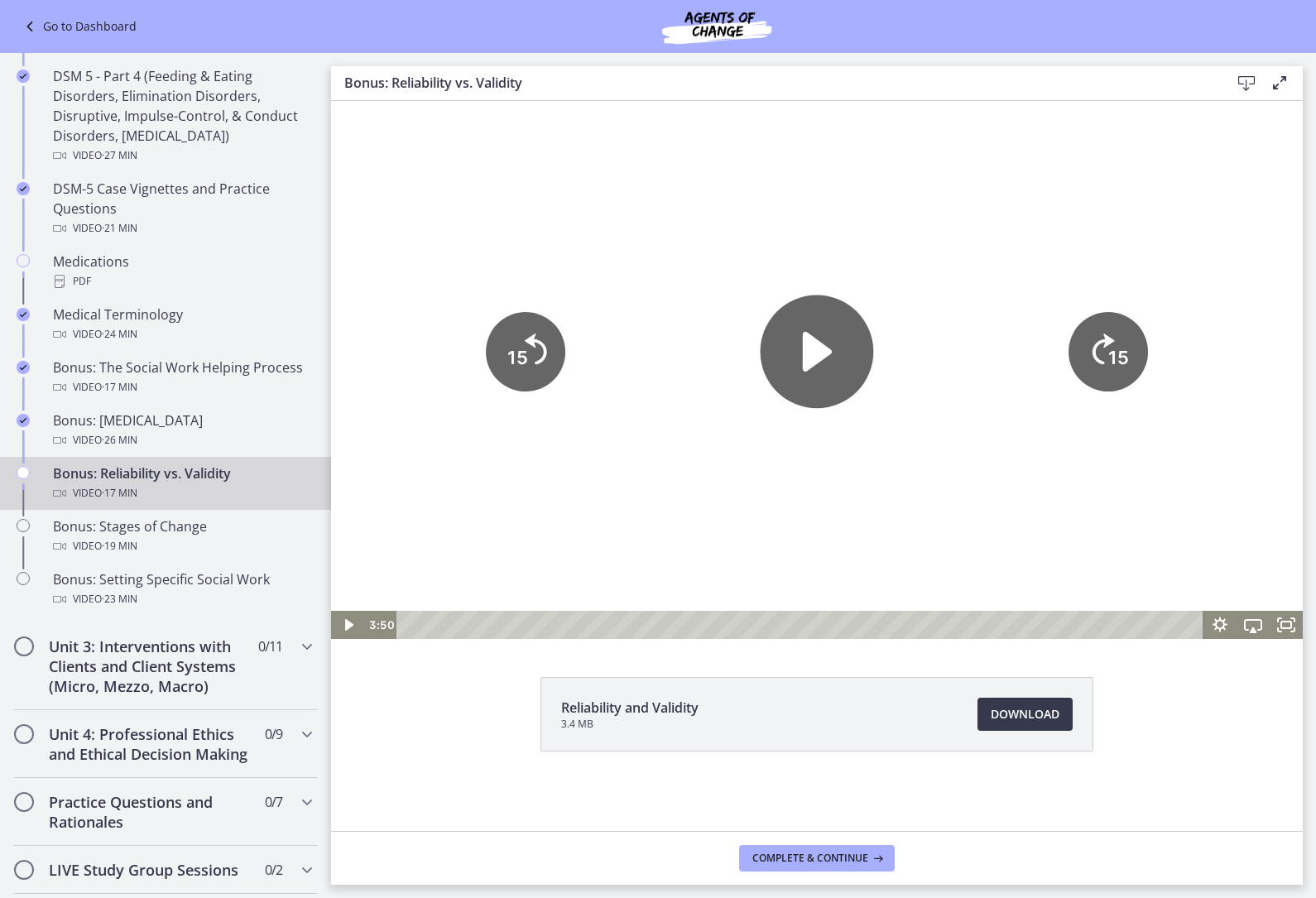
click at [752, 346] on div at bounding box center [817, 365] width 972 height 546
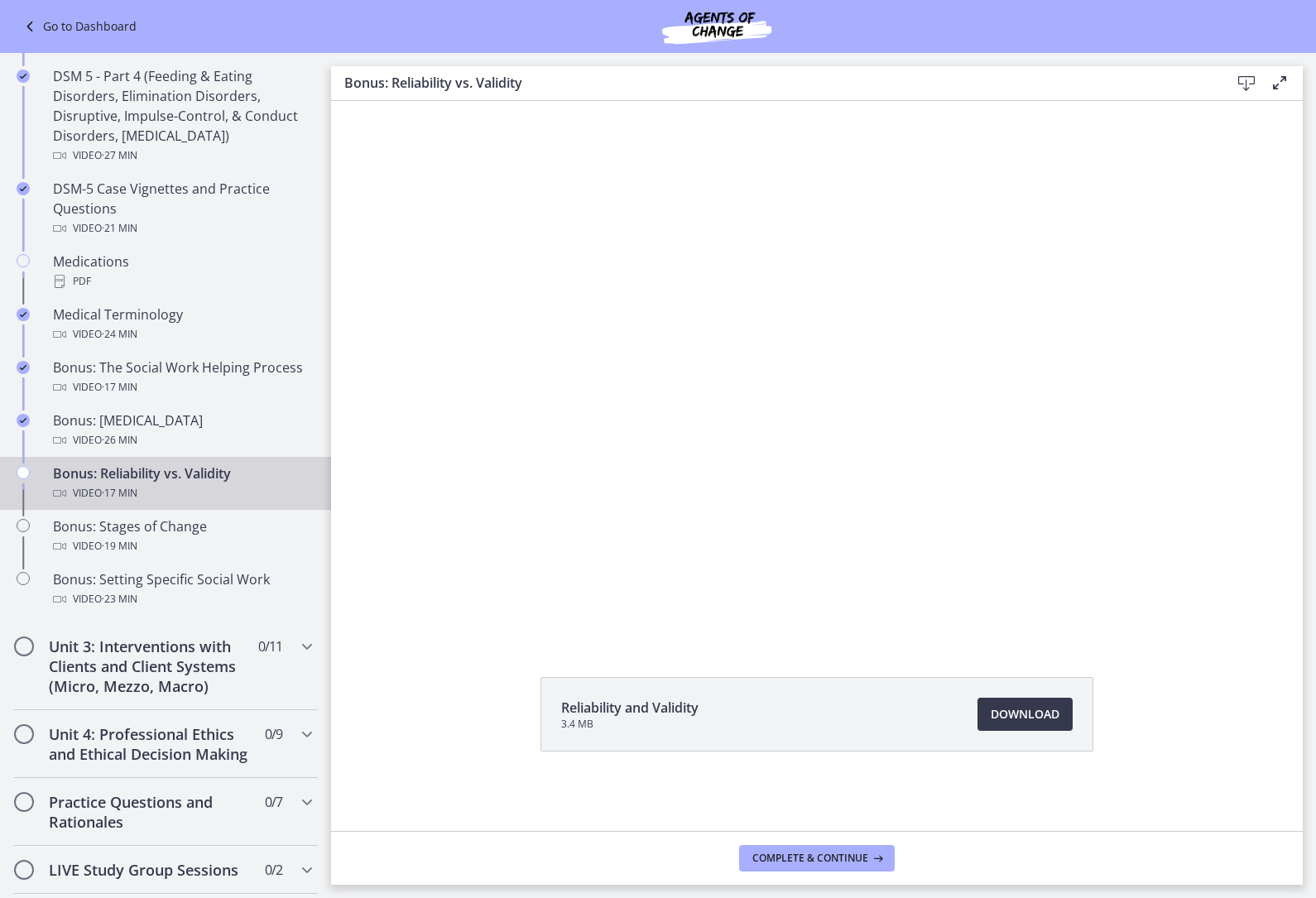
click at [836, 351] on div at bounding box center [817, 365] width 972 height 546
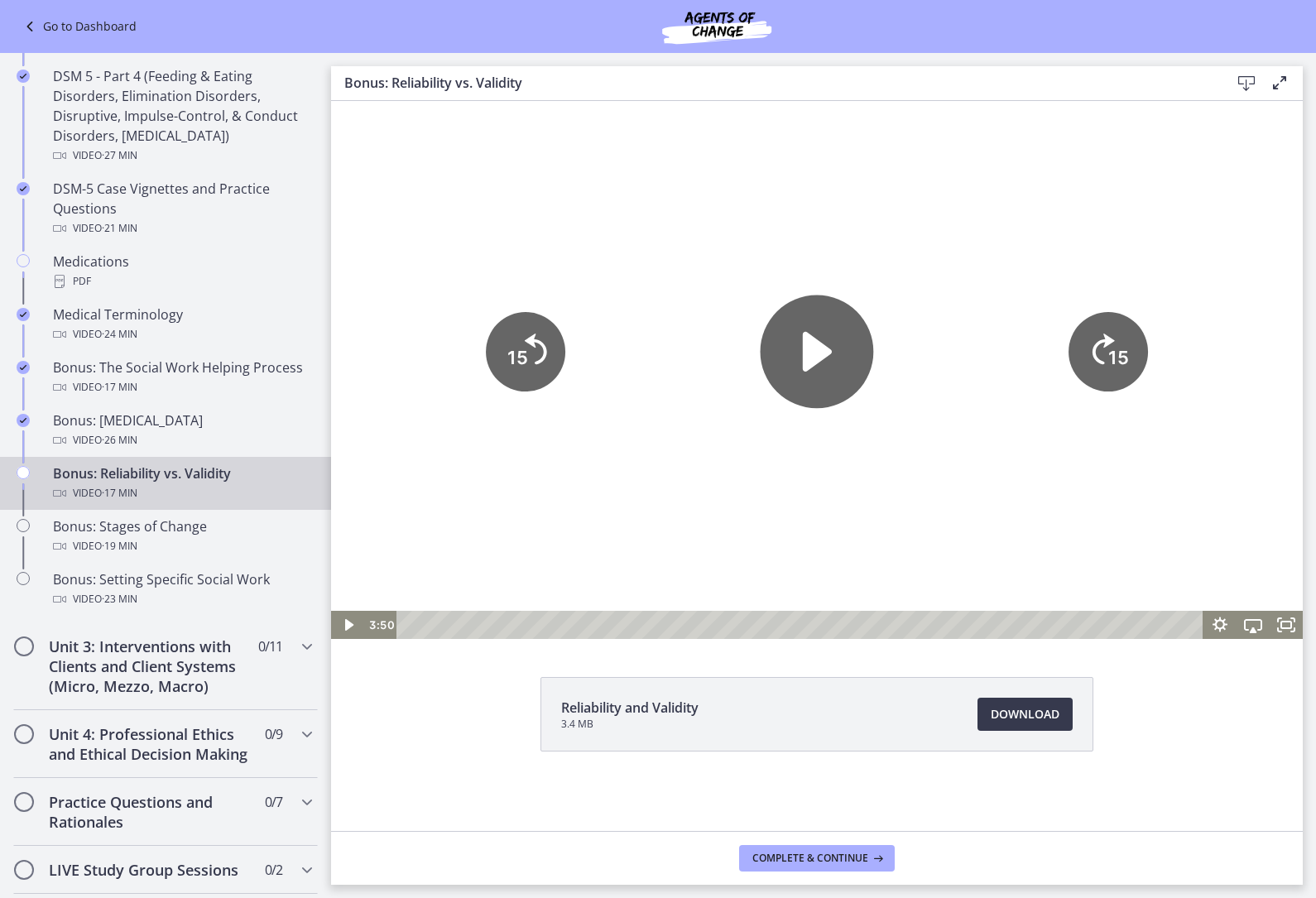
click at [822, 361] on icon "Play Video" at bounding box center [817, 352] width 29 height 40
click at [529, 344] on icon "15" at bounding box center [525, 352] width 90 height 90
click at [793, 348] on icon "Pause" at bounding box center [817, 352] width 113 height 113
